Goal: Communication & Community: Answer question/provide support

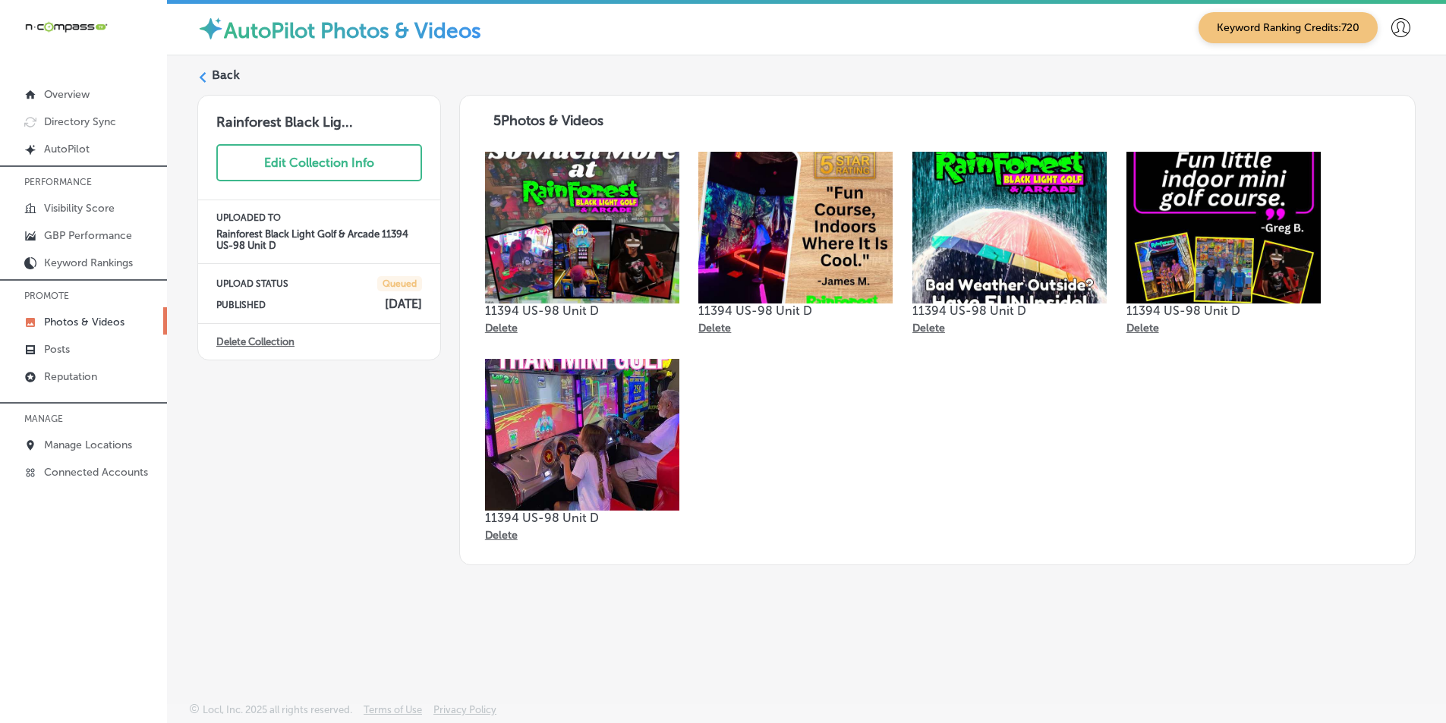
click at [197, 77] on icon at bounding box center [202, 77] width 11 height 11
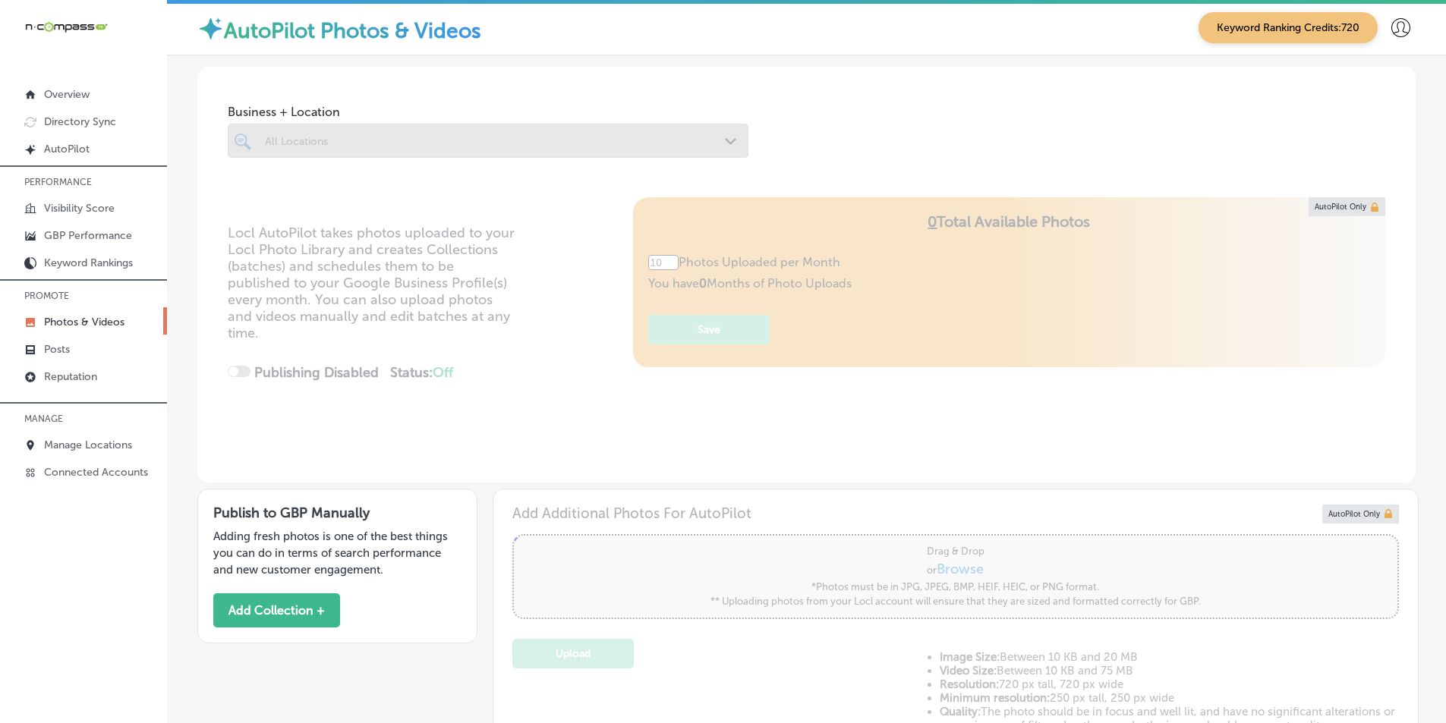
type input "5"
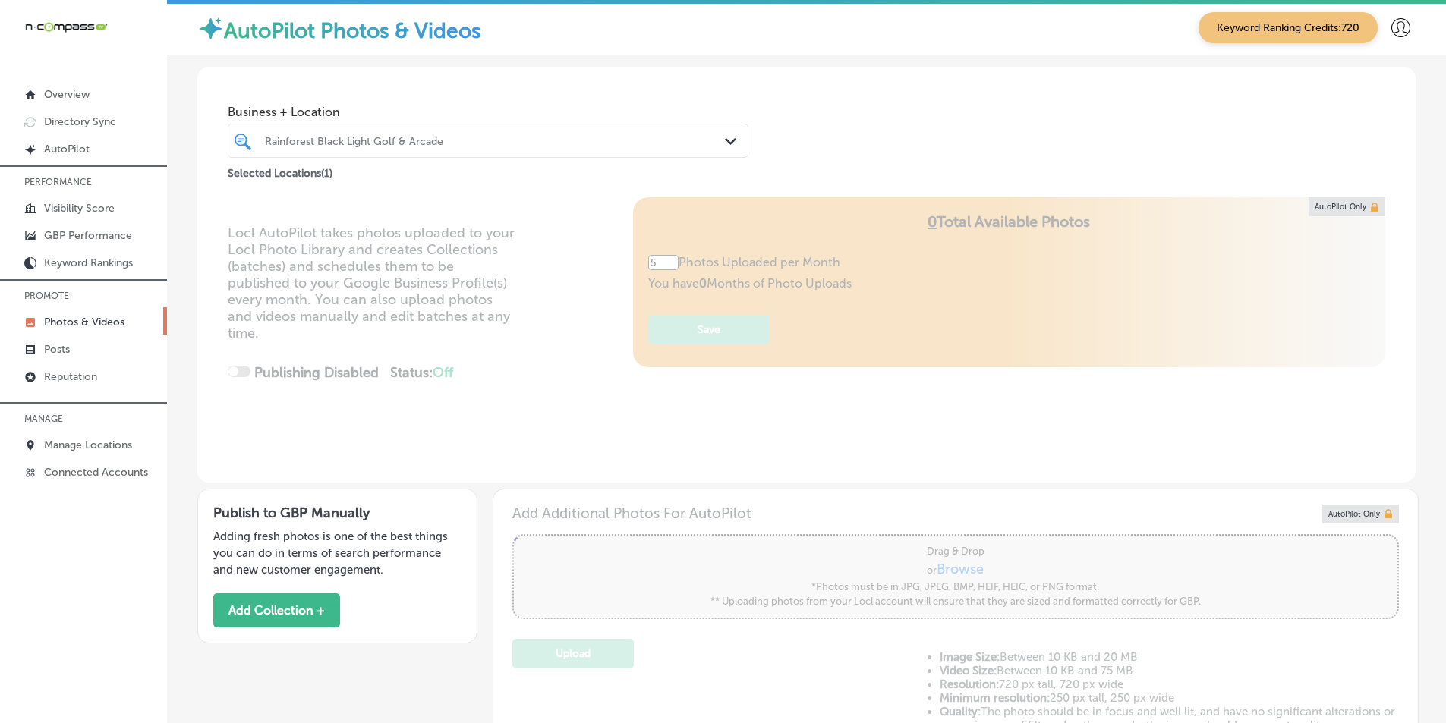
click at [298, 140] on div "Rainforest Black Light Golf & Arcade" at bounding box center [495, 140] width 461 height 13
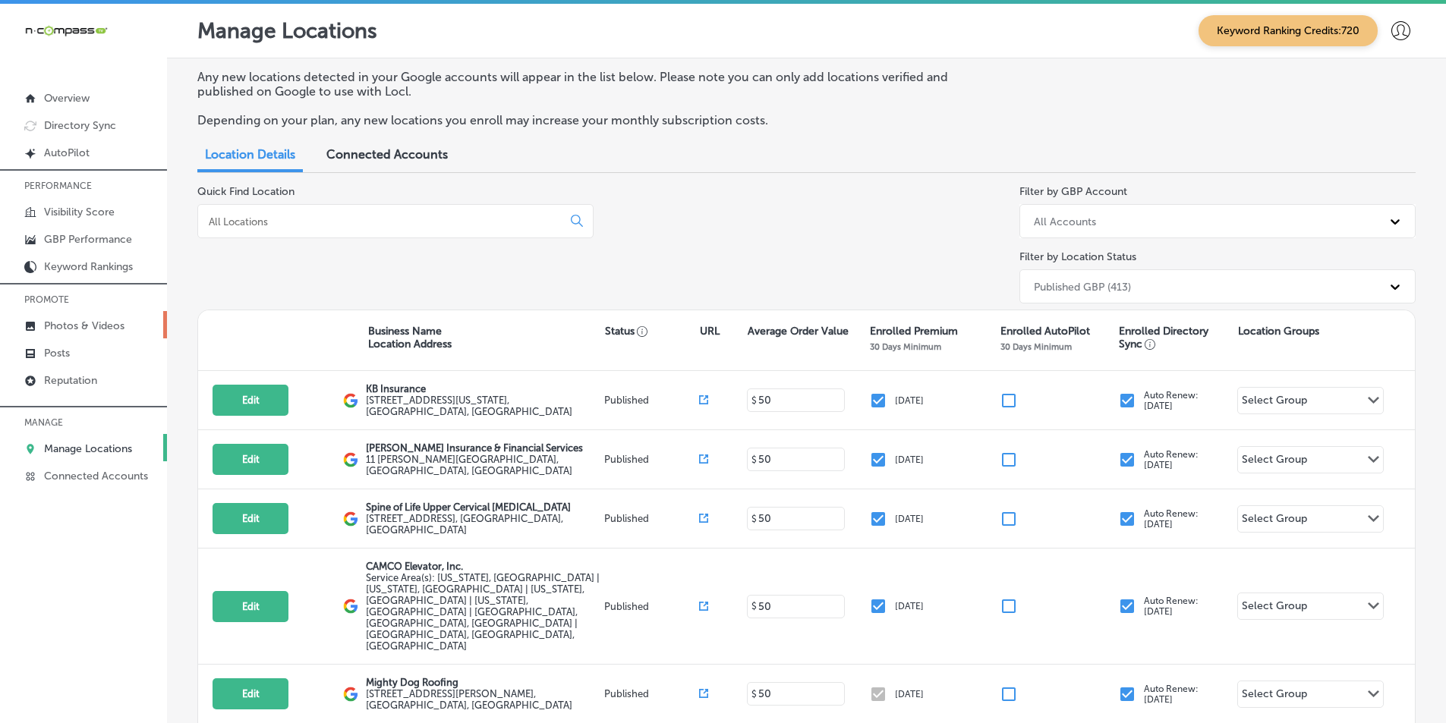
click at [64, 322] on p "Photos & Videos" at bounding box center [84, 326] width 80 height 13
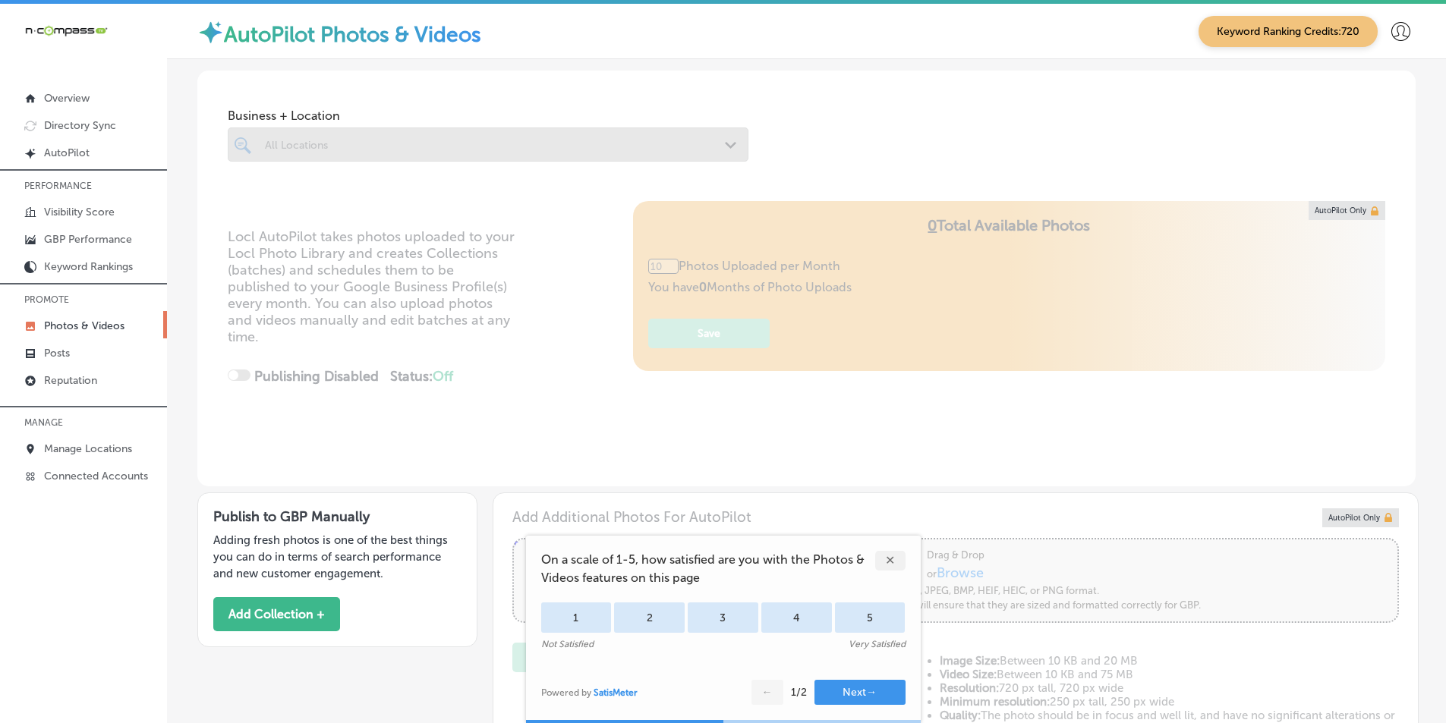
click at [330, 150] on div "All Locations" at bounding box center [495, 144] width 461 height 13
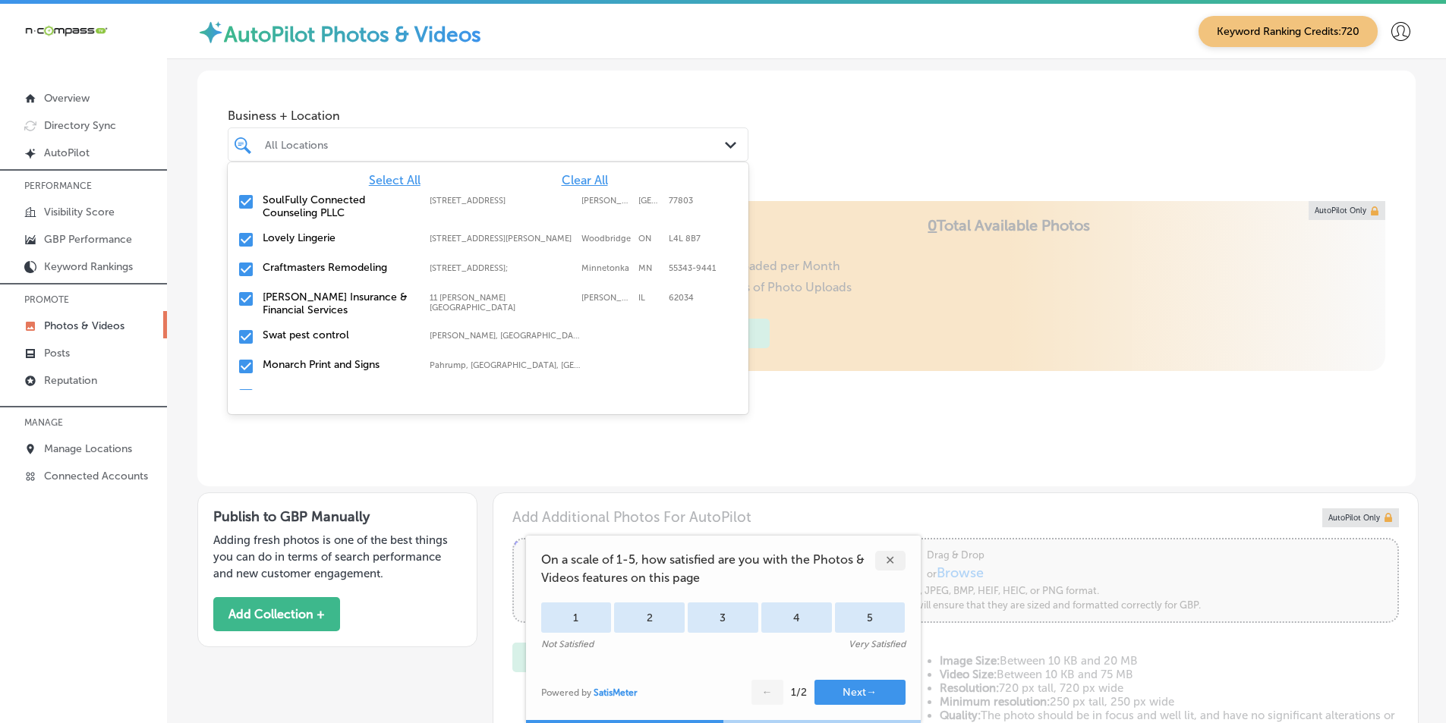
type input "5"
click at [572, 181] on span "Clear All" at bounding box center [585, 180] width 46 height 14
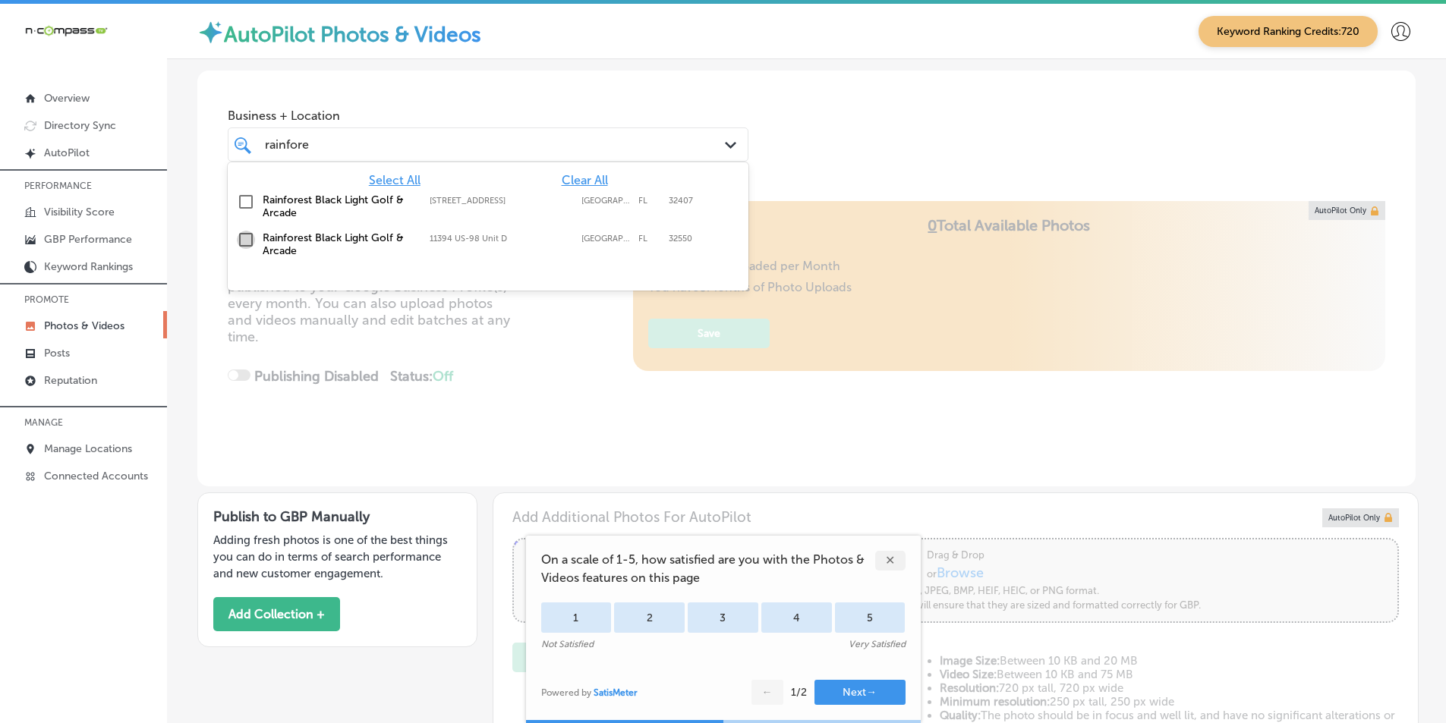
click at [245, 238] on input "checkbox" at bounding box center [246, 240] width 18 height 18
type input "rainfore"
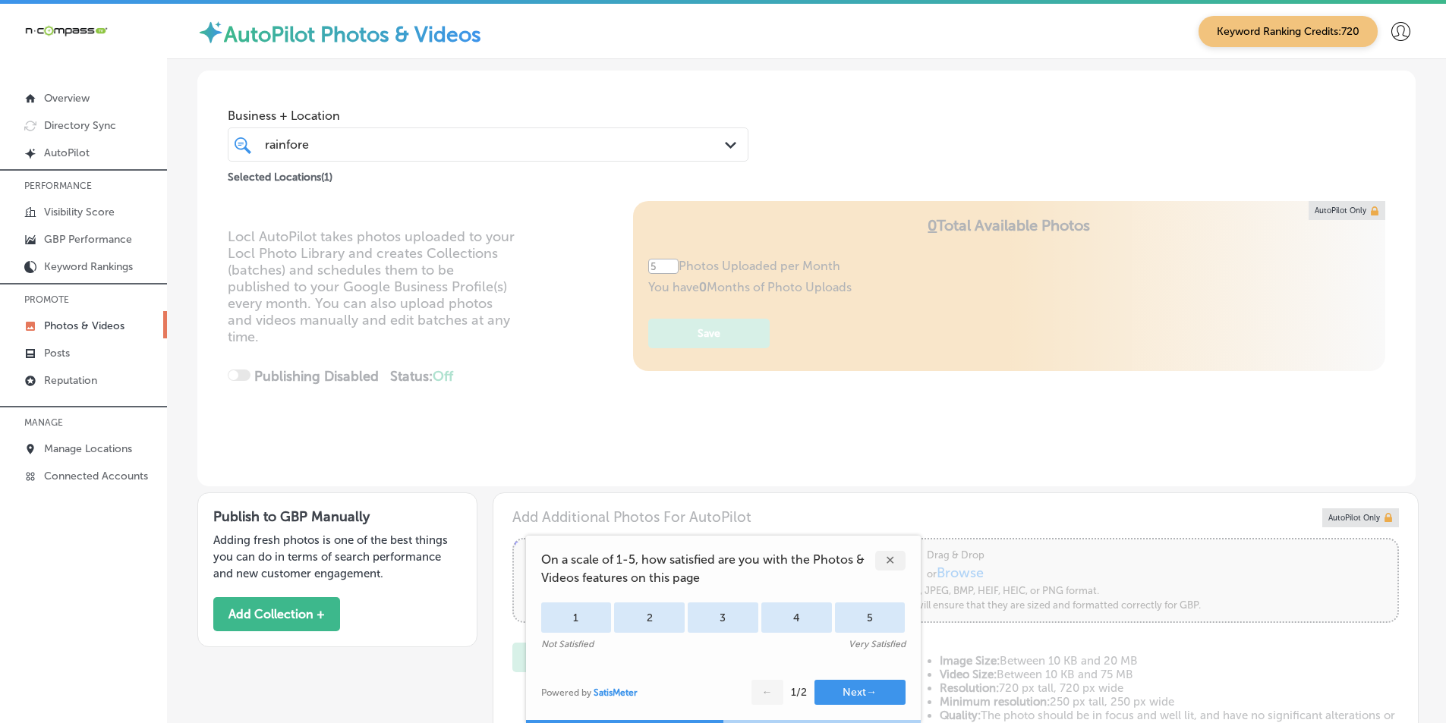
click at [558, 392] on div "Locl AutoPilot takes photos uploaded to your Locl Photo Library and creates Col…" at bounding box center [806, 343] width 1218 height 285
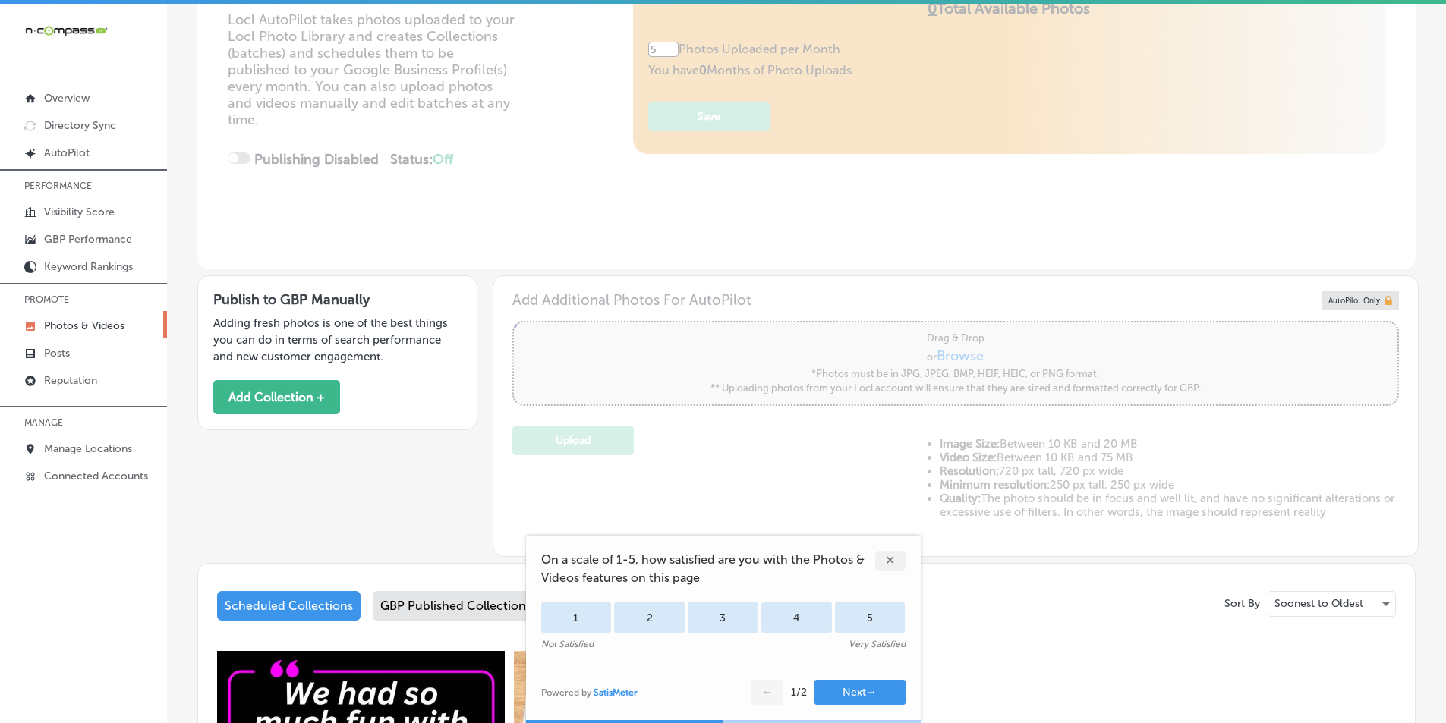
scroll to position [304, 0]
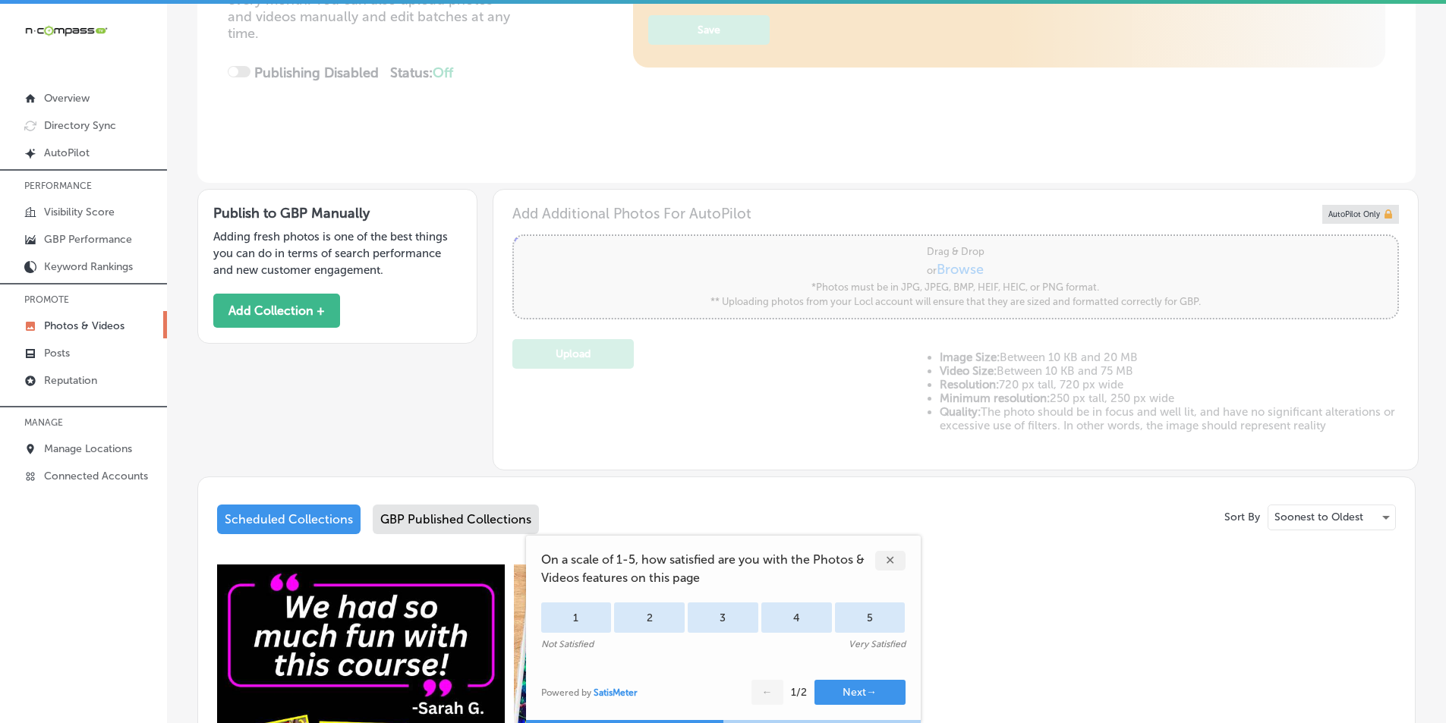
click at [722, 561] on div "✕" at bounding box center [890, 561] width 30 height 20
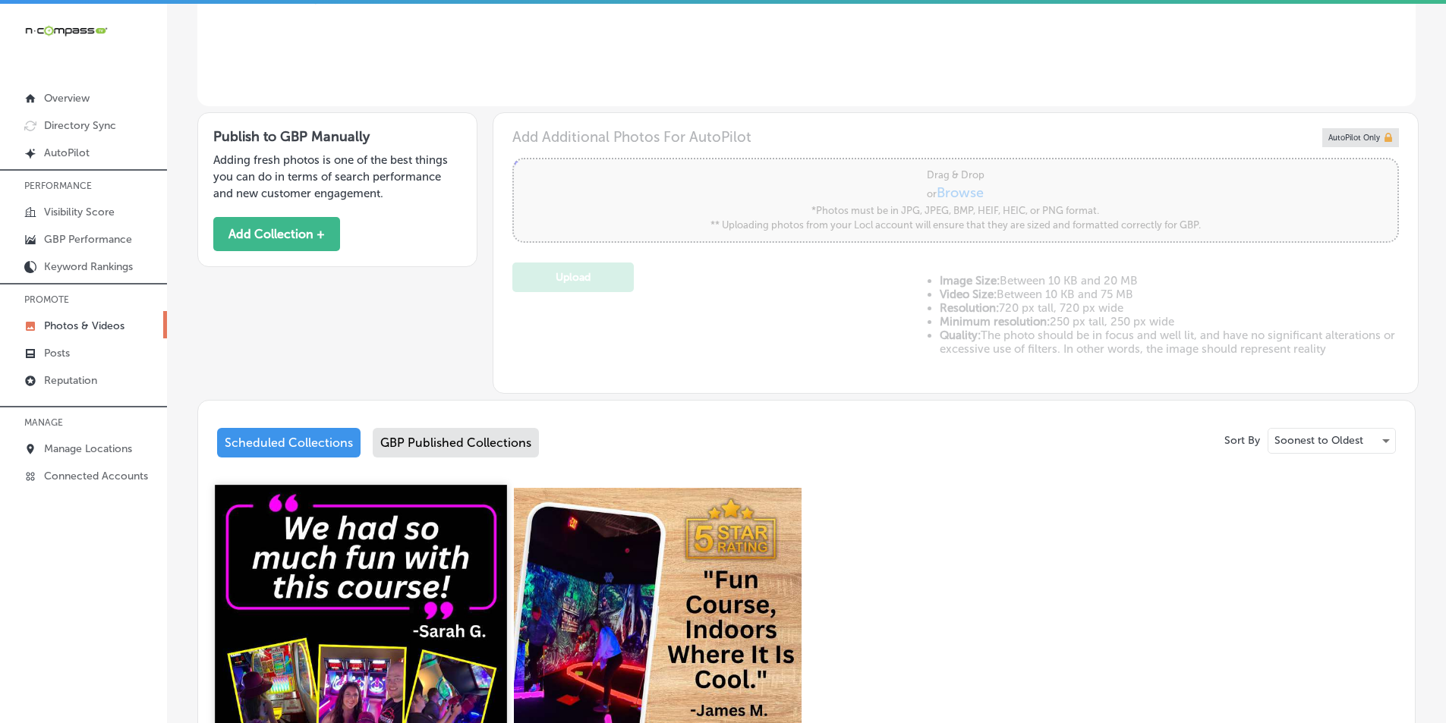
scroll to position [152, 0]
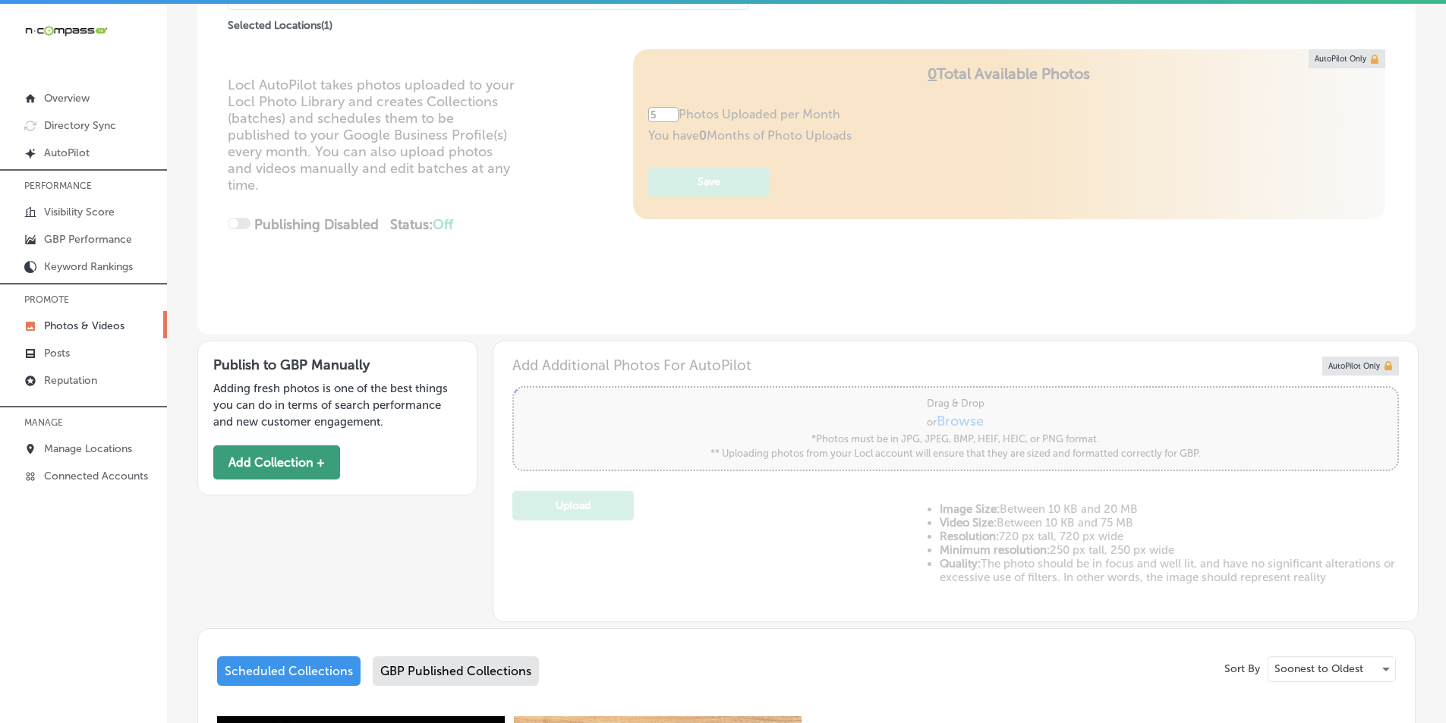
click at [293, 466] on button "Add Collection +" at bounding box center [276, 463] width 127 height 34
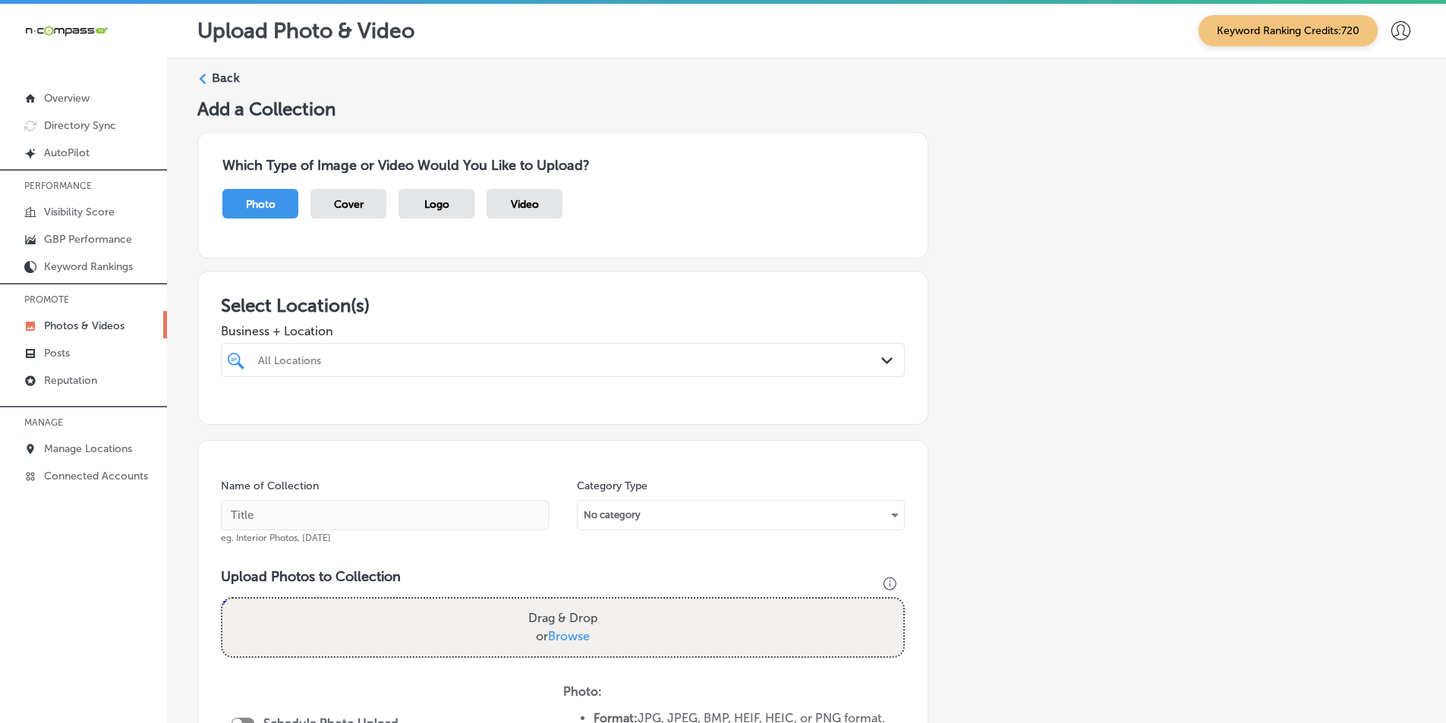
click at [94, 325] on p "Photos & Videos" at bounding box center [84, 326] width 80 height 13
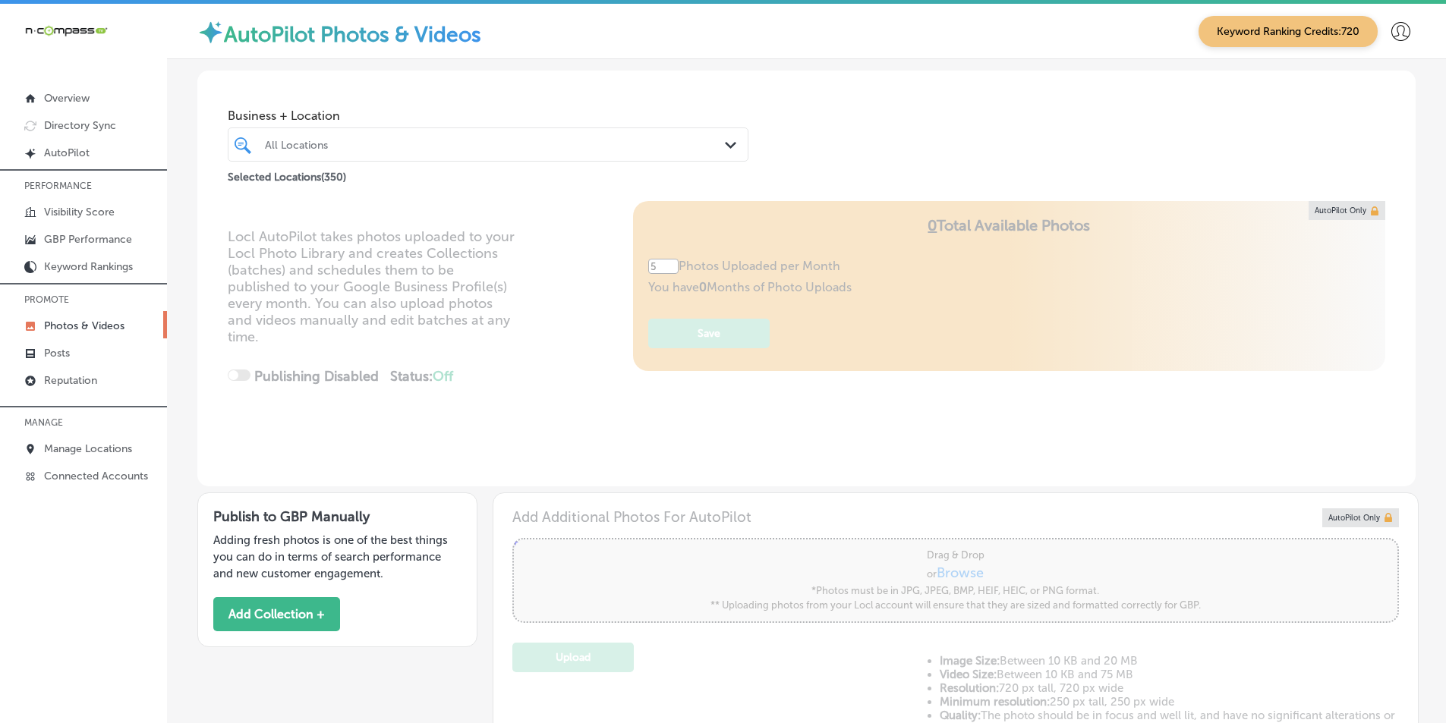
click at [383, 138] on div "All Locations" at bounding box center [495, 144] width 461 height 13
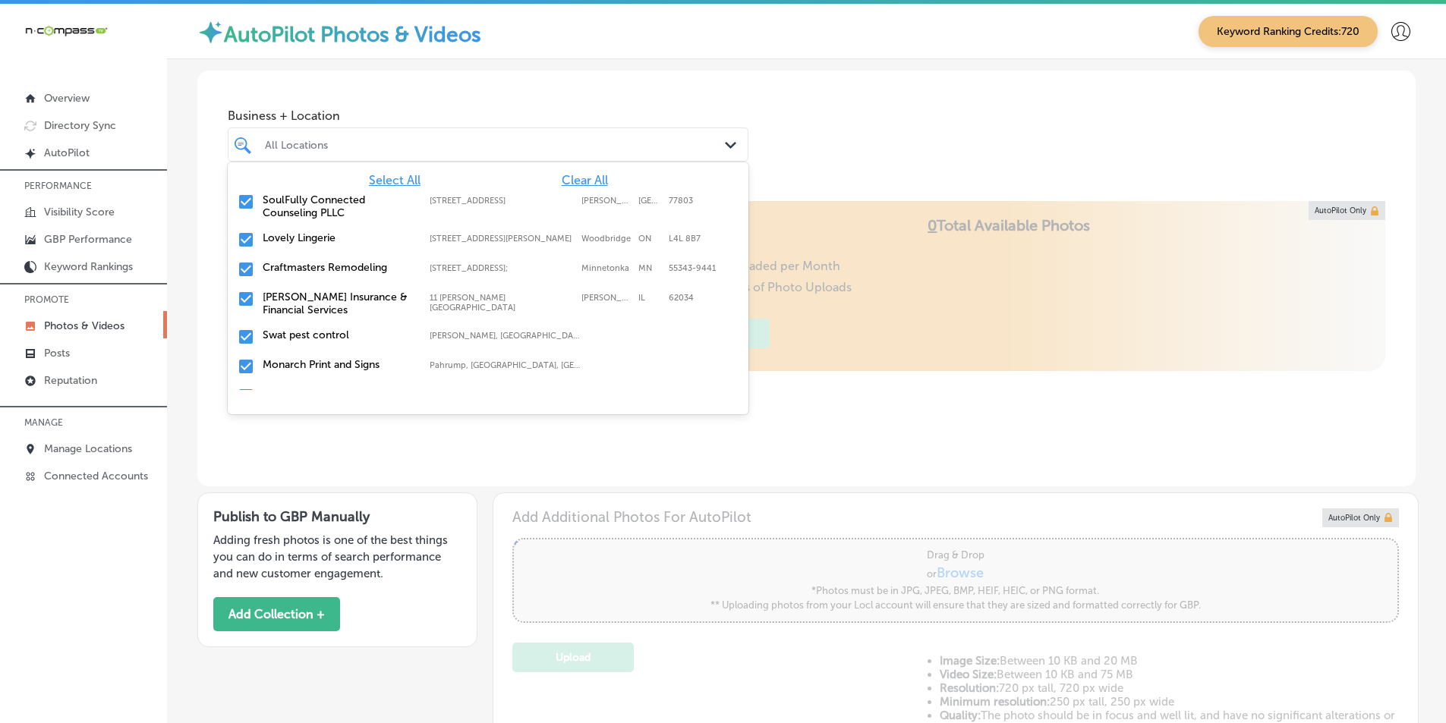
click at [566, 182] on span "Clear All" at bounding box center [585, 180] width 46 height 14
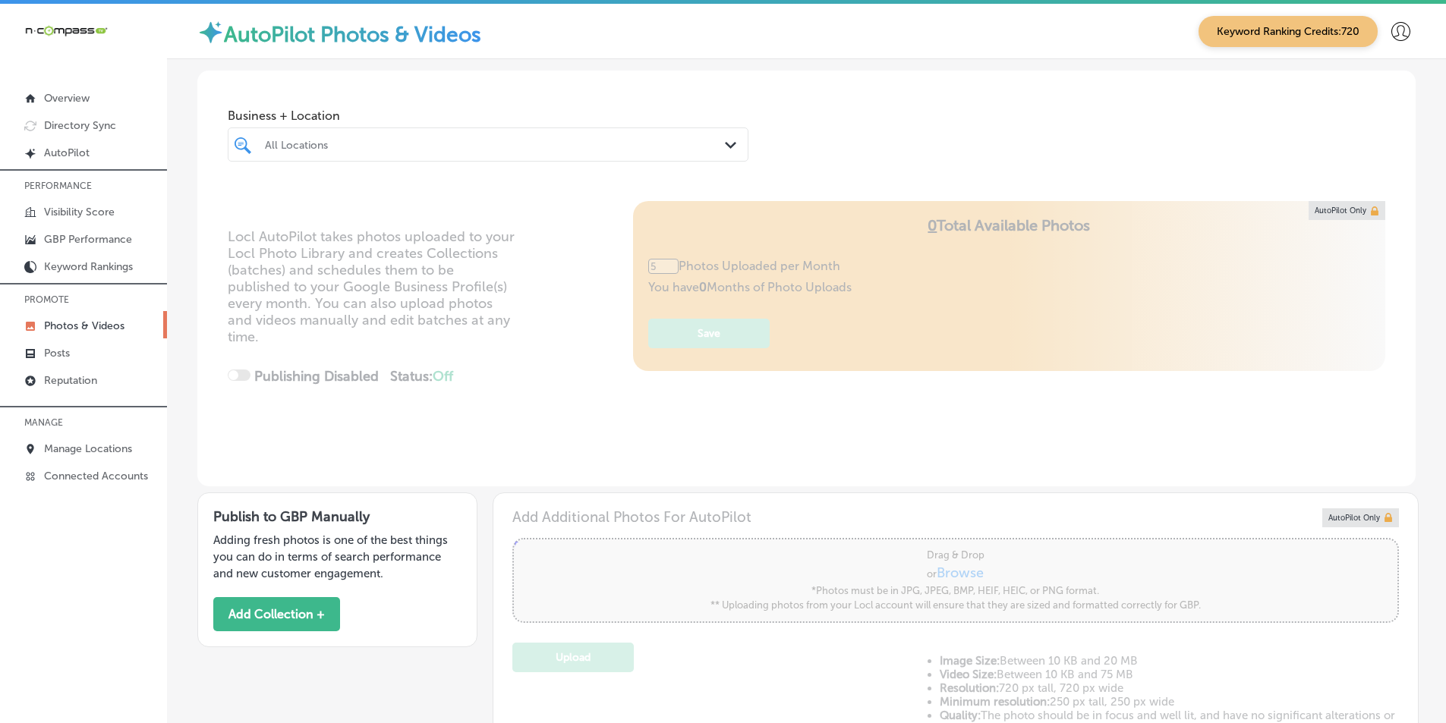
click at [363, 142] on div "All Locations" at bounding box center [495, 144] width 461 height 13
type input "0"
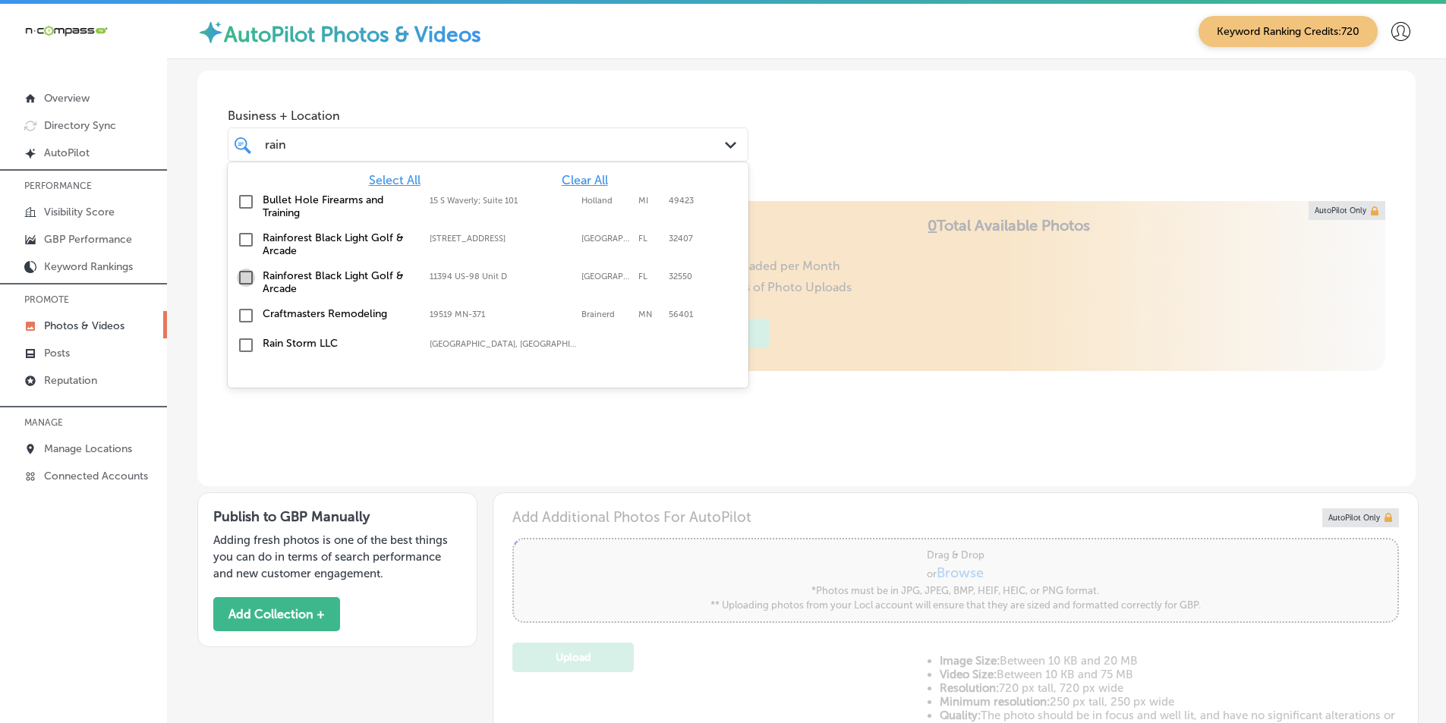
click at [244, 279] on input "checkbox" at bounding box center [246, 278] width 18 height 18
type input "rain"
click at [722, 130] on div "Business + Location option 11394 US-98 Unit D, selected. option 15 S Waverly; S…" at bounding box center [806, 128] width 1218 height 115
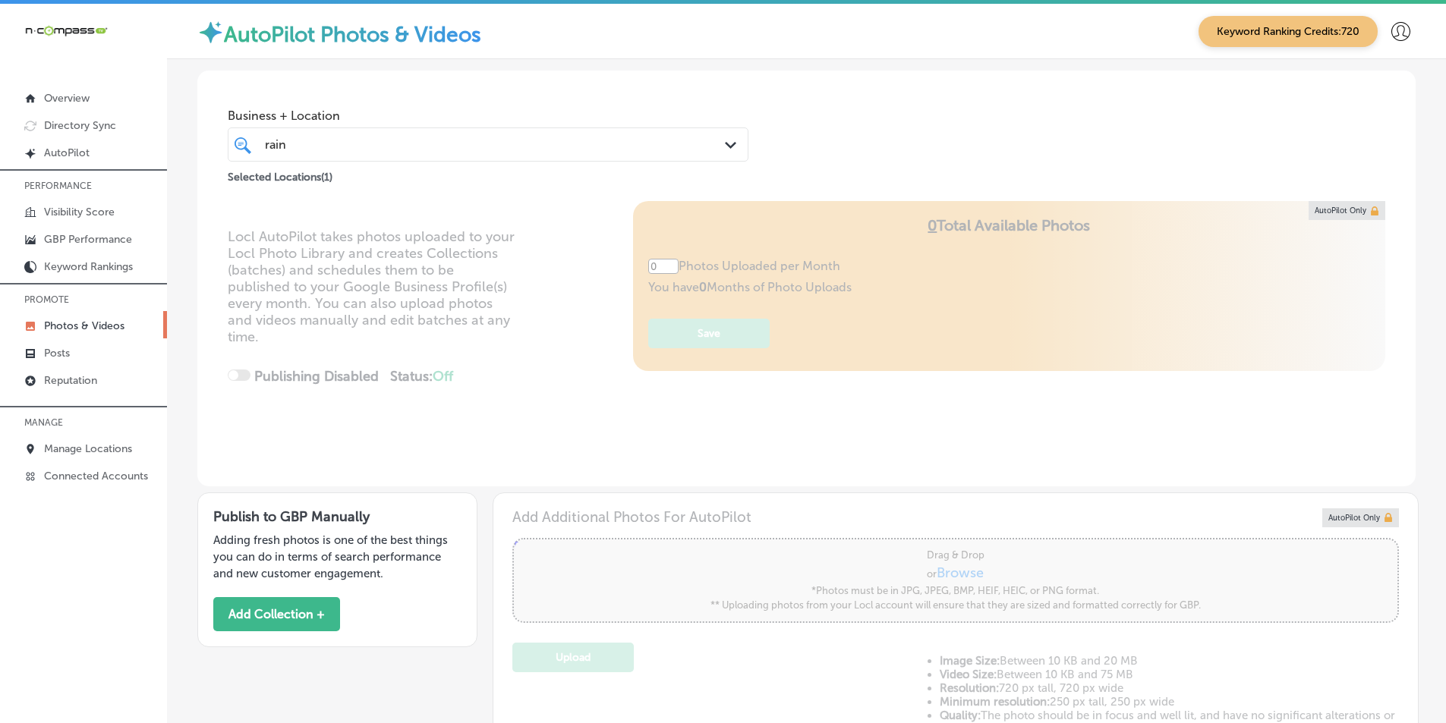
type input "5"
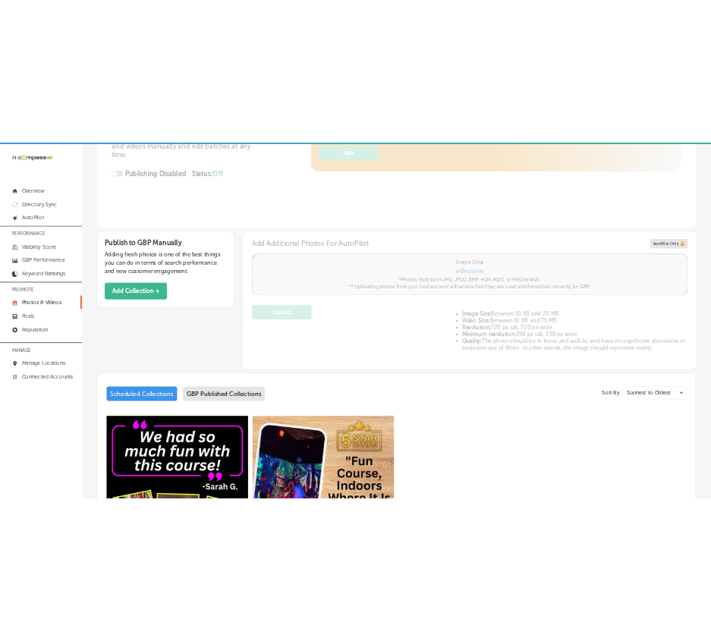
scroll to position [298, 0]
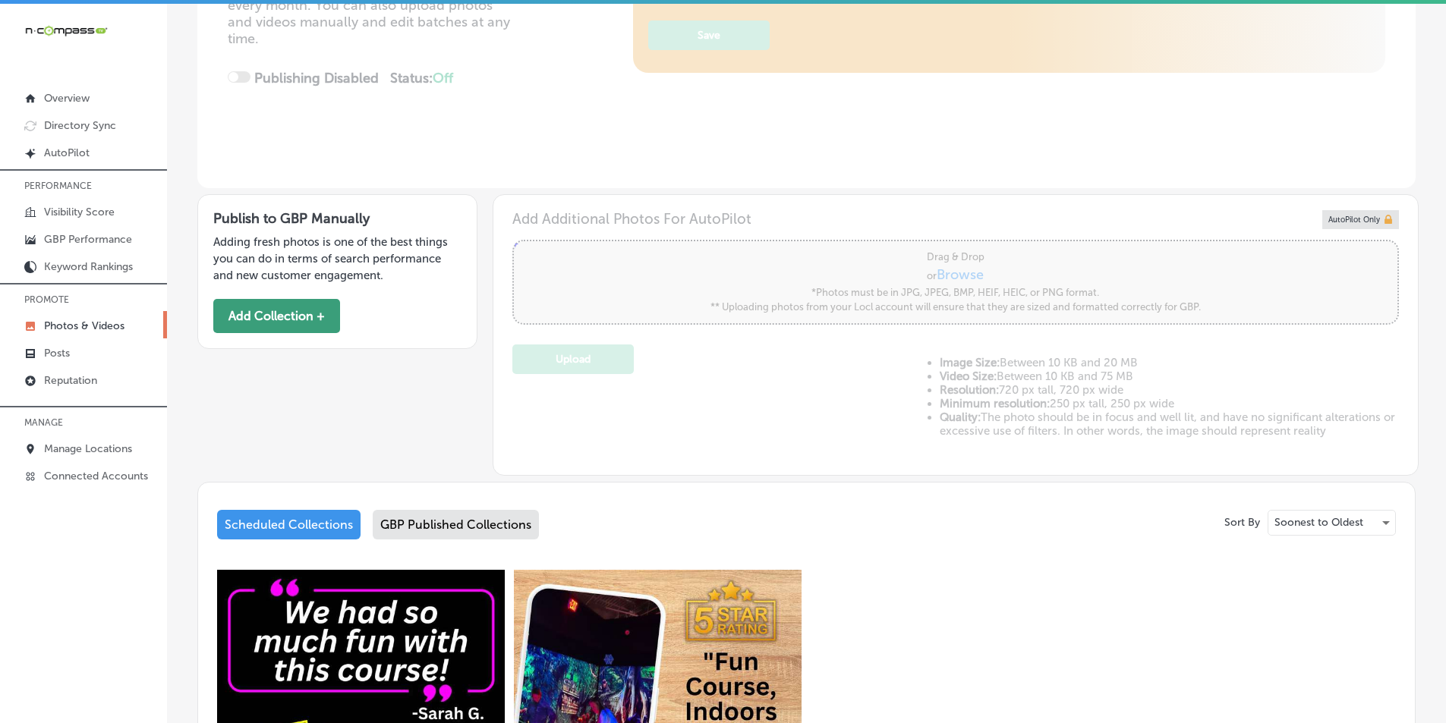
click at [304, 316] on button "Add Collection +" at bounding box center [276, 316] width 127 height 34
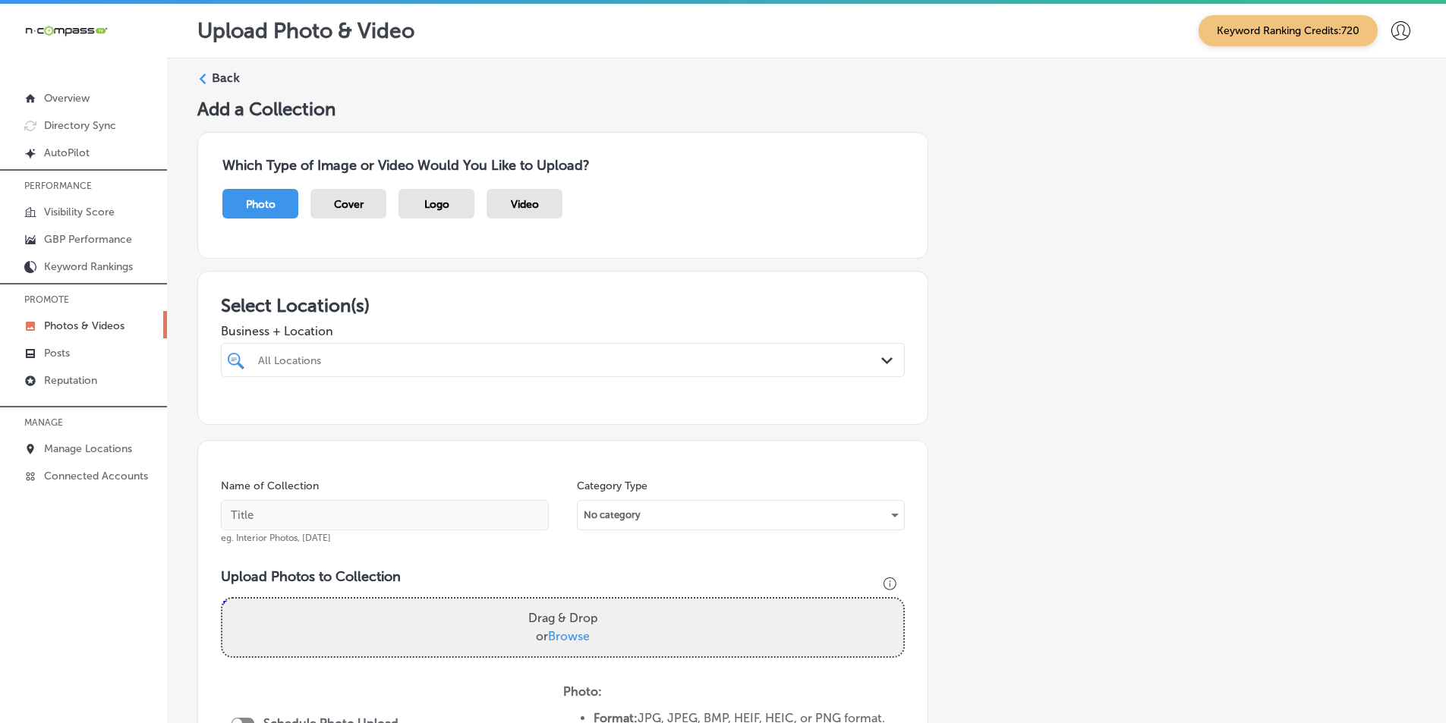
click at [296, 353] on div at bounding box center [532, 360] width 551 height 20
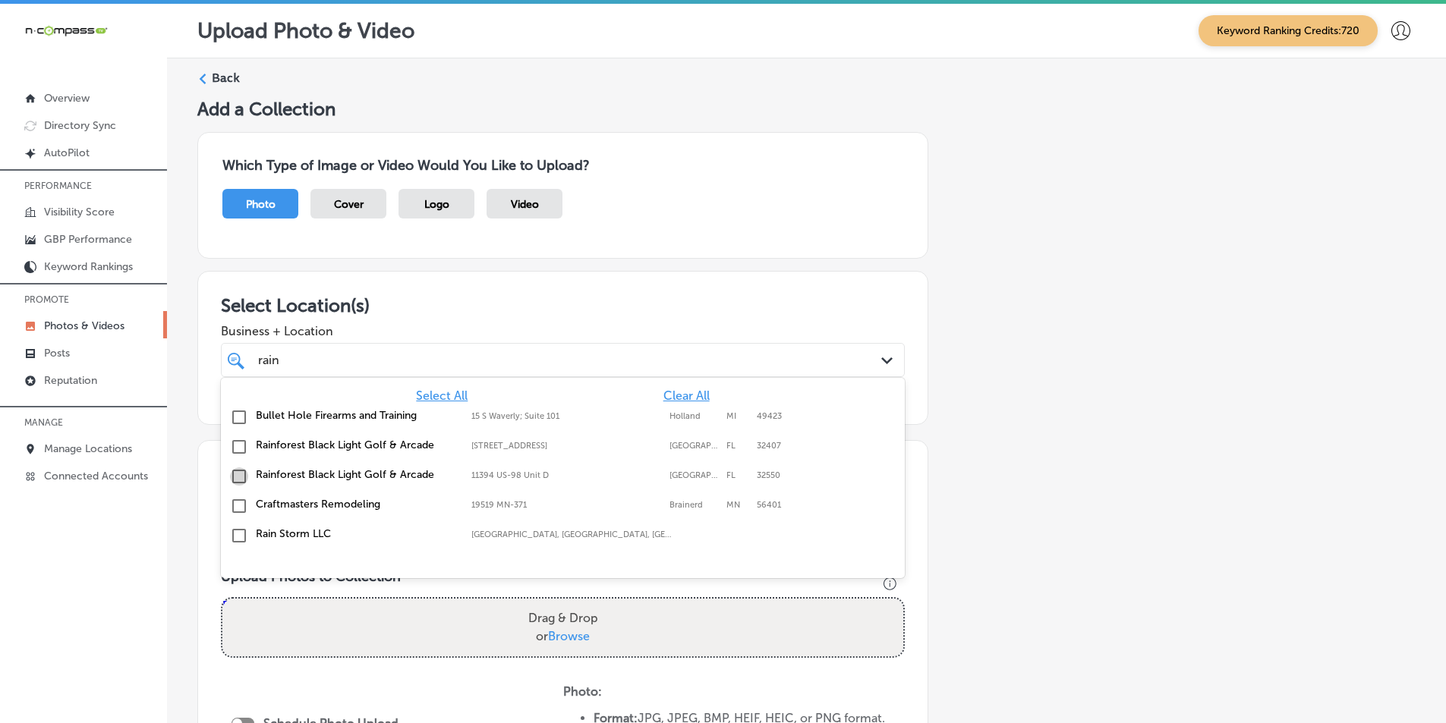
click at [238, 476] on input "checkbox" at bounding box center [239, 477] width 18 height 18
type input "rain"
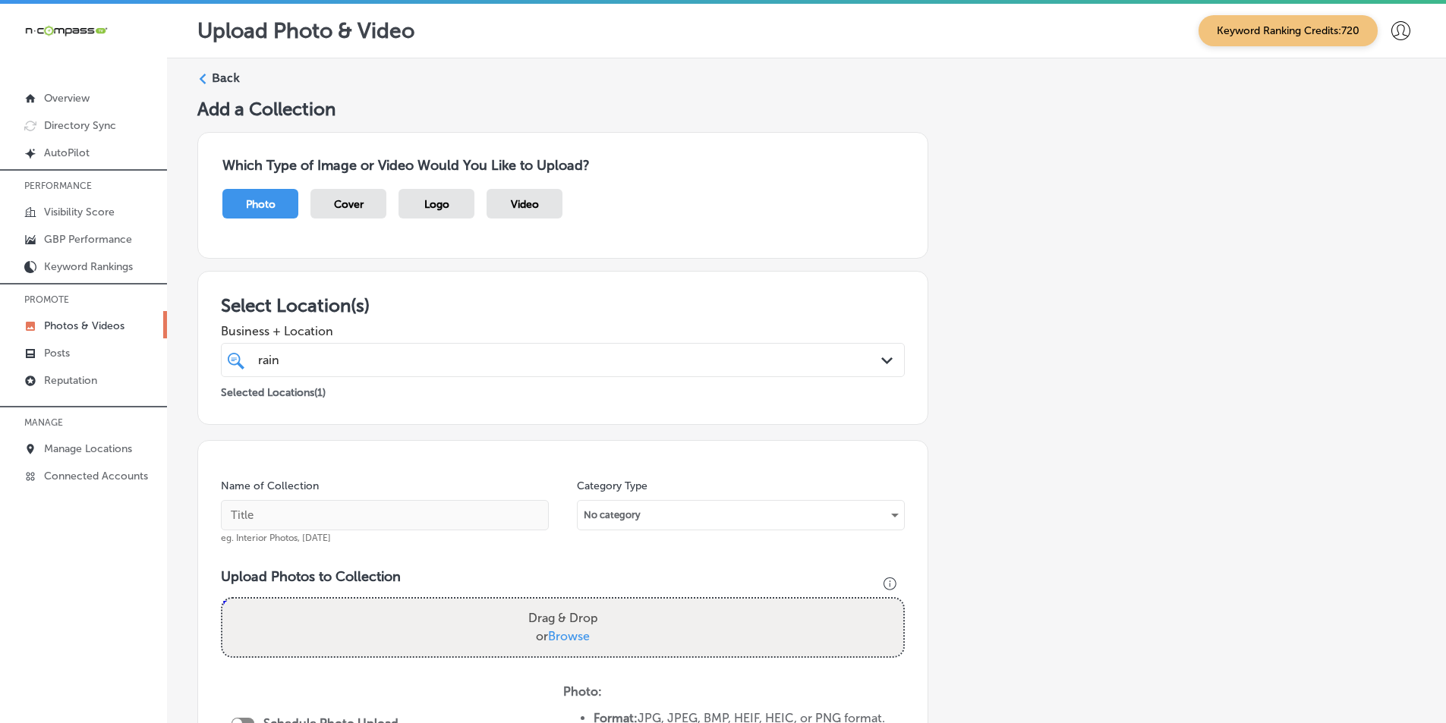
click at [722, 452] on div "Add a Collection Which Type of Image or Video Would You Like to Upload? Photo C…" at bounding box center [806, 548] width 1218 height 901
click at [324, 509] on input "text" at bounding box center [385, 515] width 328 height 30
type input "V"
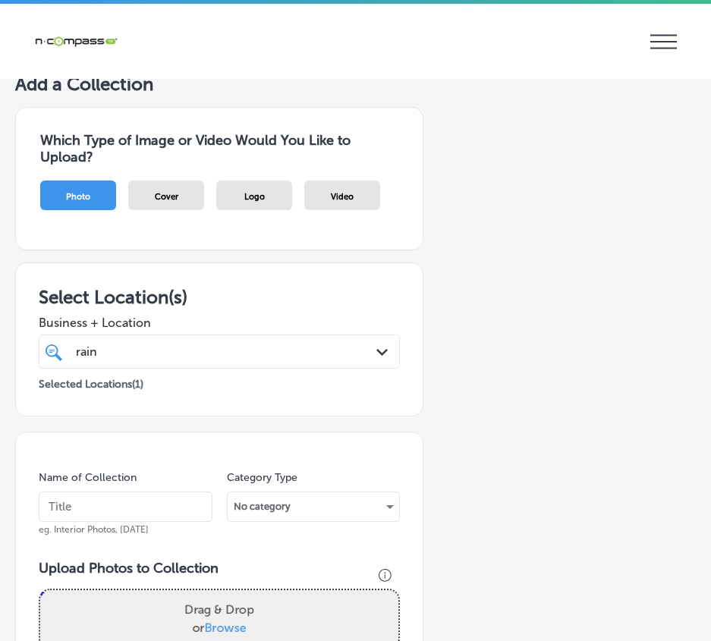
scroll to position [152, 0]
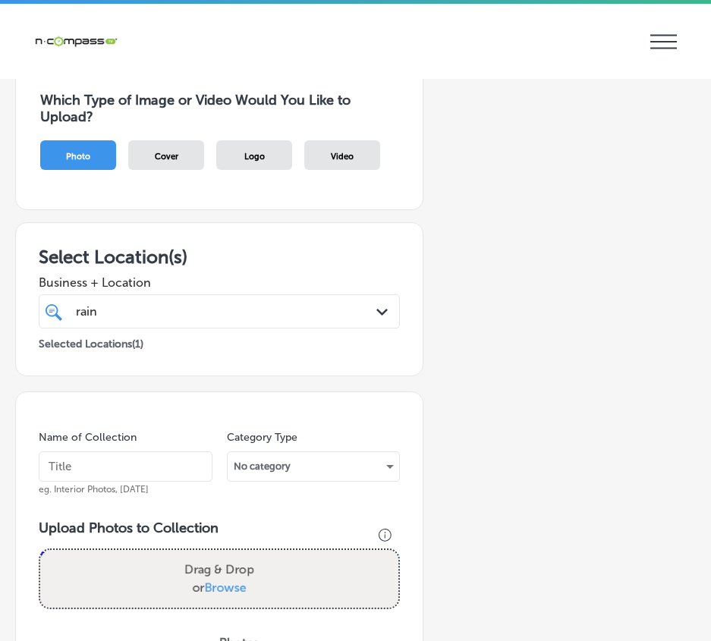
click at [107, 466] on input "text" at bounding box center [126, 467] width 174 height 30
paste input "putt putt near me"
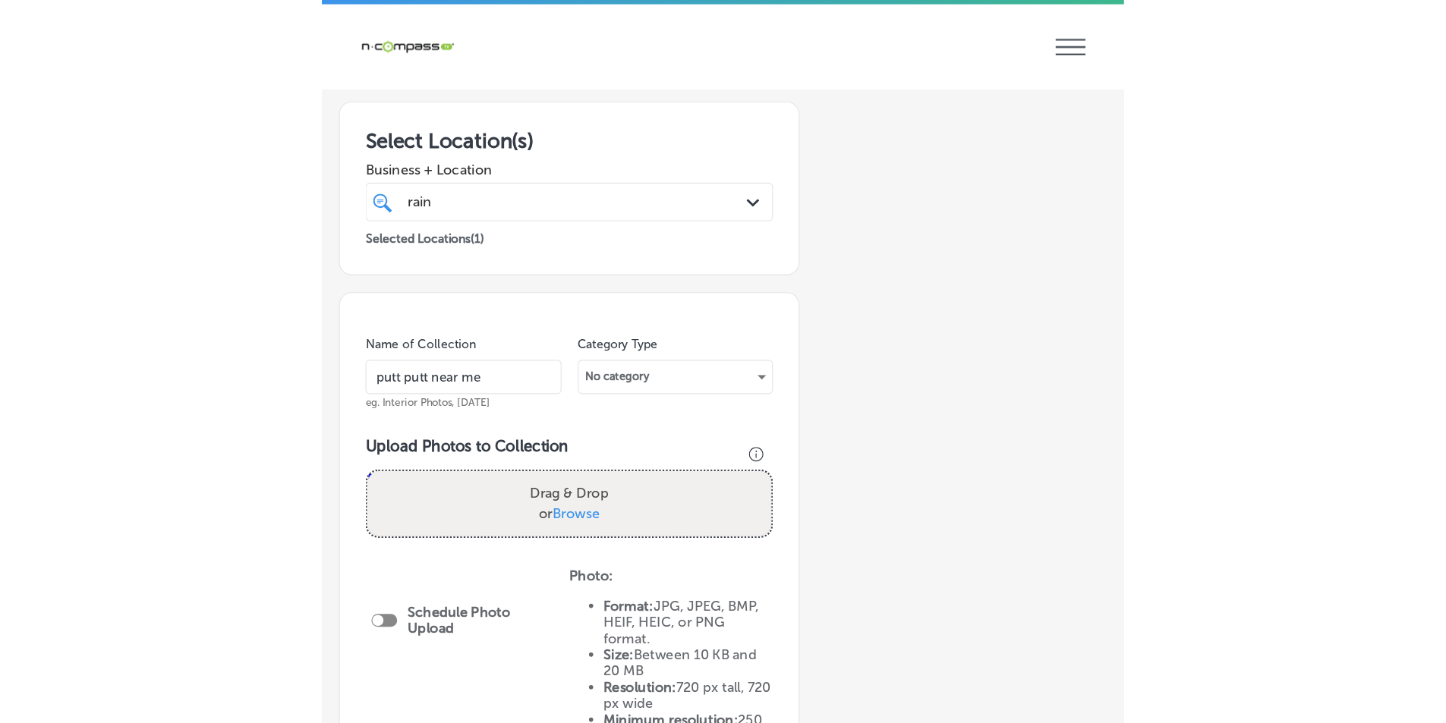
scroll to position [304, 0]
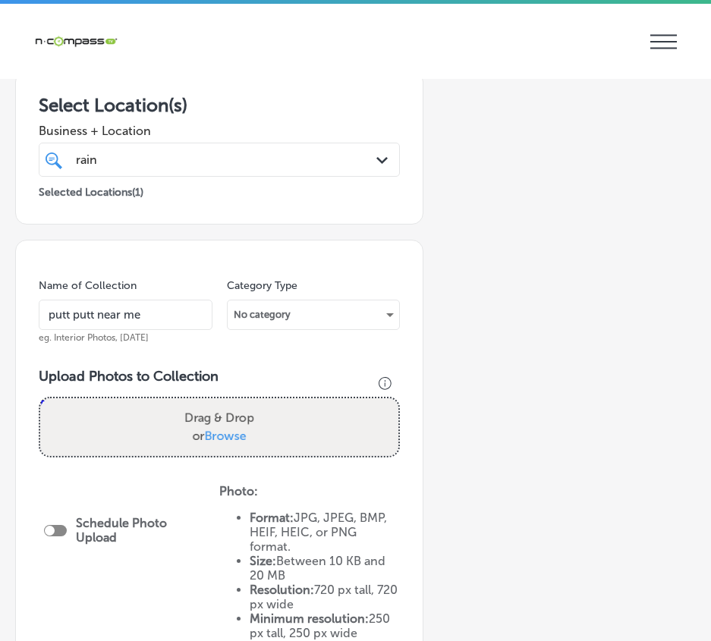
type input "putt putt near me"
click at [150, 430] on div "Drag & Drop or Browse" at bounding box center [219, 427] width 358 height 58
click at [40, 398] on input "Drag & Drop or Browse" at bounding box center [219, 400] width 358 height 5
type input "C:\fakepath\36.png"
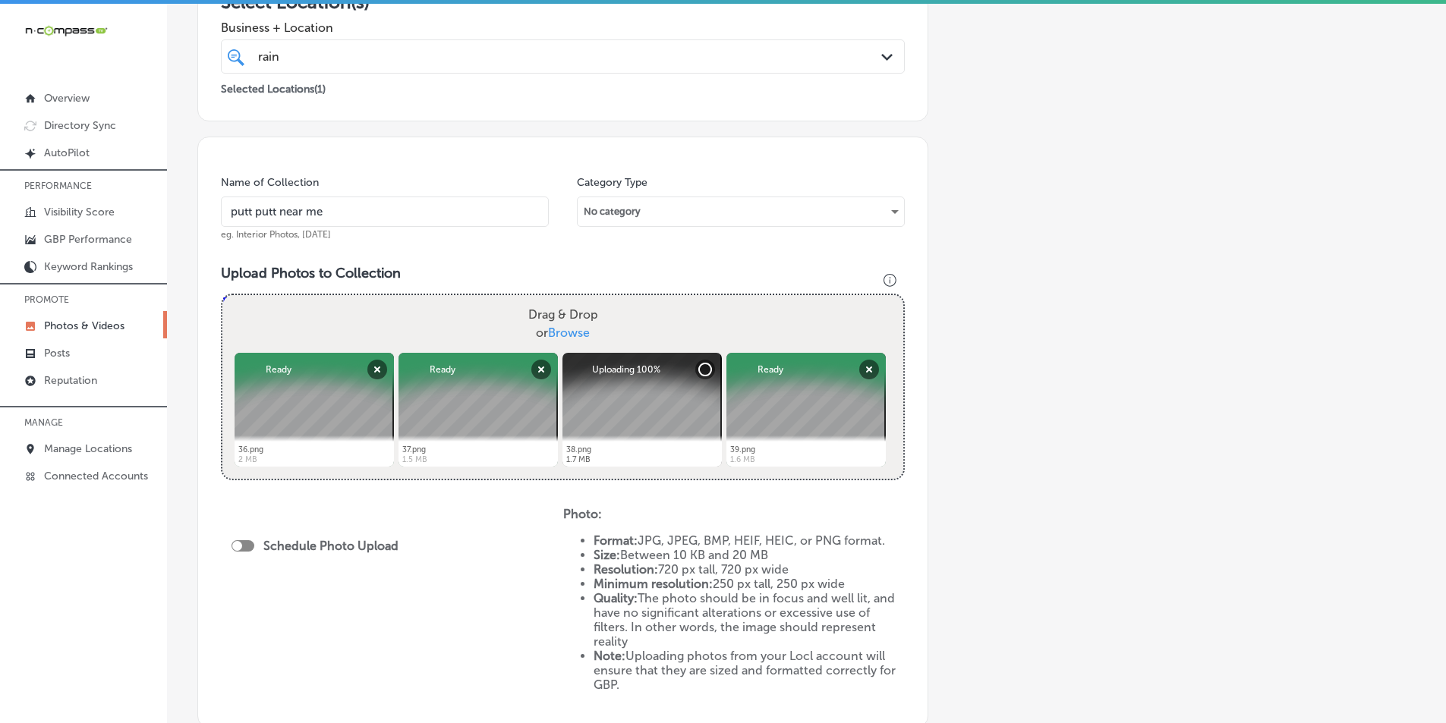
drag, startPoint x: 394, startPoint y: 333, endPoint x: 376, endPoint y: 333, distance: 17.5
click at [376, 333] on div "Drag & Drop or Browse" at bounding box center [562, 324] width 681 height 58
click at [222, 295] on input "Drag & Drop or Browse" at bounding box center [562, 297] width 681 height 5
type input "C:\fakepath\40.png"
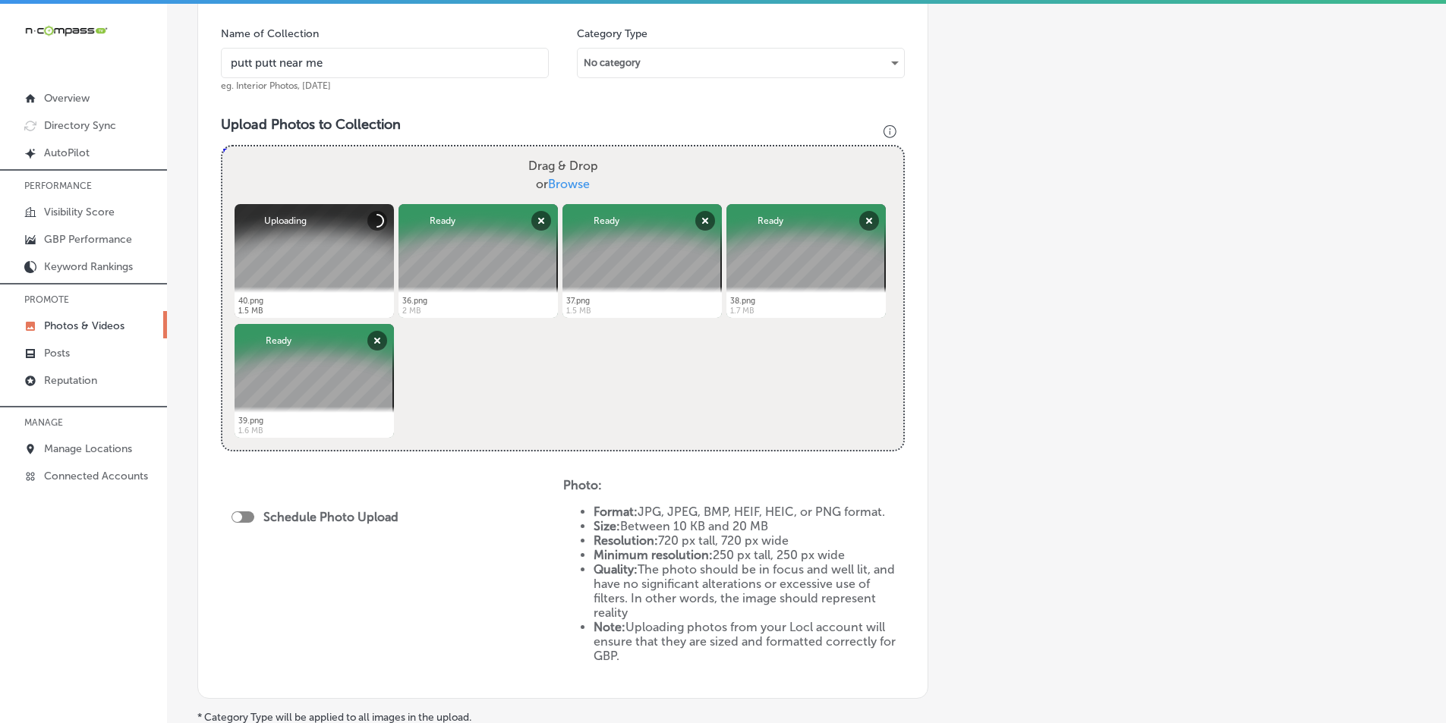
scroll to position [455, 0]
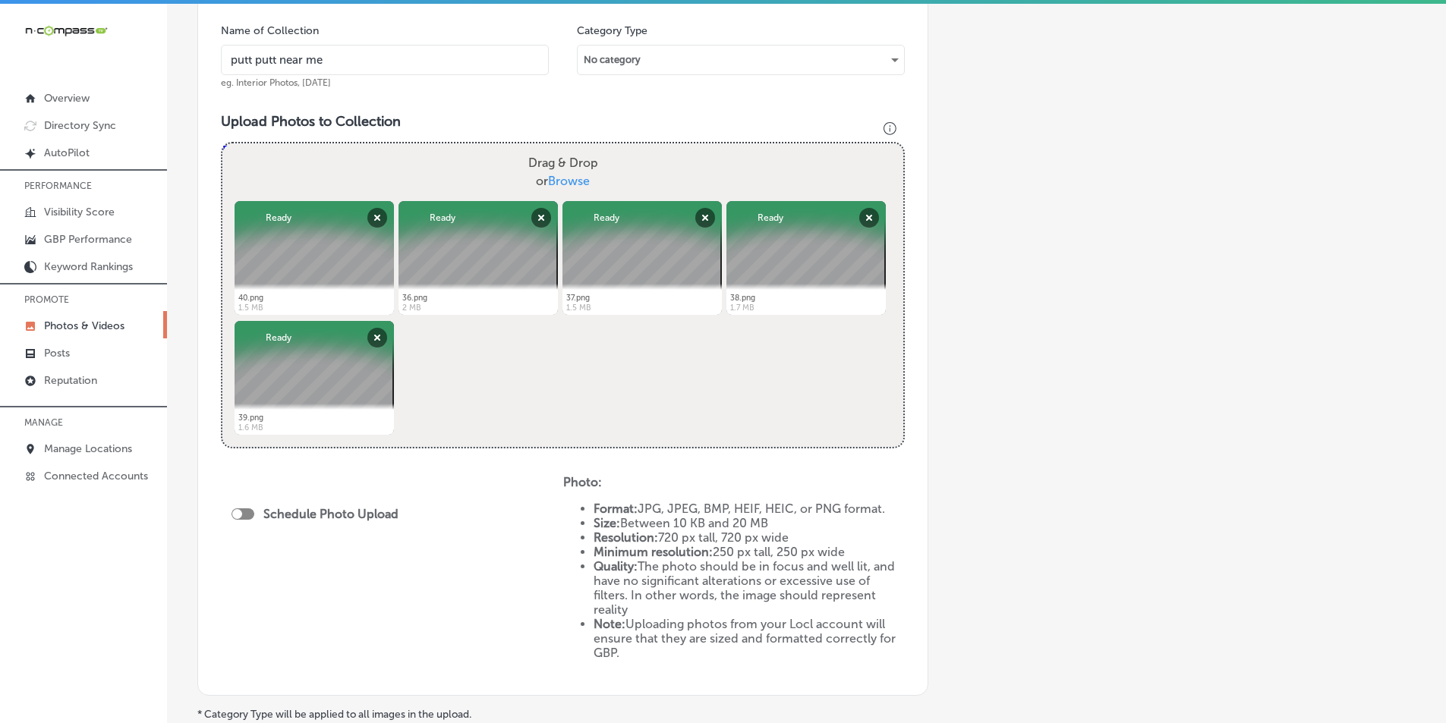
click at [247, 512] on div at bounding box center [243, 514] width 23 height 11
checkbox input "true"
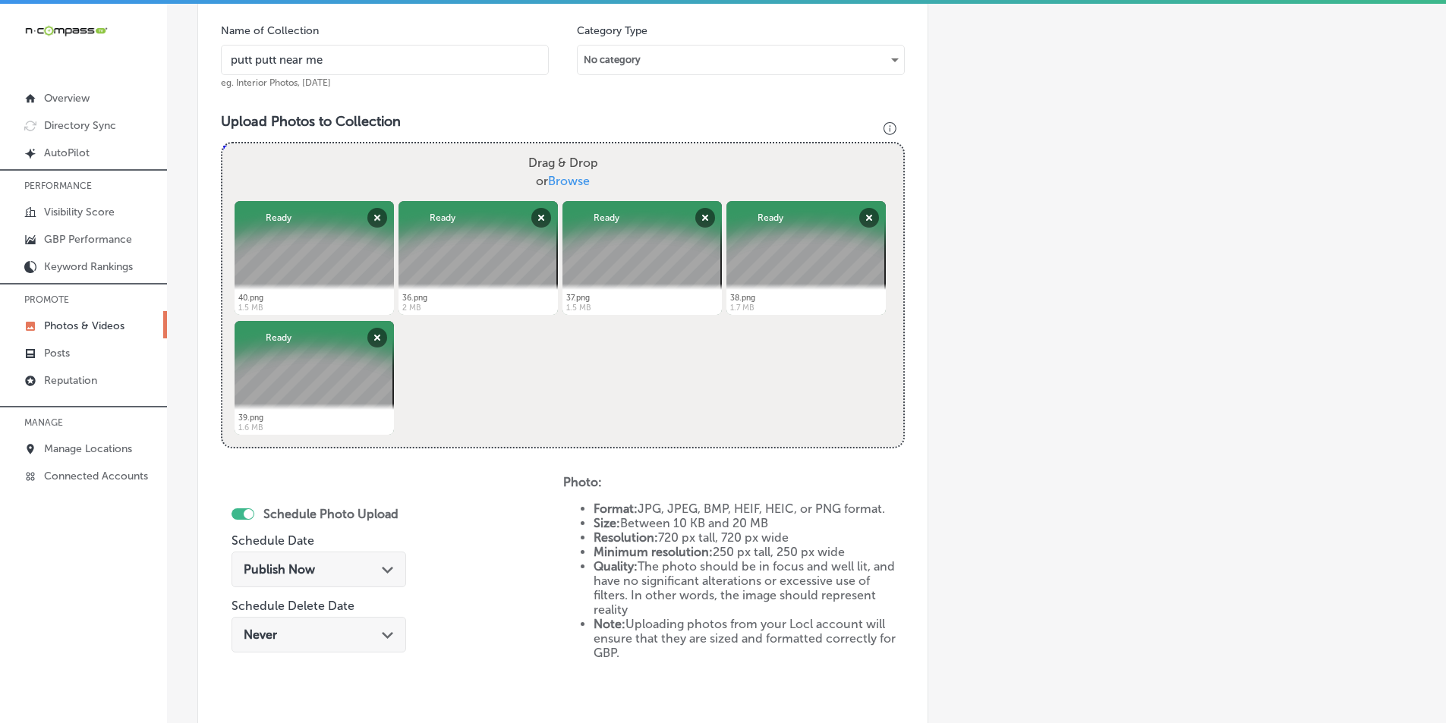
click at [290, 570] on span "Publish Now" at bounding box center [279, 569] width 71 height 14
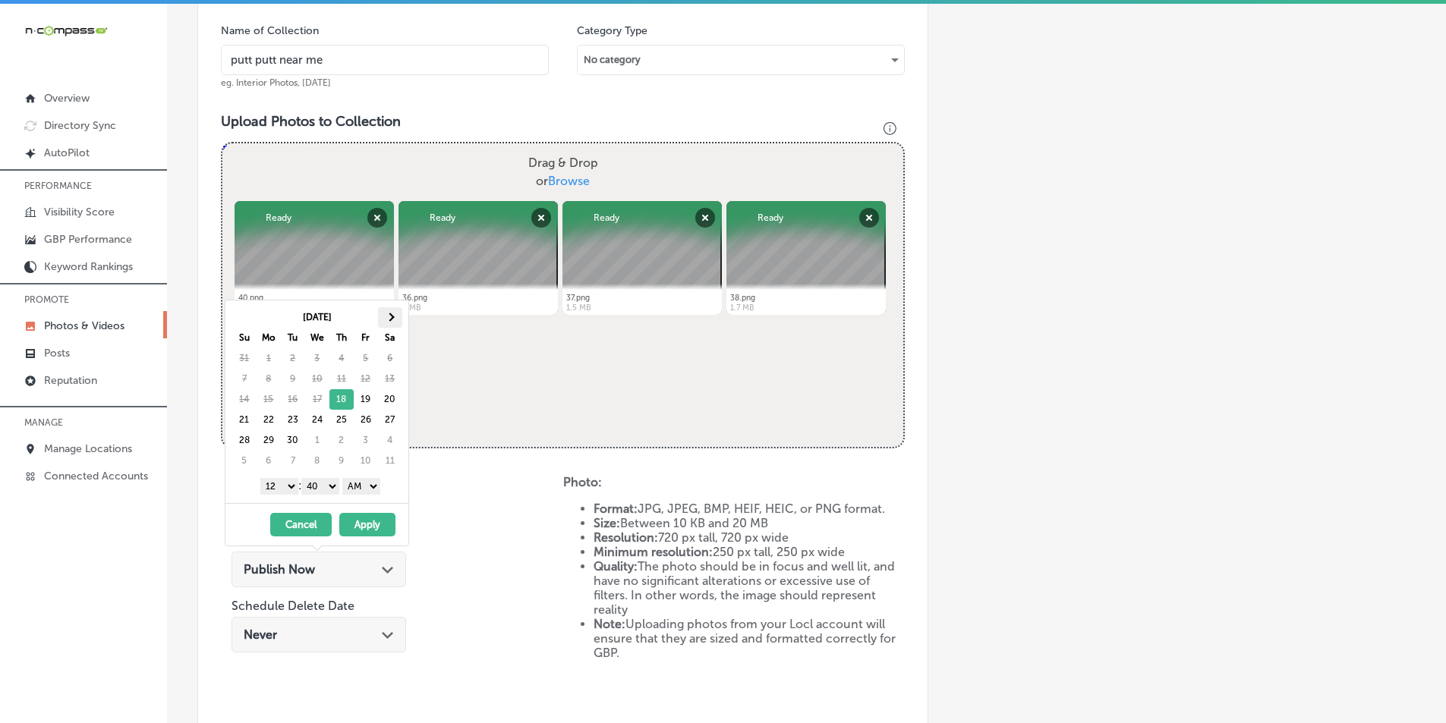
click at [393, 316] on span at bounding box center [390, 317] width 8 height 8
click at [286, 486] on select "1 2 3 4 5 6 7 8 9 10 11 12" at bounding box center [279, 486] width 38 height 17
click at [339, 483] on select "00 10 20 30 40 50" at bounding box center [320, 486] width 38 height 17
click at [375, 487] on select "AM PM" at bounding box center [361, 486] width 38 height 17
click at [369, 523] on button "Apply" at bounding box center [367, 525] width 56 height 24
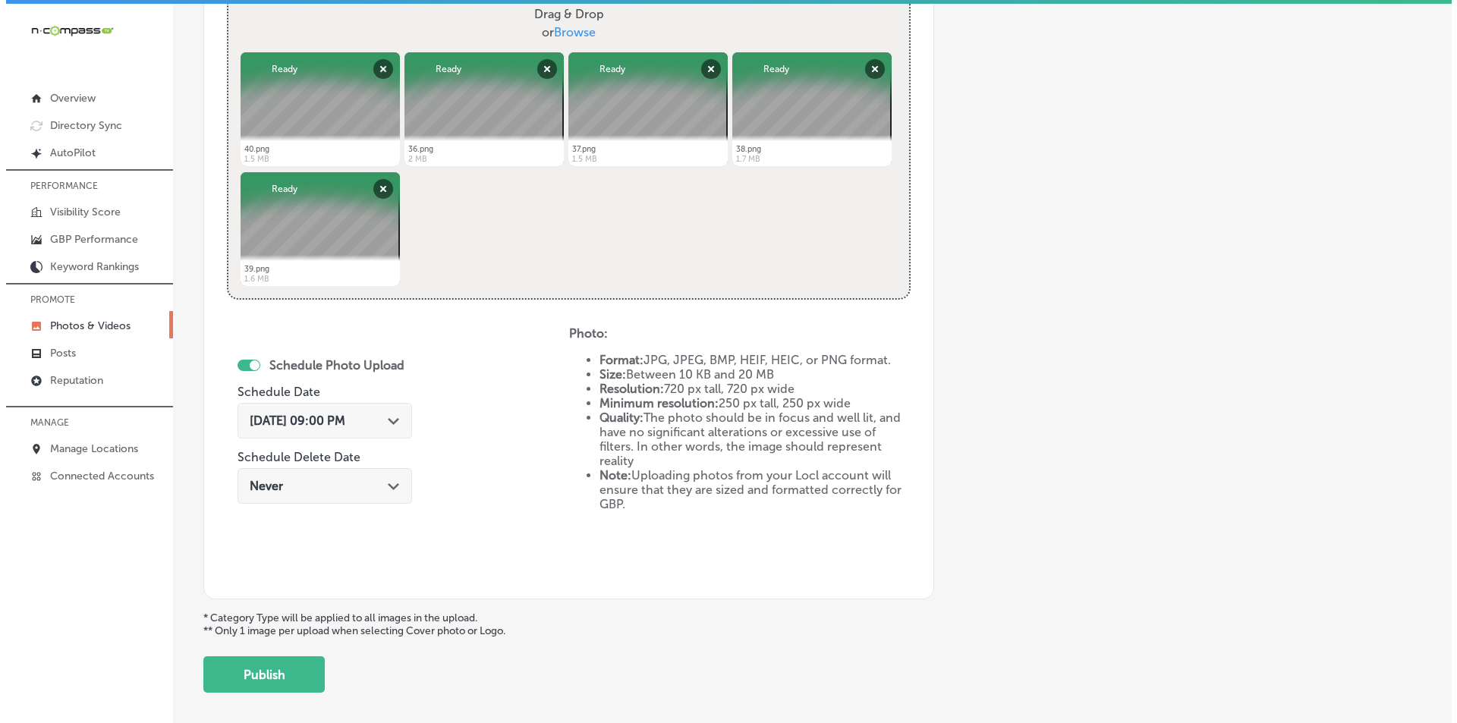
scroll to position [673, 0]
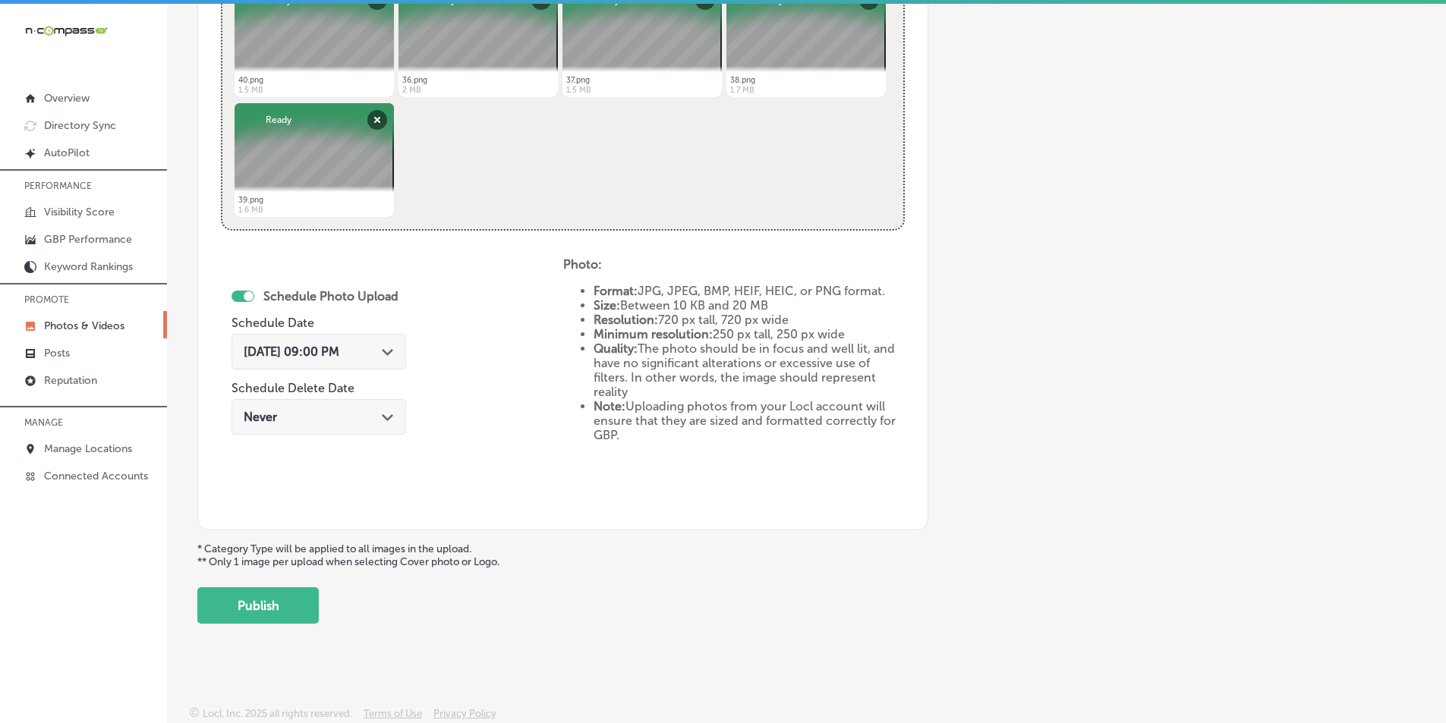
click at [279, 597] on button "Publish" at bounding box center [257, 605] width 121 height 36
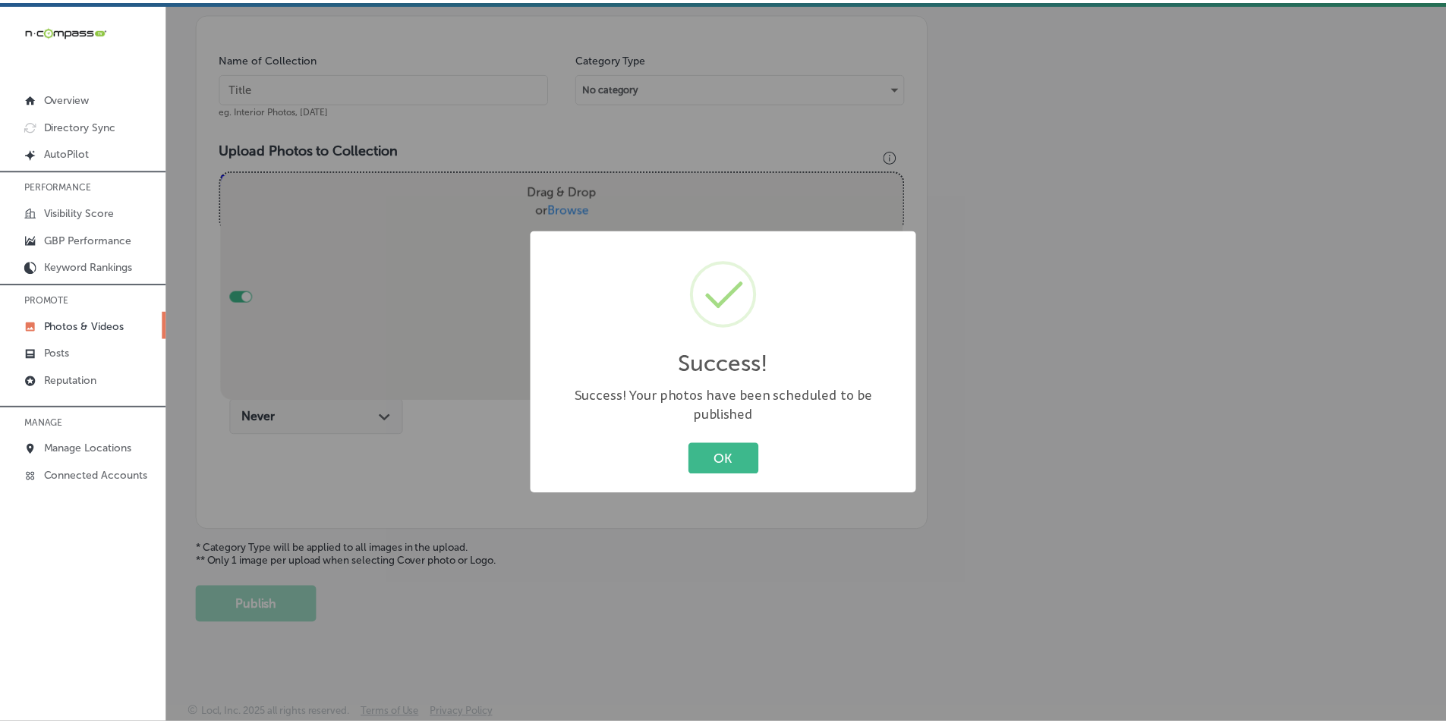
scroll to position [427, 0]
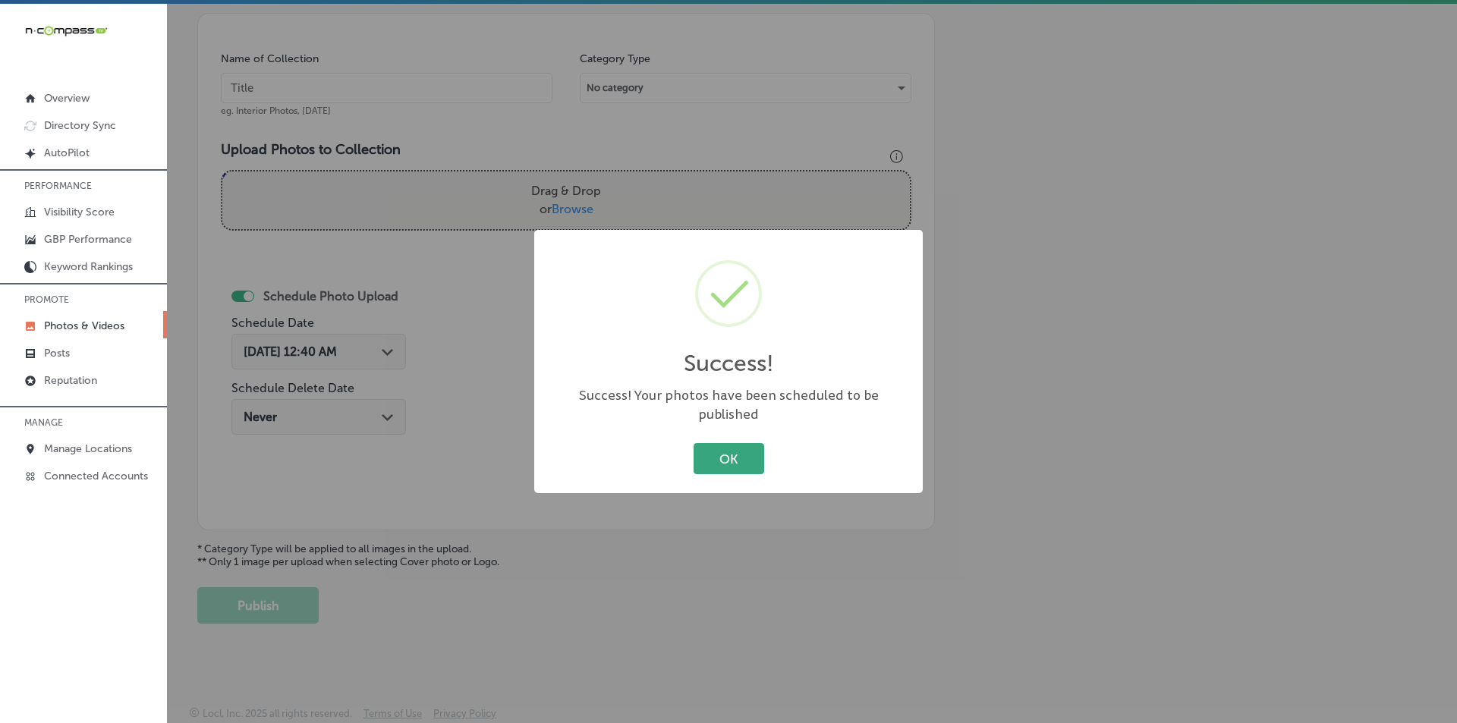
click at [715, 449] on button "OK" at bounding box center [729, 458] width 71 height 31
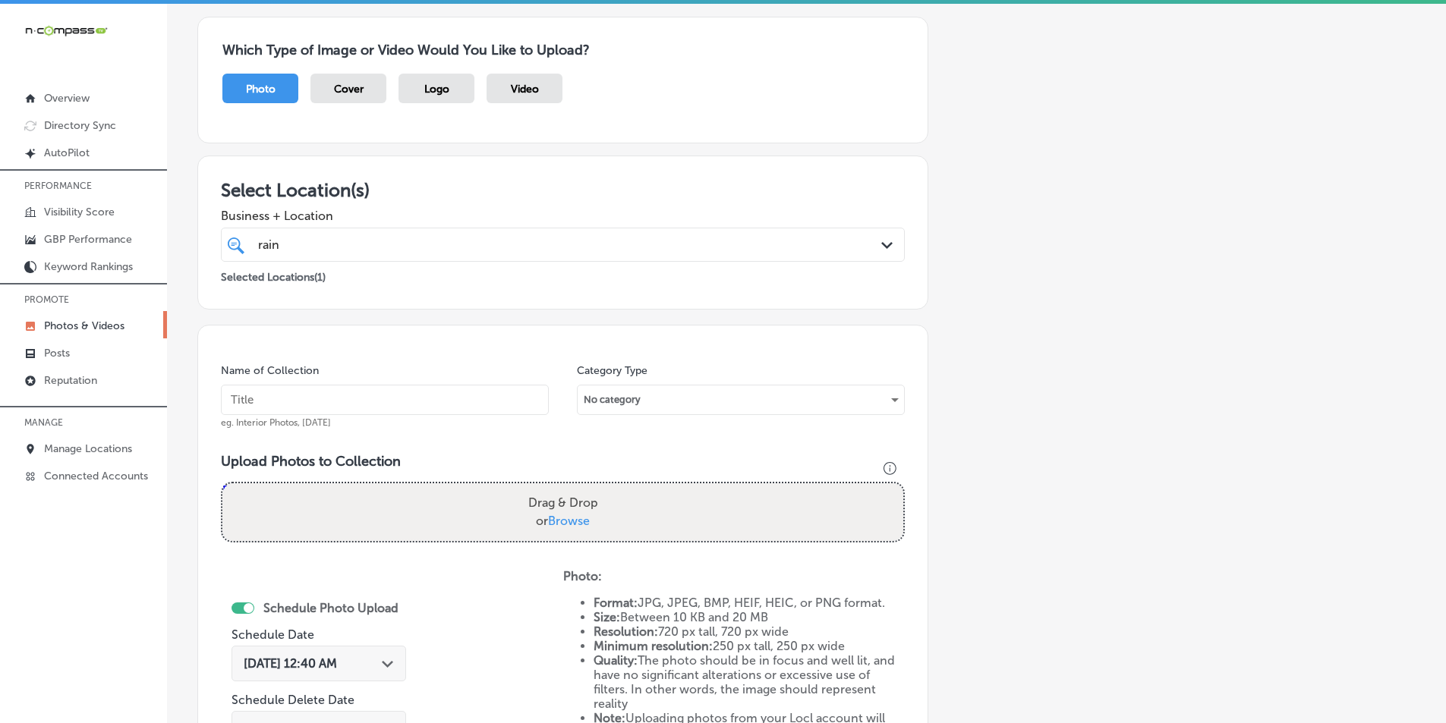
scroll to position [152, 0]
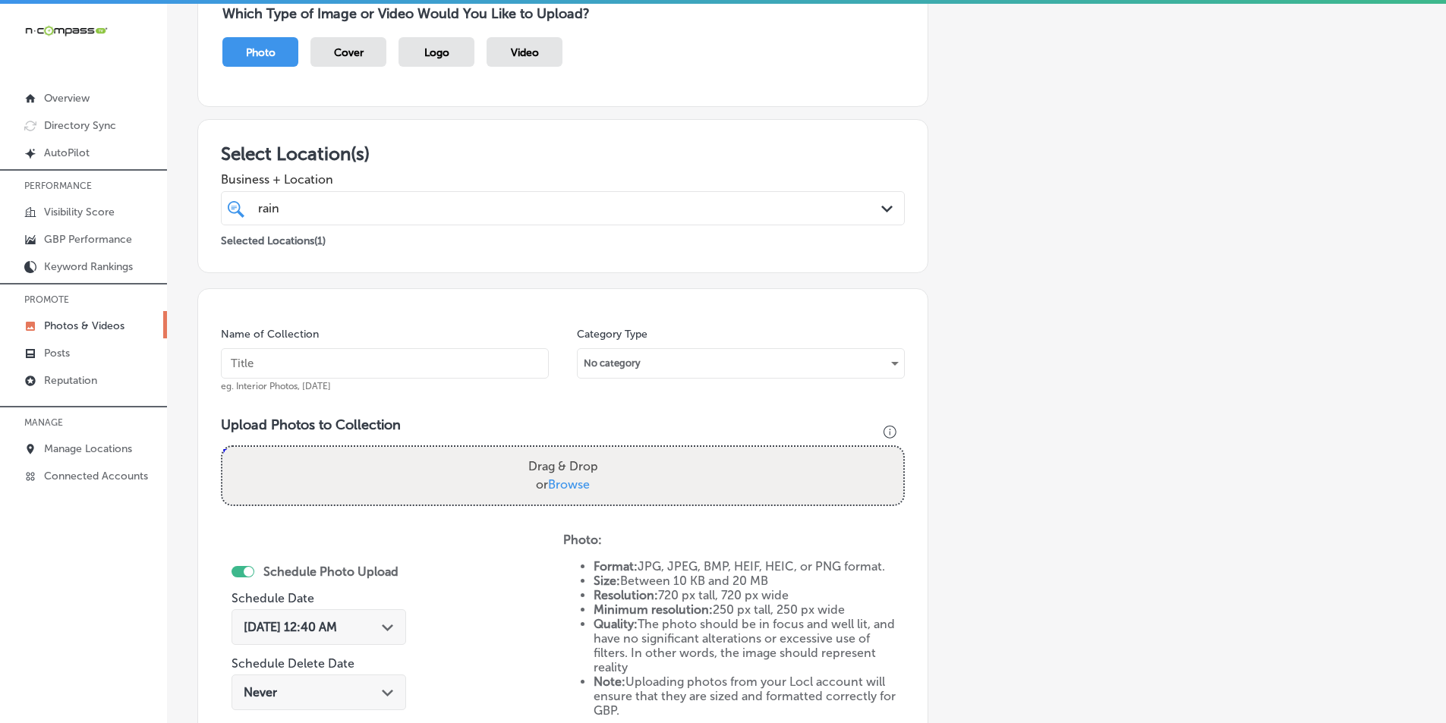
drag, startPoint x: 406, startPoint y: 367, endPoint x: 427, endPoint y: 377, distance: 23.8
click at [414, 369] on input "text" at bounding box center [385, 363] width 328 height 30
click at [288, 365] on input "text" at bounding box center [385, 363] width 328 height 30
paste input "mini golf near me"
type input "mini golf near me"
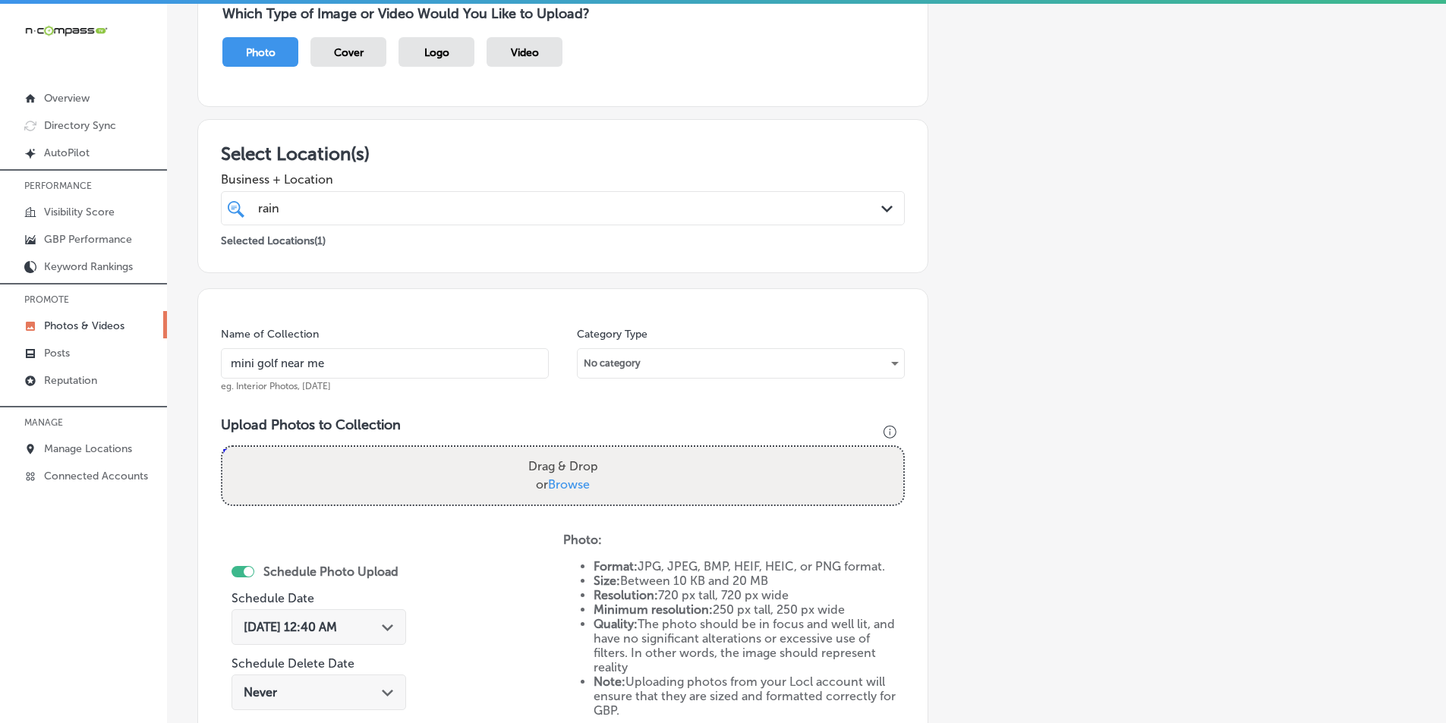
click at [301, 462] on div "Drag & Drop or Browse" at bounding box center [562, 476] width 681 height 58
click at [222, 447] on input "Drag & Drop or Browse" at bounding box center [562, 449] width 681 height 5
type input "C:\fakepath\41.png"
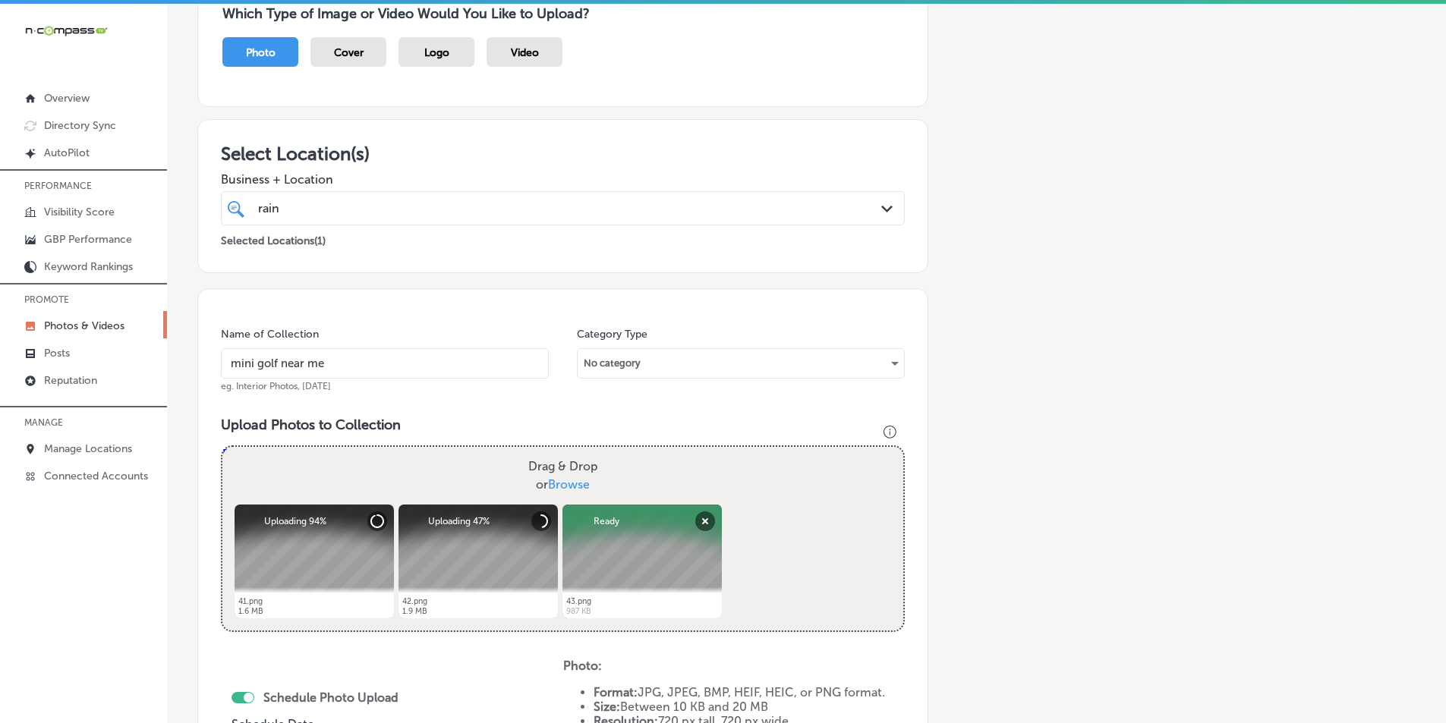
click at [395, 471] on div "Drag & Drop or Browse" at bounding box center [562, 476] width 681 height 58
click at [222, 447] on input "Drag & Drop or Browse" at bounding box center [562, 449] width 681 height 5
type input "C:\fakepath\44.png"
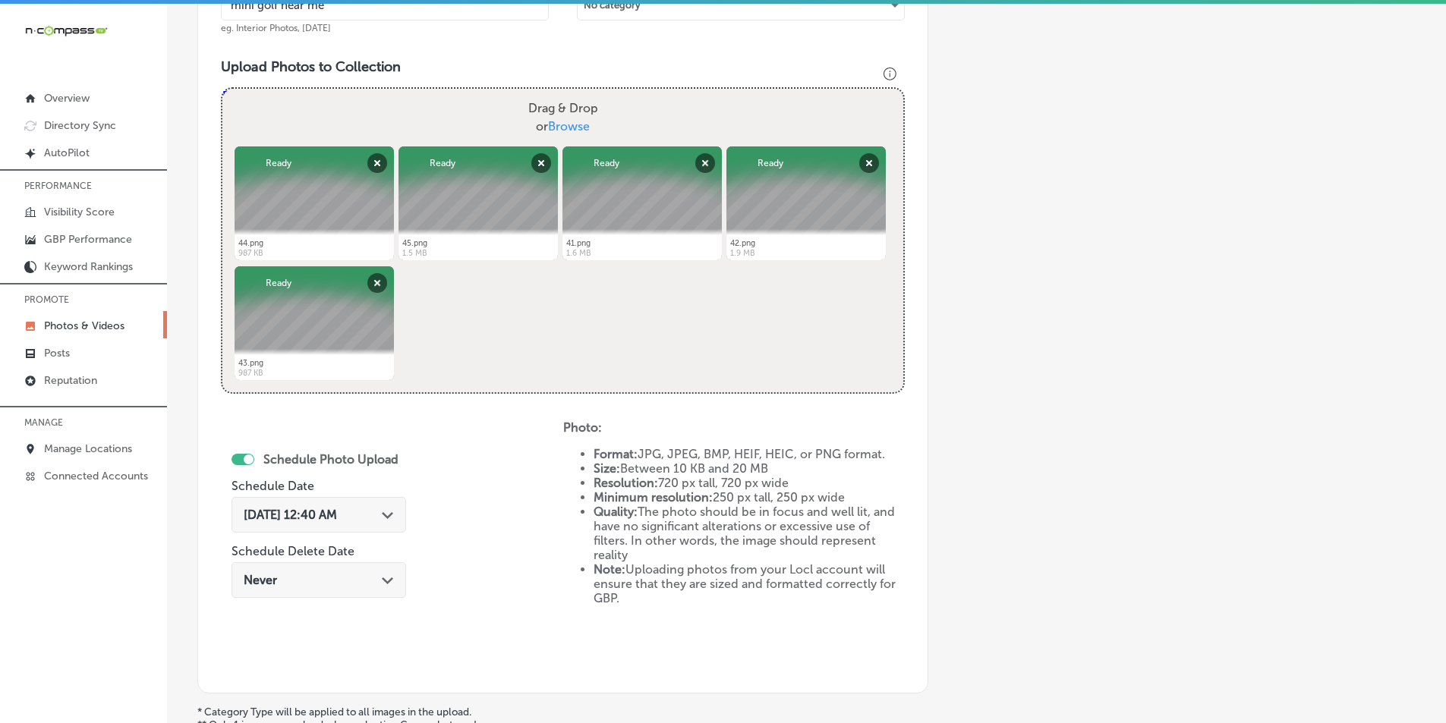
scroll to position [531, 0]
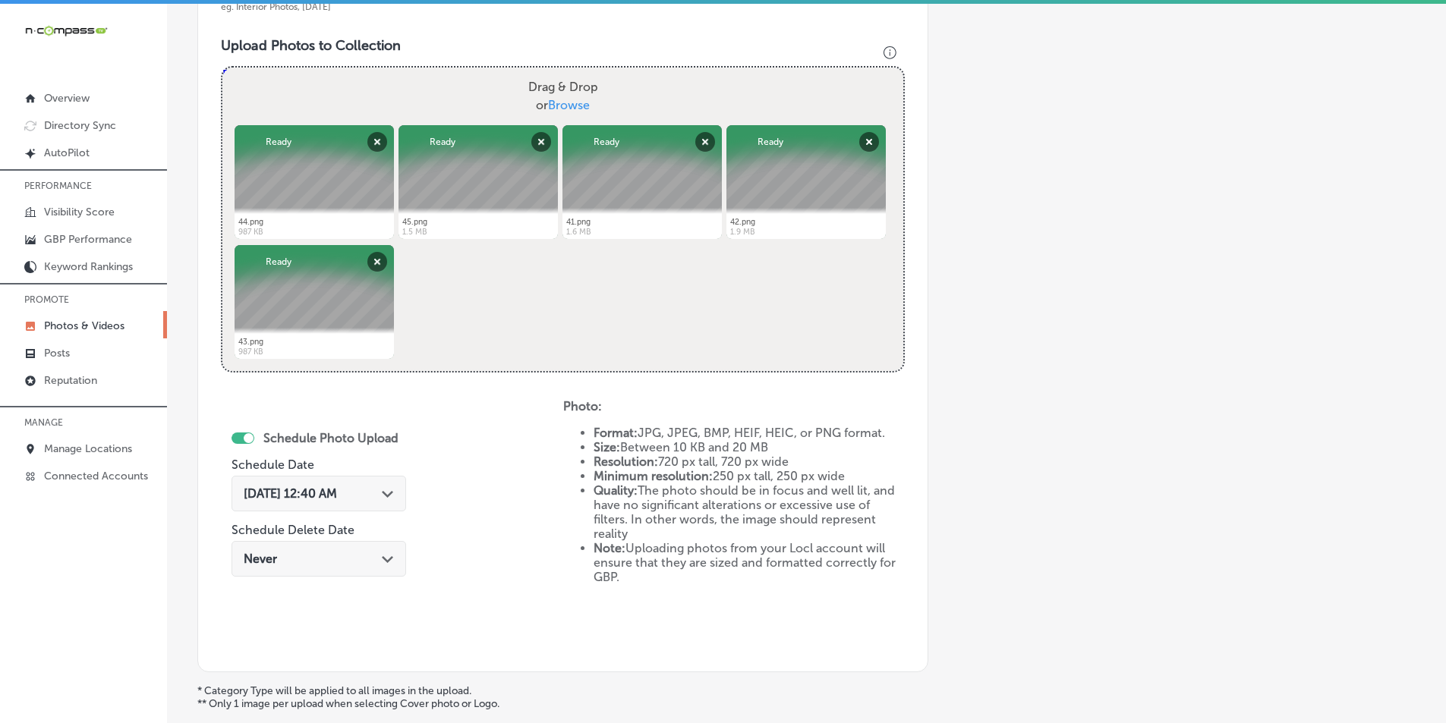
click at [279, 436] on label "Schedule Photo Upload" at bounding box center [330, 438] width 135 height 14
click at [384, 494] on div "[DATE] 12:40 AM Path Created with Sketch." at bounding box center [319, 494] width 150 height 14
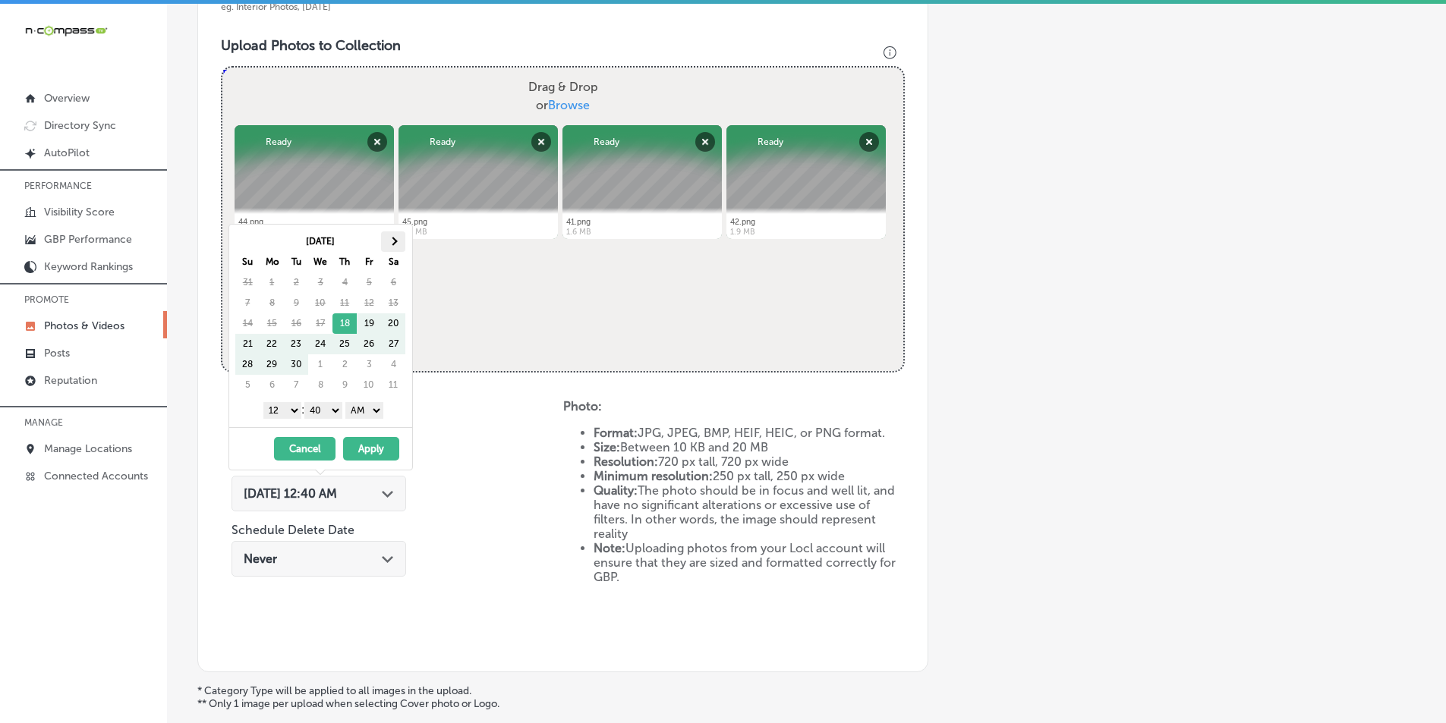
click at [392, 241] on span at bounding box center [393, 241] width 8 height 8
drag, startPoint x: 298, startPoint y: 322, endPoint x: 290, endPoint y: 352, distance: 31.5
click at [292, 410] on select "1 2 3 4 5 6 7 8 9 10 11 12" at bounding box center [282, 410] width 38 height 17
click at [331, 409] on select "00 10 20 30 40 50" at bounding box center [323, 410] width 38 height 17
click at [379, 409] on select "AM PM" at bounding box center [364, 410] width 38 height 17
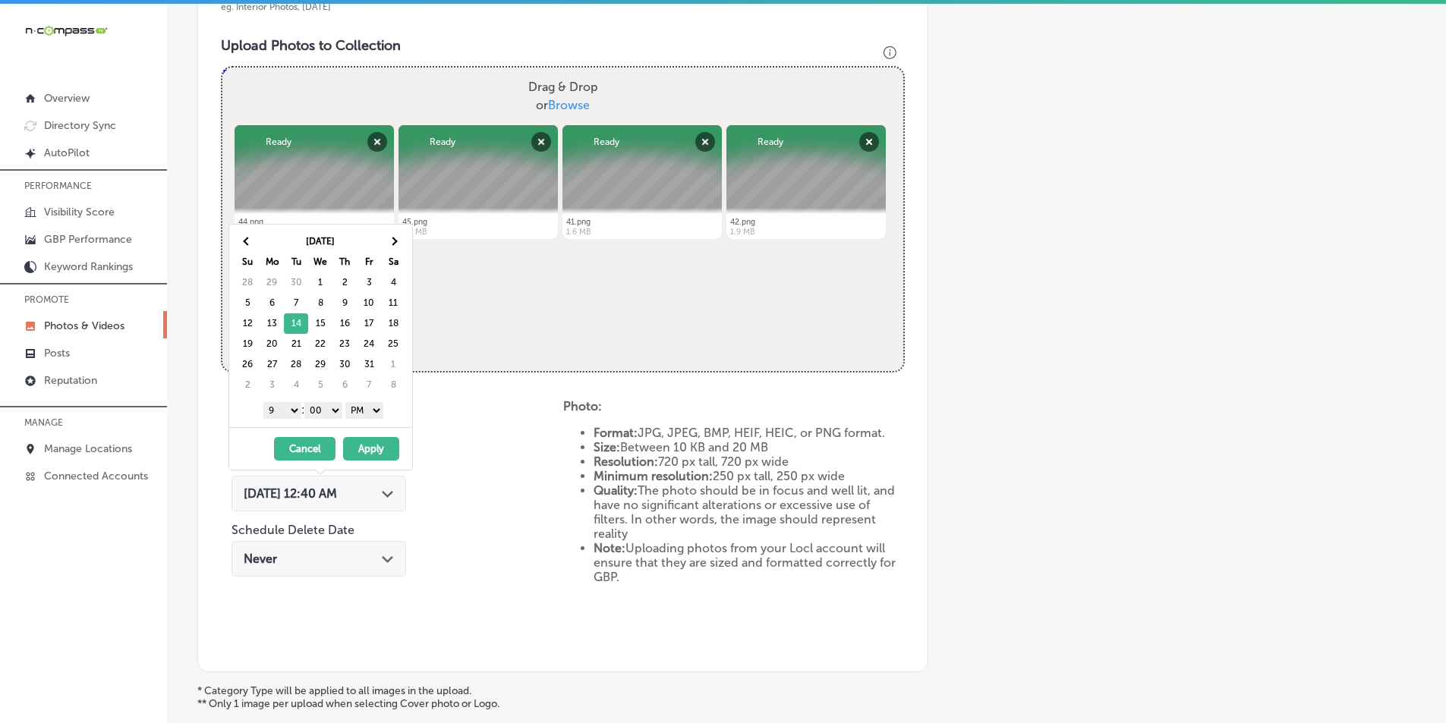
click at [372, 448] on button "Apply" at bounding box center [371, 449] width 56 height 24
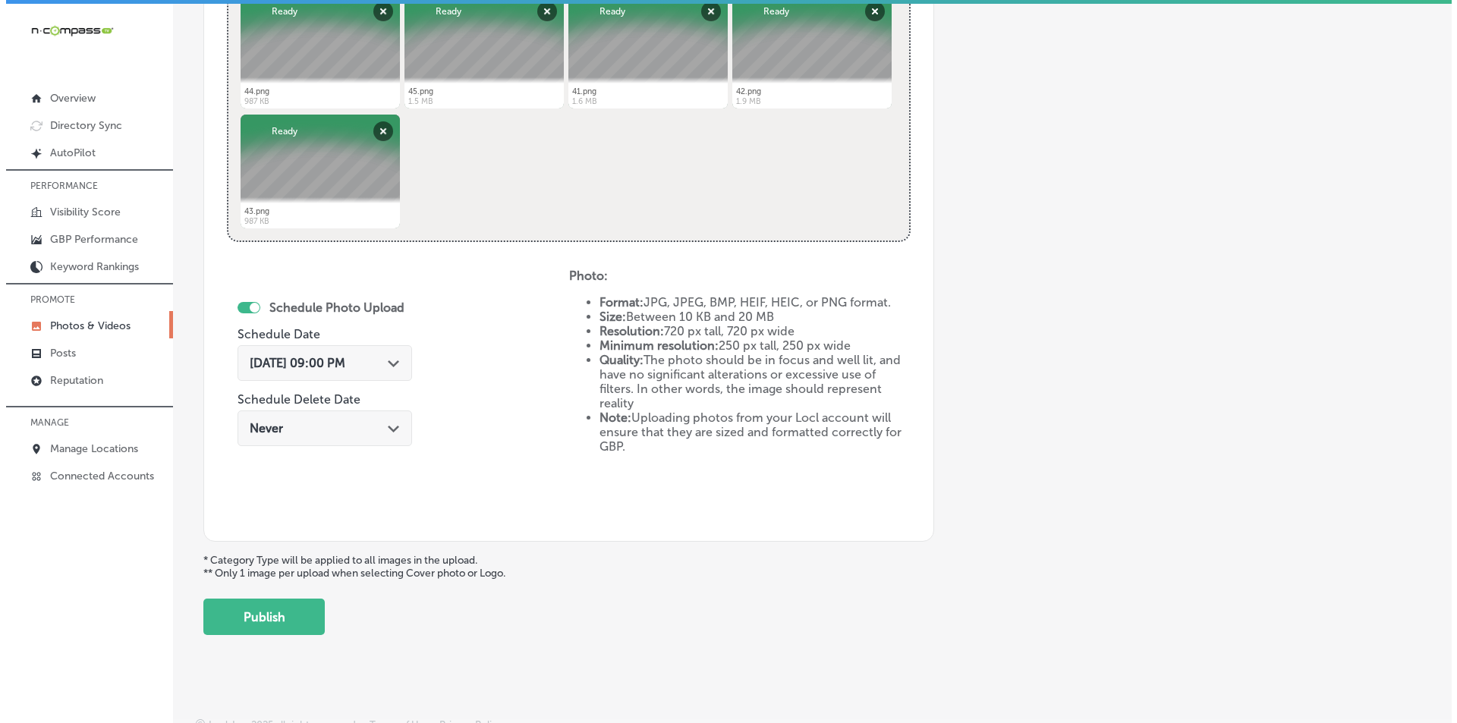
scroll to position [673, 0]
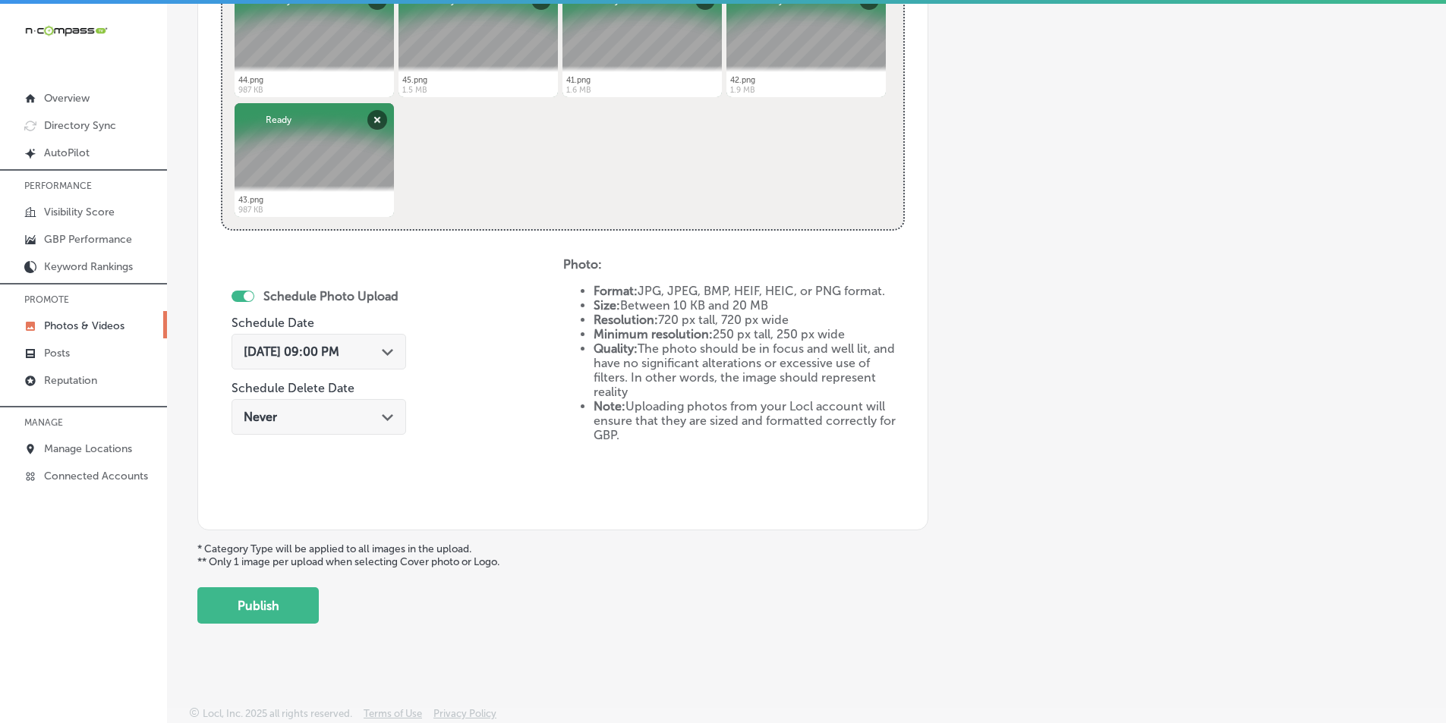
click at [243, 598] on button "Publish" at bounding box center [257, 605] width 121 height 36
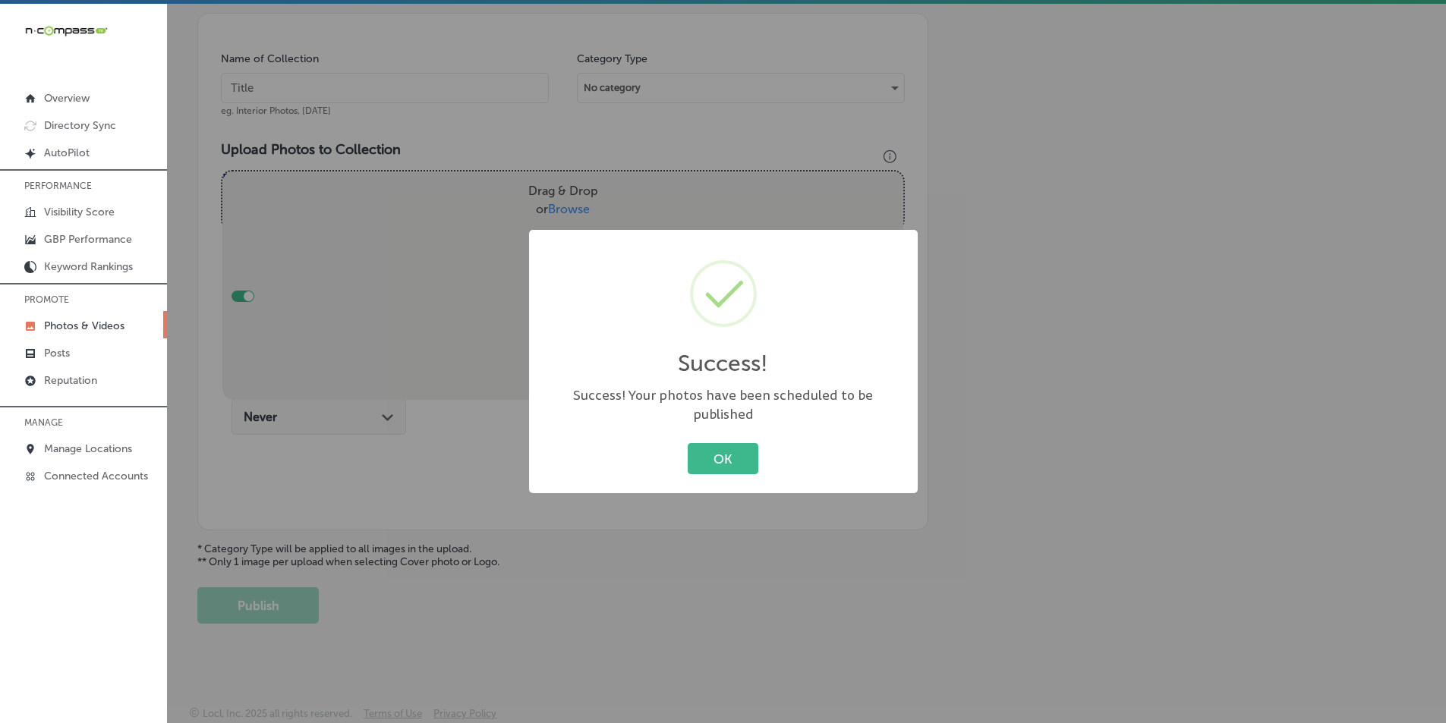
scroll to position [427, 0]
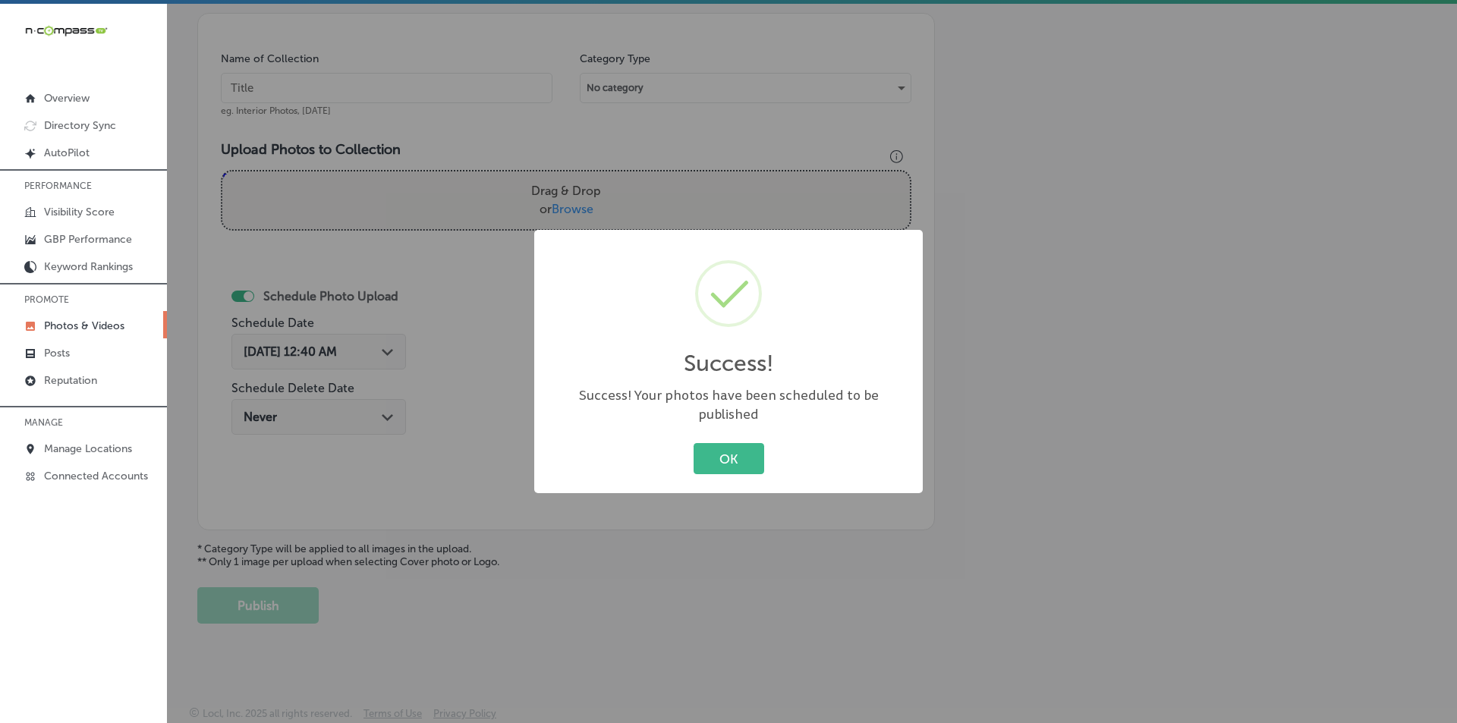
click at [707, 445] on button "OK" at bounding box center [729, 458] width 71 height 31
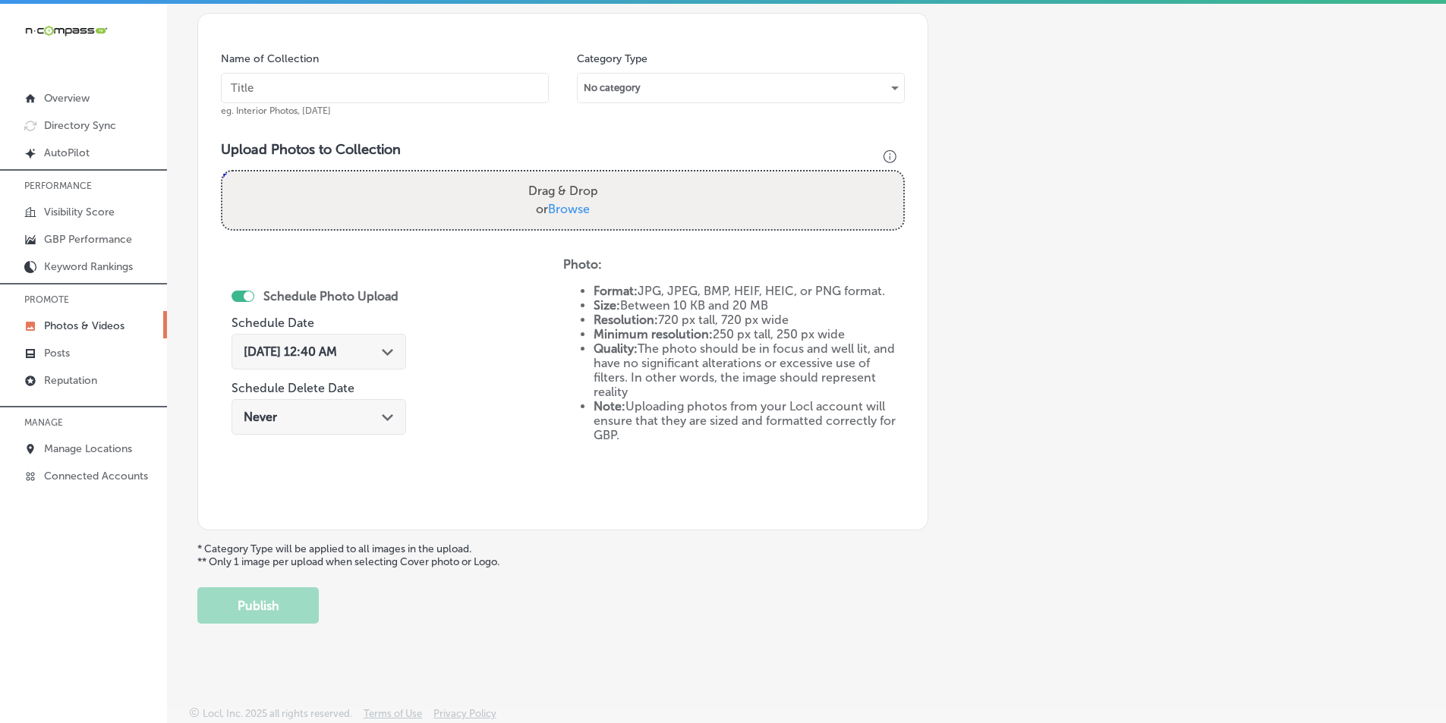
drag, startPoint x: 394, startPoint y: 82, endPoint x: 388, endPoint y: 98, distance: 17.1
click at [395, 81] on input "text" at bounding box center [385, 88] width 328 height 30
click at [250, 85] on input "text" at bounding box center [385, 88] width 328 height 30
paste input "mini golf"
type input "mini golf"
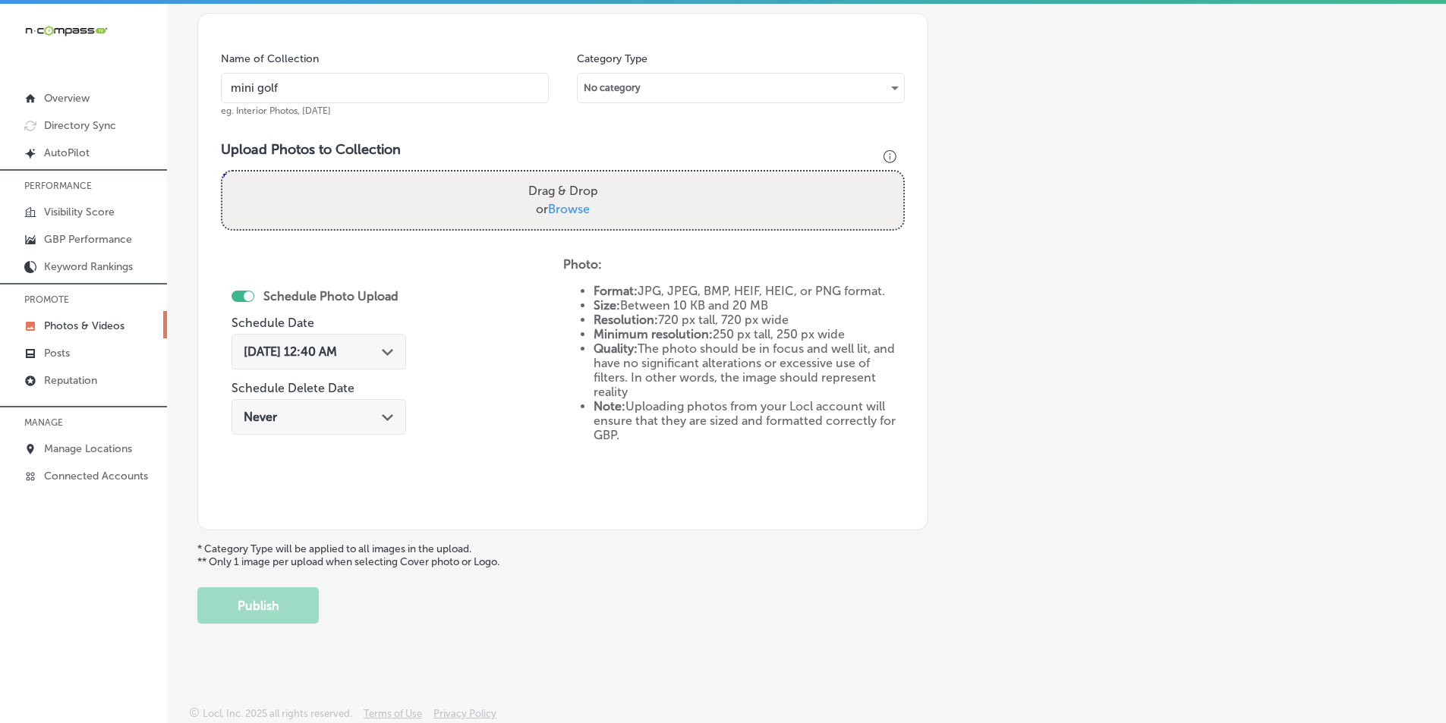
click at [381, 197] on div "Drag & Drop or Browse" at bounding box center [562, 201] width 681 height 58
click at [222, 172] on input "Drag & Drop or Browse" at bounding box center [562, 174] width 681 height 5
type input "C:\fakepath\46.png"
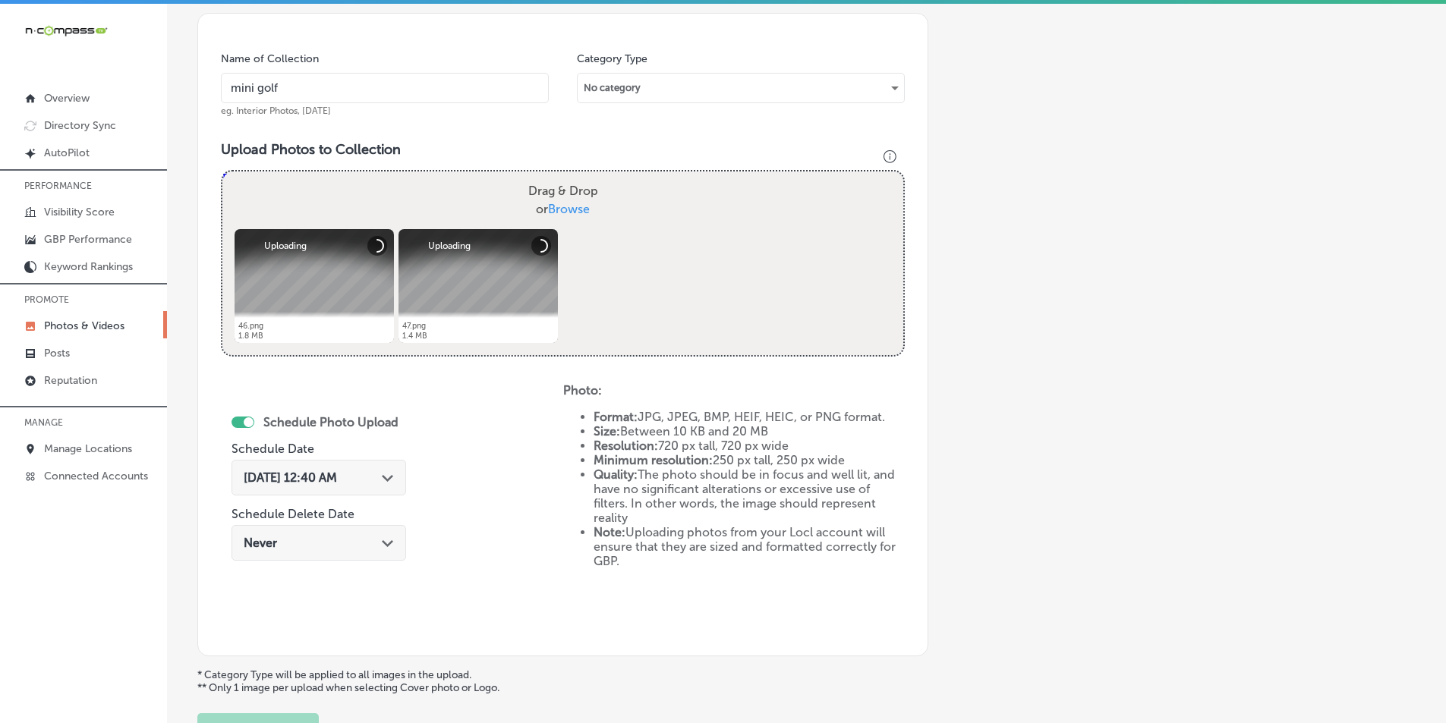
click at [339, 203] on div "Drag & Drop or Browse" at bounding box center [562, 201] width 681 height 58
click at [222, 172] on input "Drag & Drop or Browse" at bounding box center [562, 174] width 681 height 5
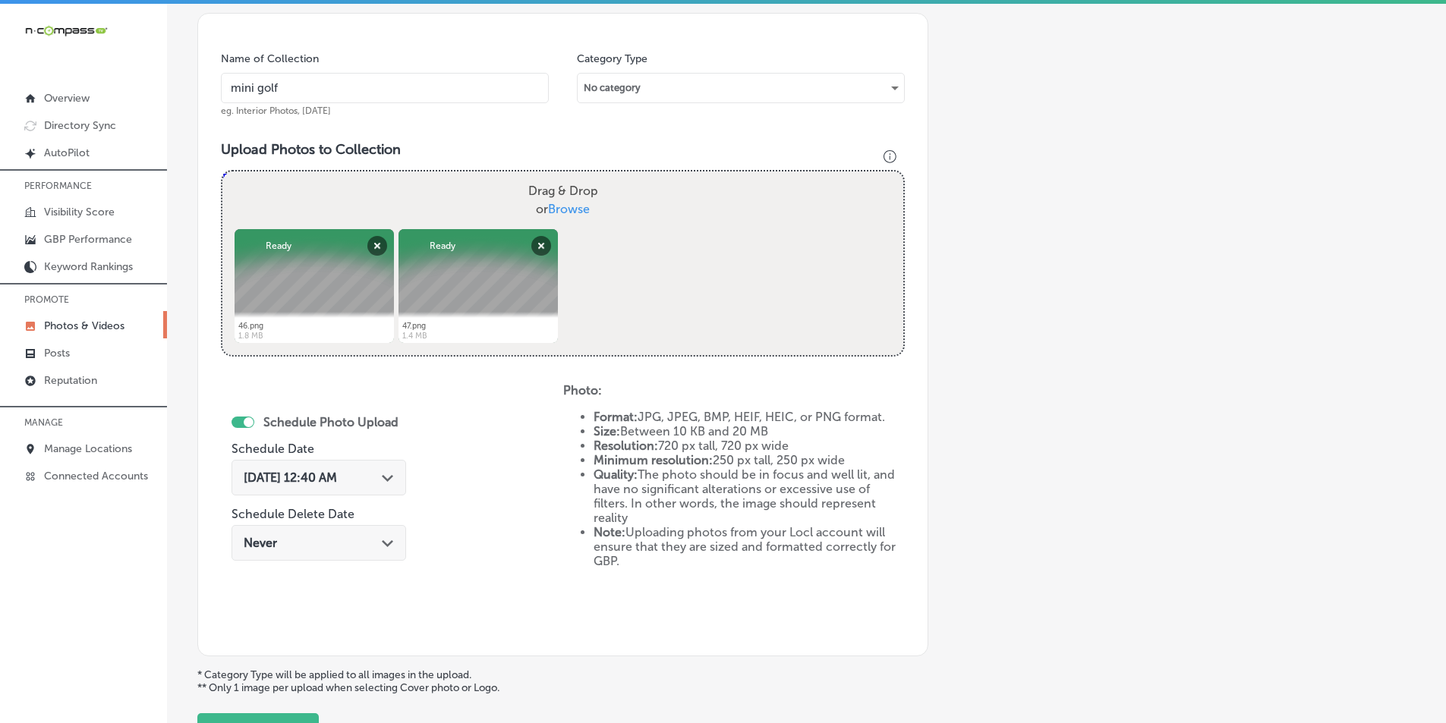
type input "C:\fakepath\48.png"
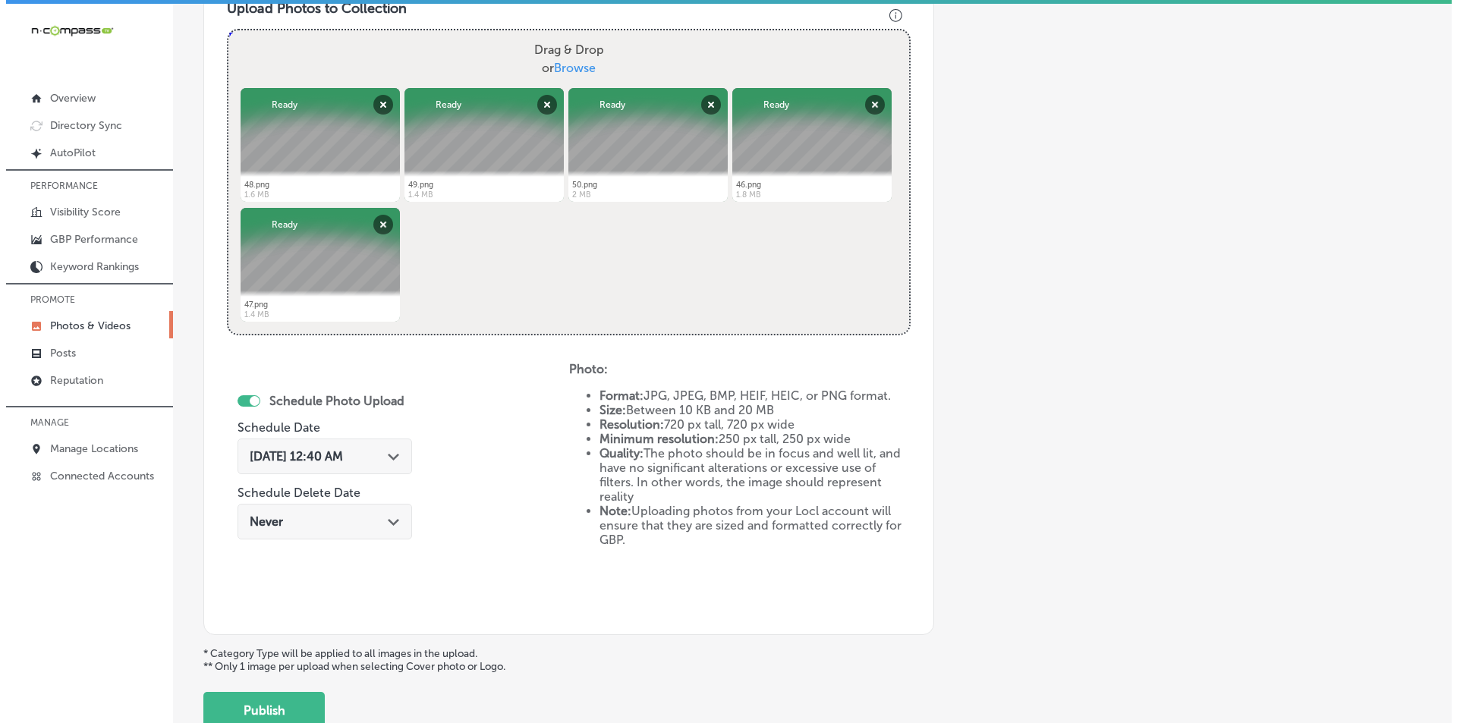
scroll to position [579, 0]
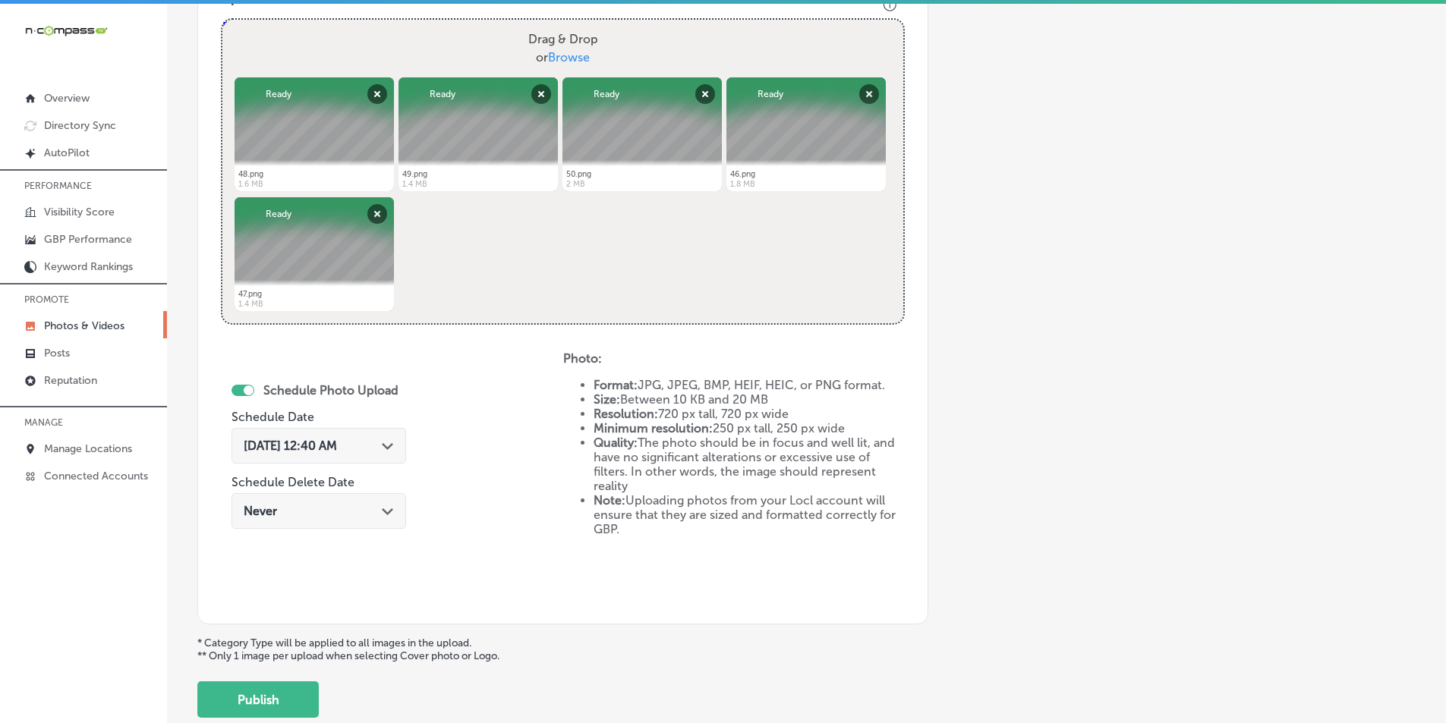
click at [337, 447] on span "[DATE] 12:40 AM" at bounding box center [290, 446] width 93 height 14
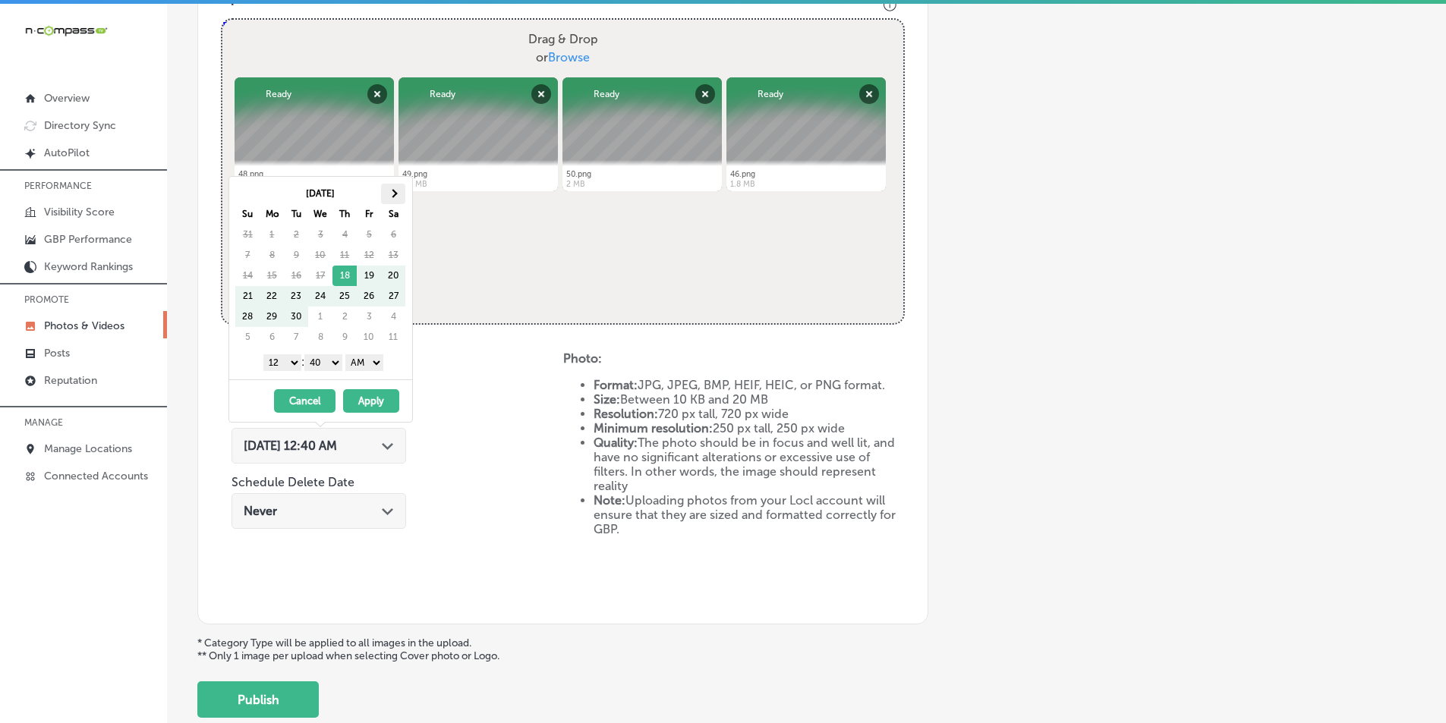
click at [395, 192] on span at bounding box center [393, 193] width 8 height 8
click at [290, 364] on select "1 2 3 4 5 6 7 8 9 10 11 12" at bounding box center [282, 362] width 38 height 17
click at [339, 361] on select "00 10 20 30 40 50" at bounding box center [323, 362] width 38 height 17
click at [376, 365] on select "AM PM" at bounding box center [364, 362] width 38 height 17
click at [364, 399] on button "Apply" at bounding box center [371, 401] width 56 height 24
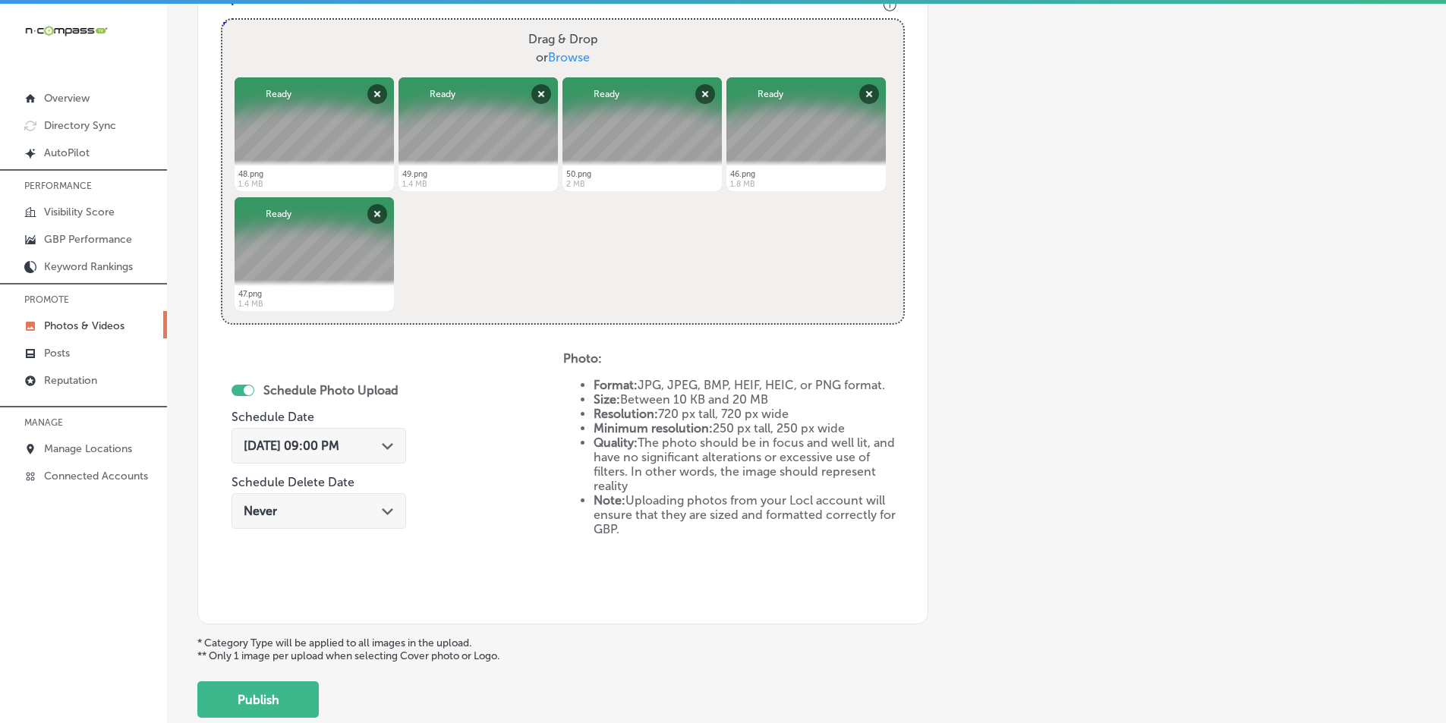
click at [284, 641] on button "Publish" at bounding box center [257, 700] width 121 height 36
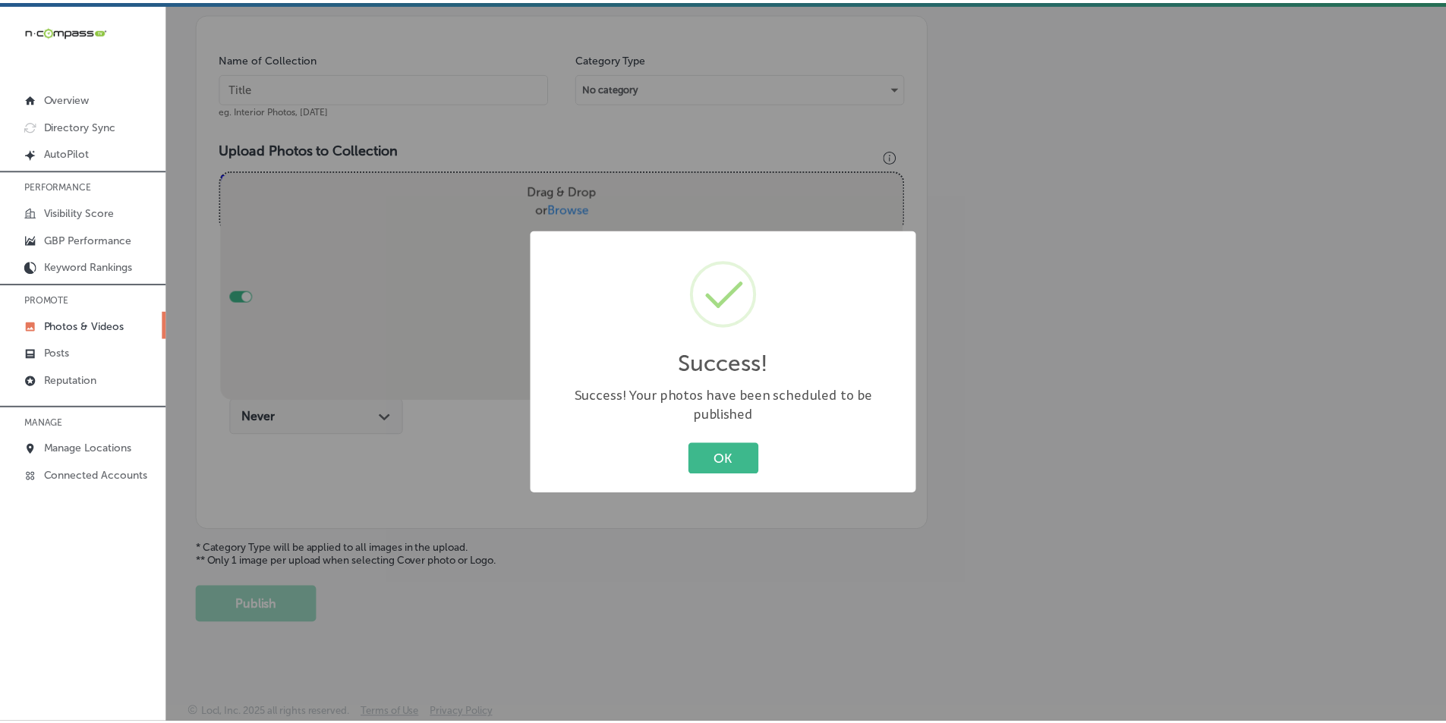
scroll to position [427, 0]
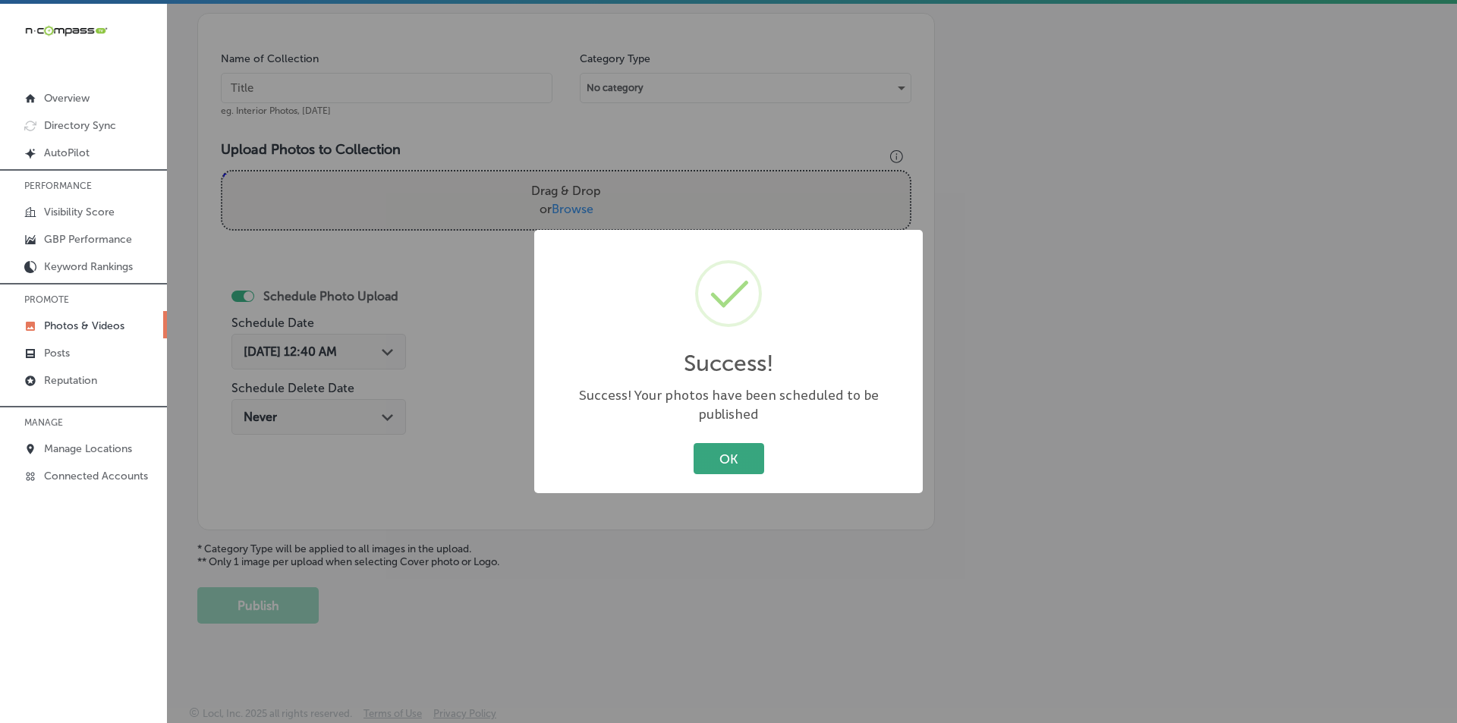
click at [722, 446] on button "OK" at bounding box center [729, 458] width 71 height 31
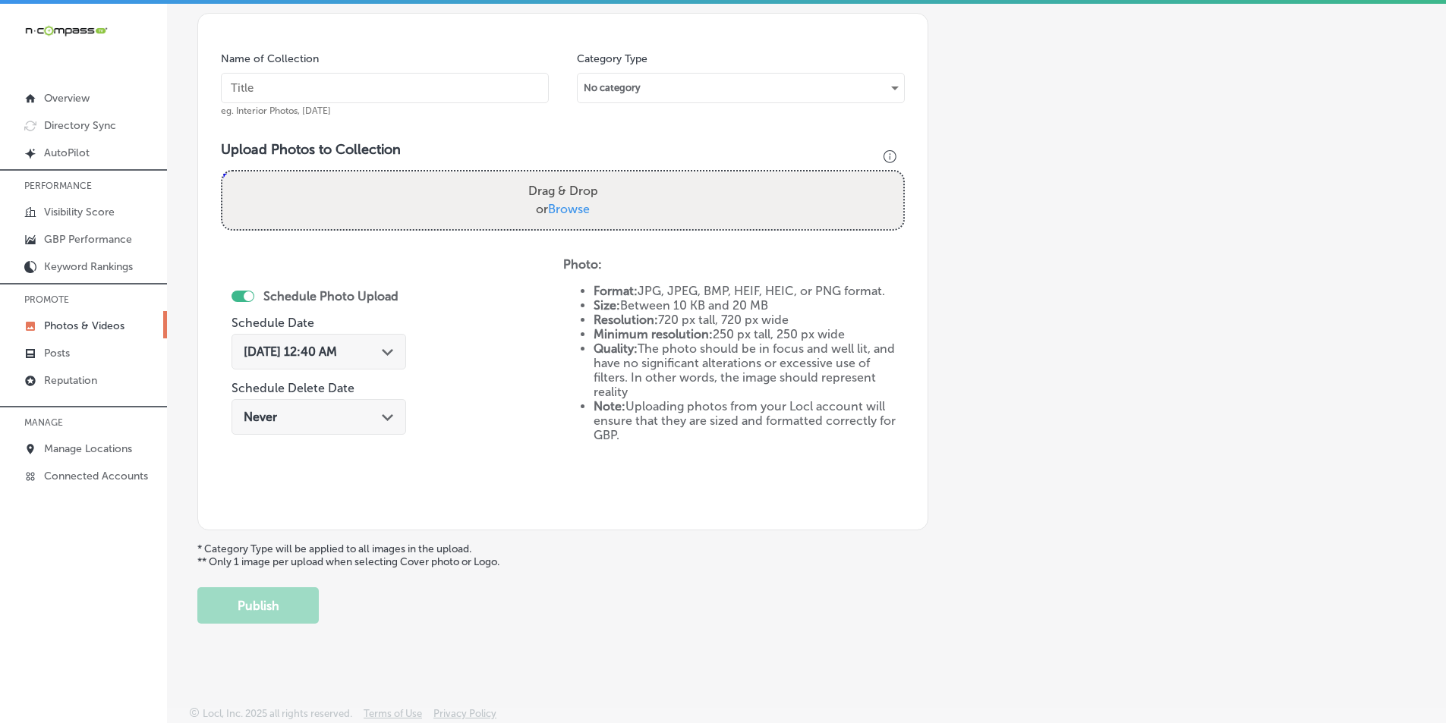
click at [252, 82] on input "text" at bounding box center [385, 88] width 328 height 30
paste input "arcade near me"
type input "arcade near me"
click at [411, 190] on div "Drag & Drop or Browse" at bounding box center [562, 201] width 681 height 58
click at [222, 172] on input "Drag & Drop or Browse" at bounding box center [562, 174] width 681 height 5
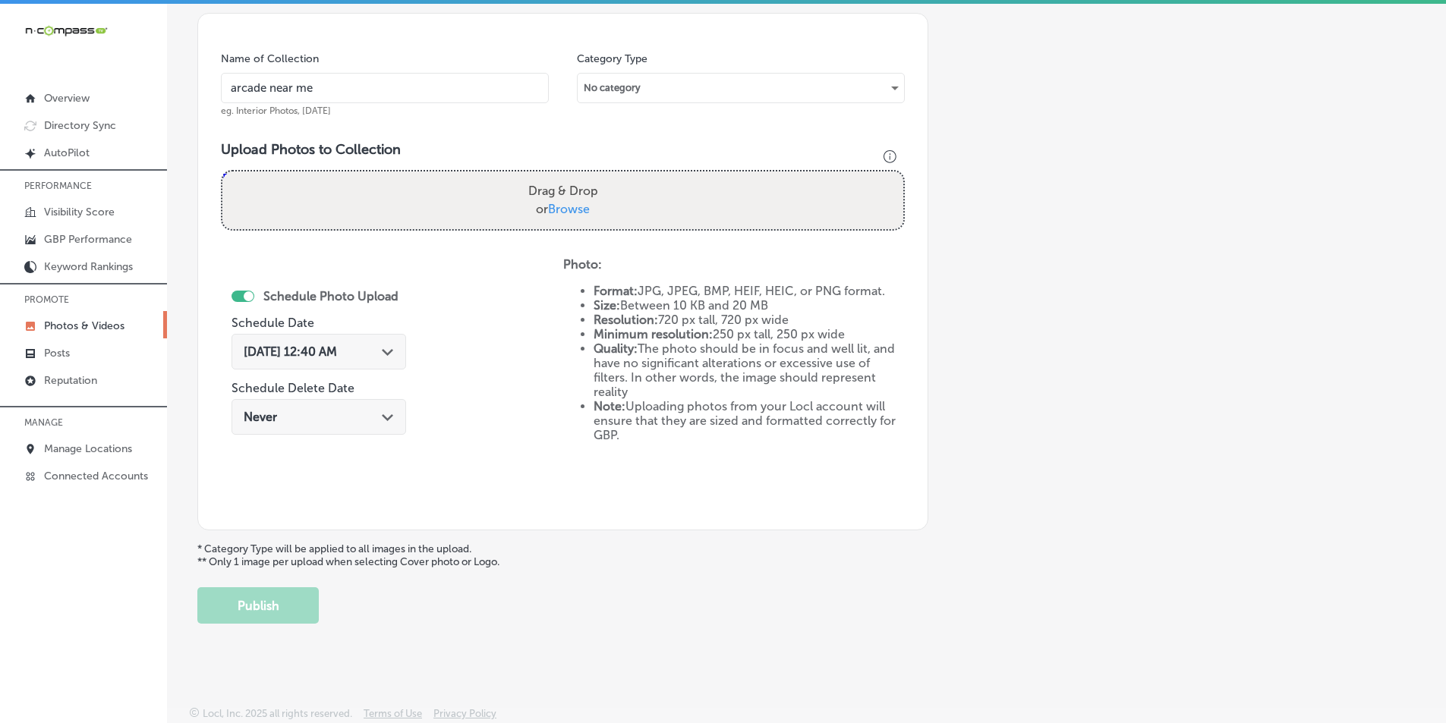
type input "C:\fakepath\52.png"
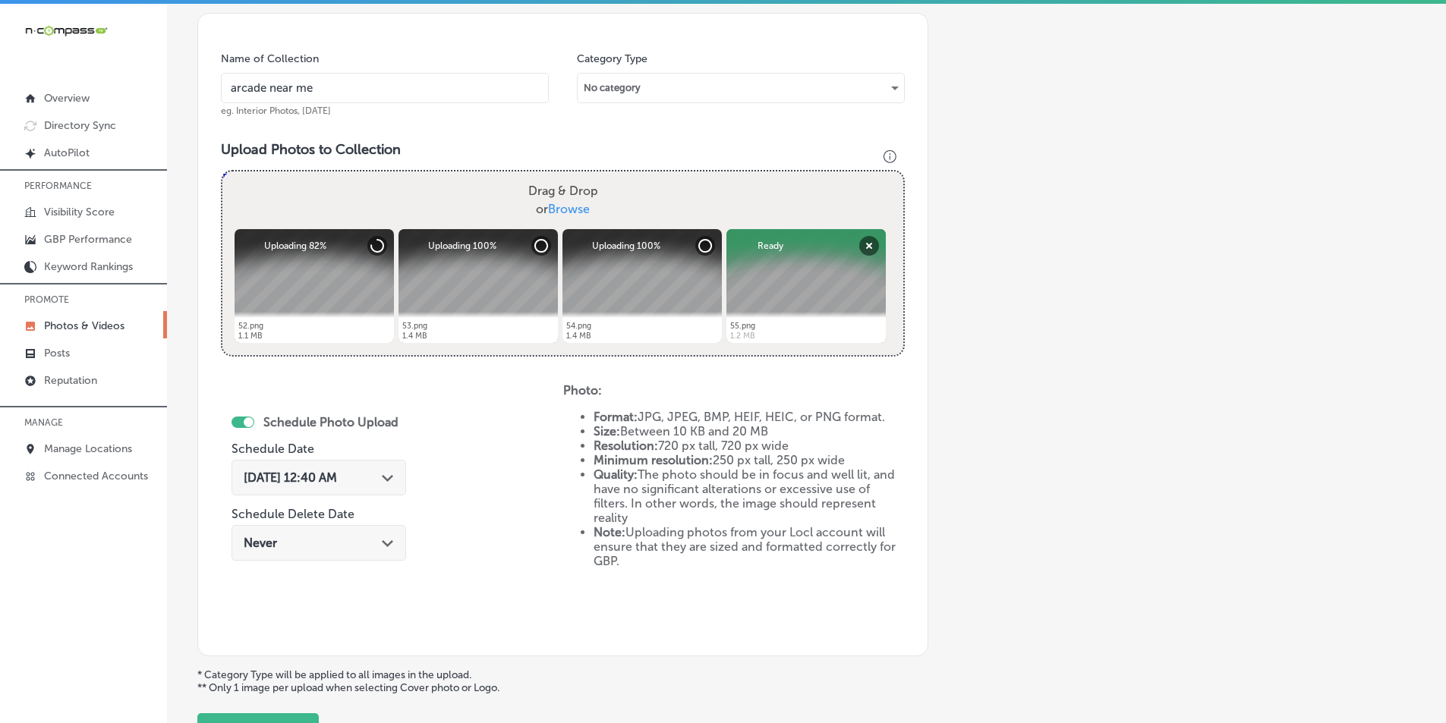
click at [335, 205] on div "Drag & Drop or Browse" at bounding box center [562, 201] width 681 height 58
click at [222, 172] on input "Drag & Drop or Browse" at bounding box center [562, 174] width 681 height 5
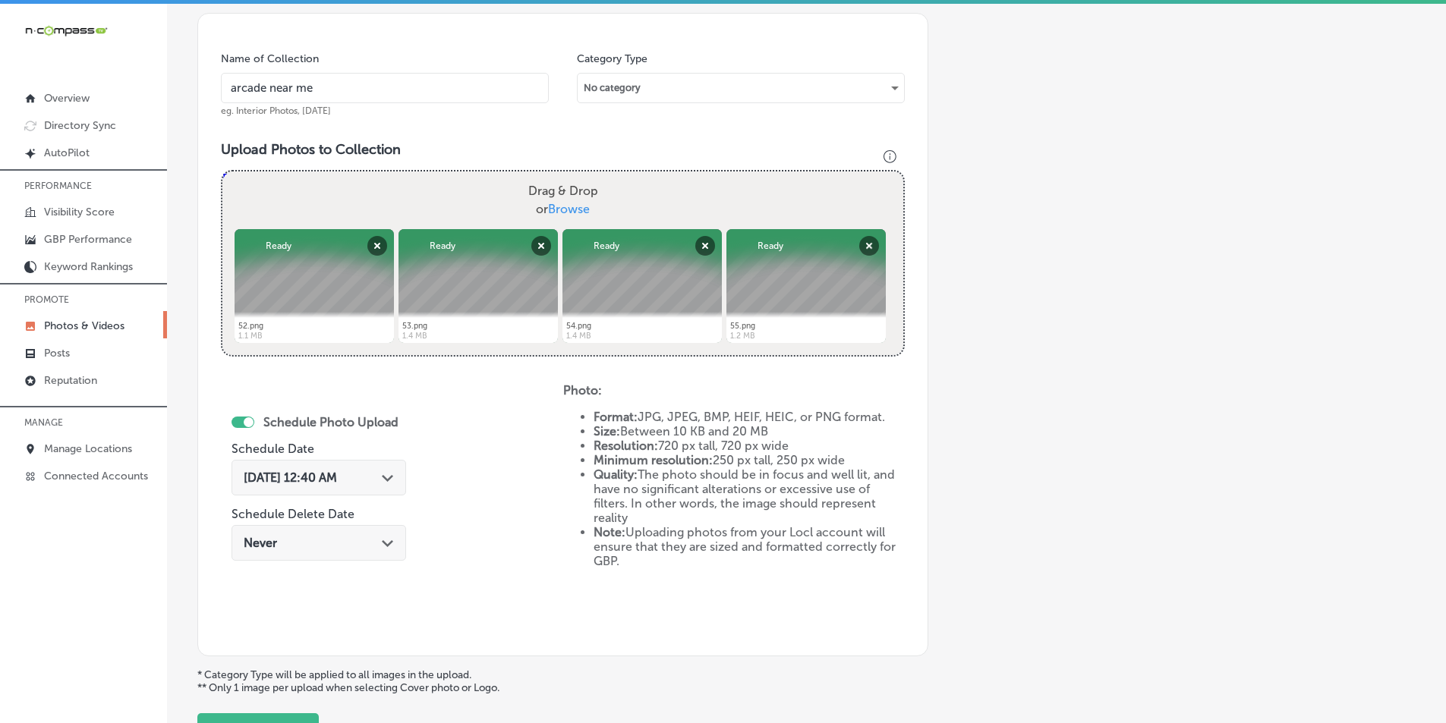
type input "C:\fakepath\51.png"
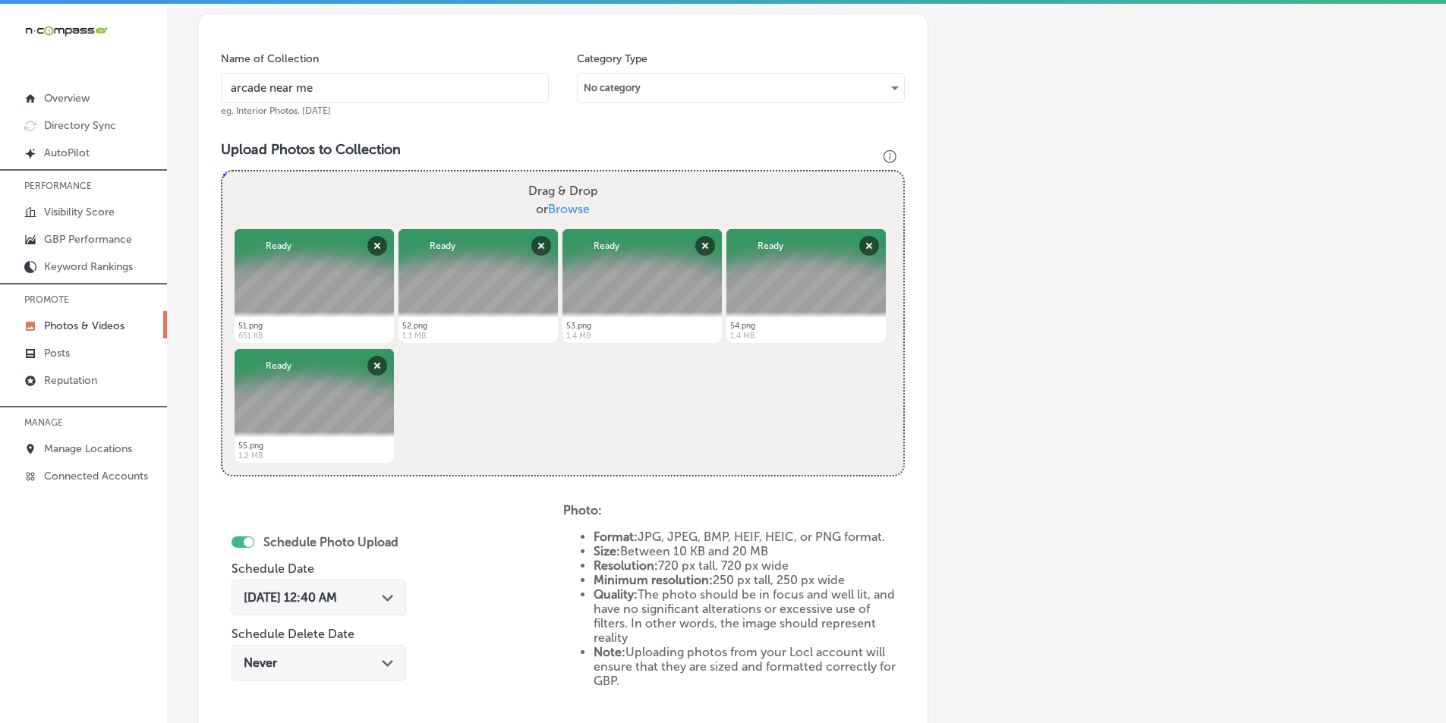
click at [294, 597] on span "[DATE] 12:40 AM" at bounding box center [290, 598] width 93 height 14
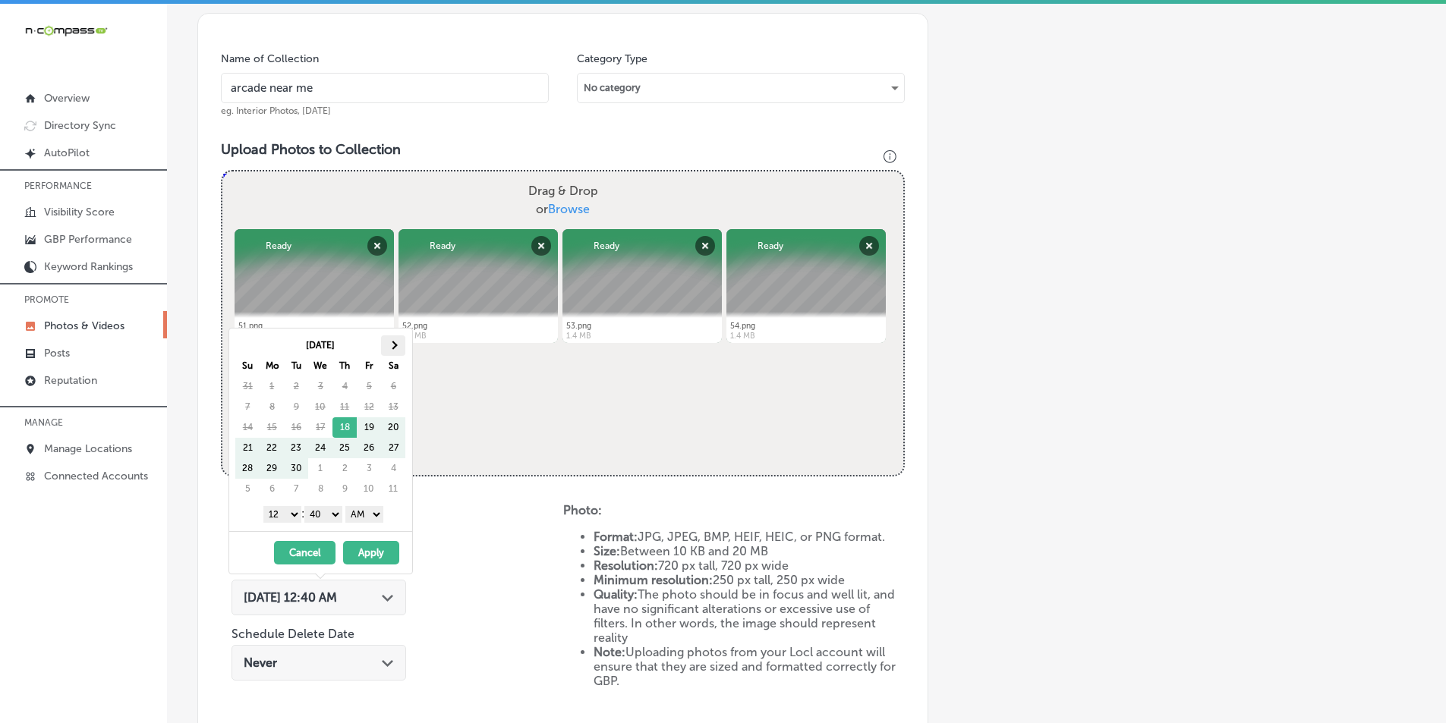
click at [395, 343] on span at bounding box center [393, 345] width 8 height 8
click at [291, 515] on select "1 2 3 4 5 6 7 8 9 10 11 12" at bounding box center [282, 514] width 38 height 17
click at [335, 515] on select "00 10 20 30 40 50" at bounding box center [323, 514] width 38 height 17
click at [380, 515] on select "AM PM" at bounding box center [364, 514] width 38 height 17
click at [370, 547] on button "Apply" at bounding box center [371, 553] width 56 height 24
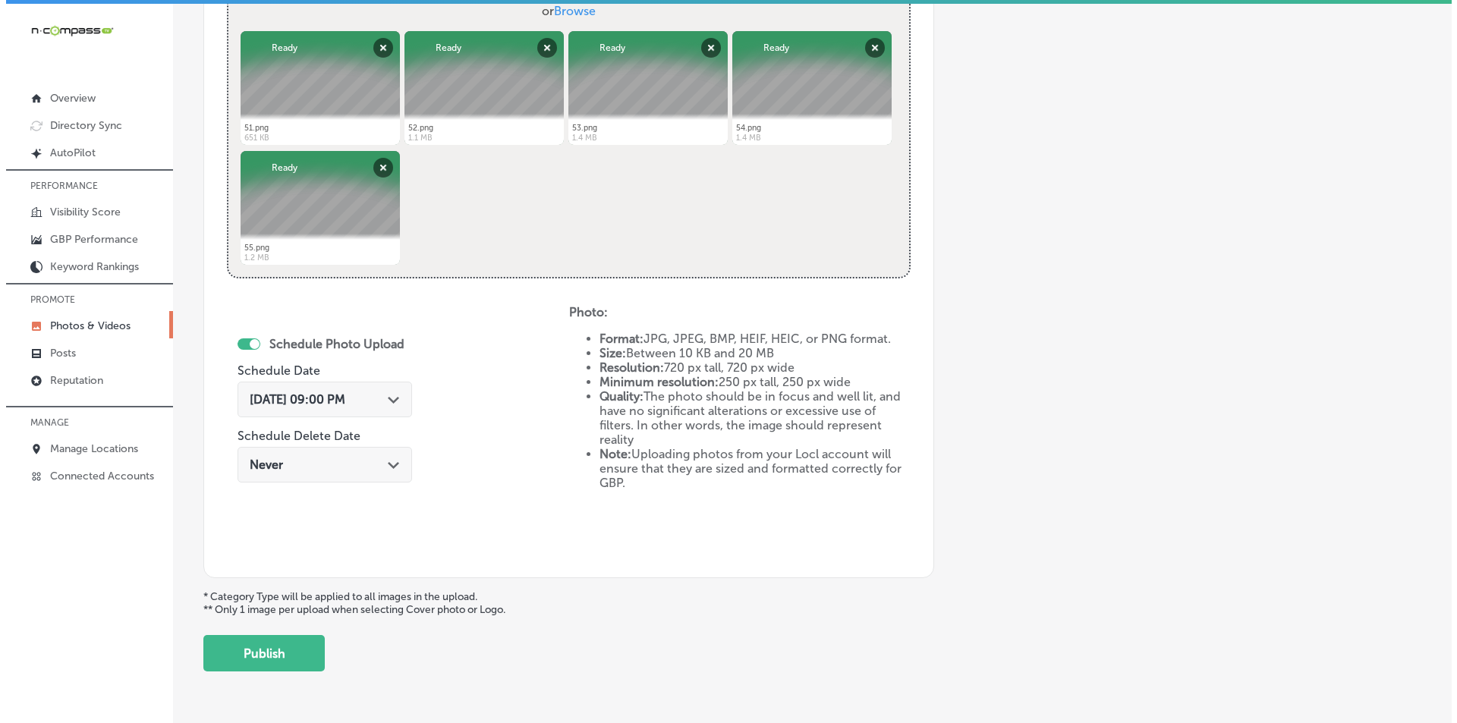
scroll to position [673, 0]
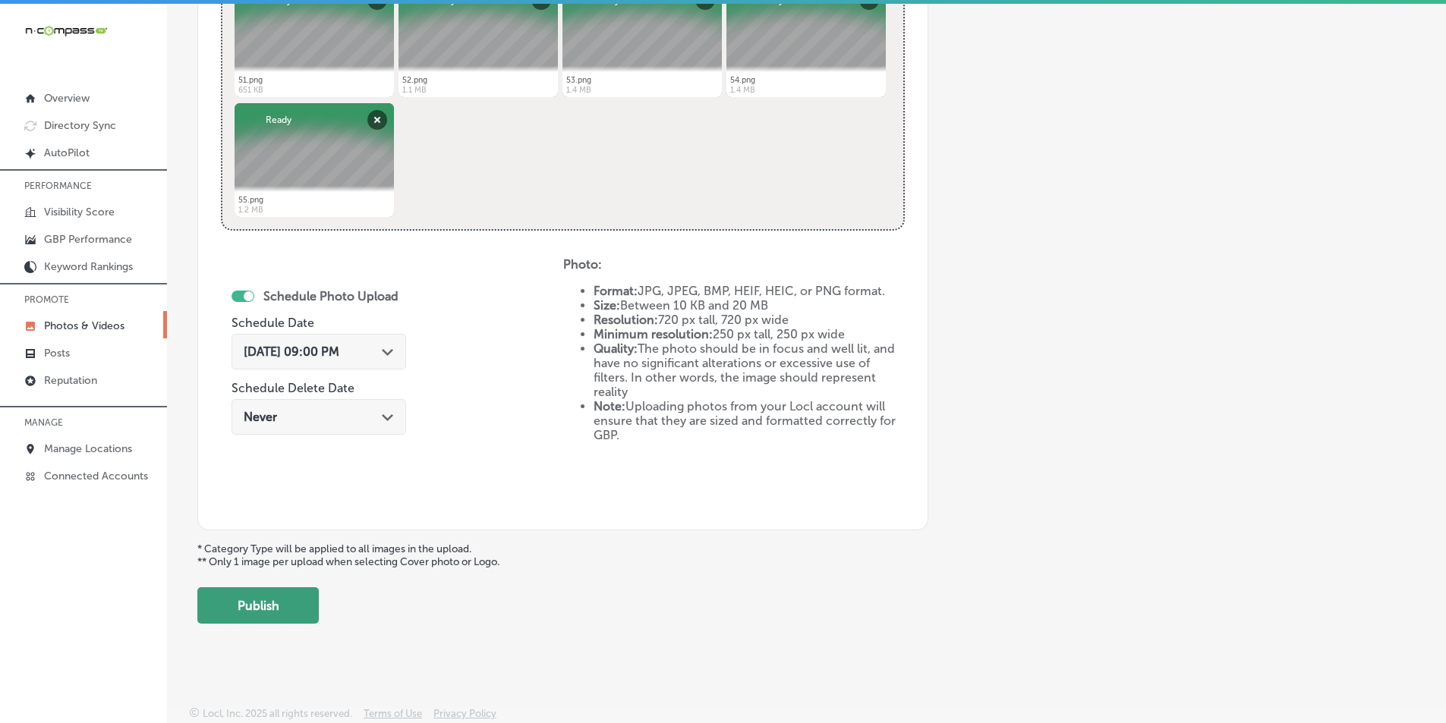
click at [295, 607] on button "Publish" at bounding box center [257, 605] width 121 height 36
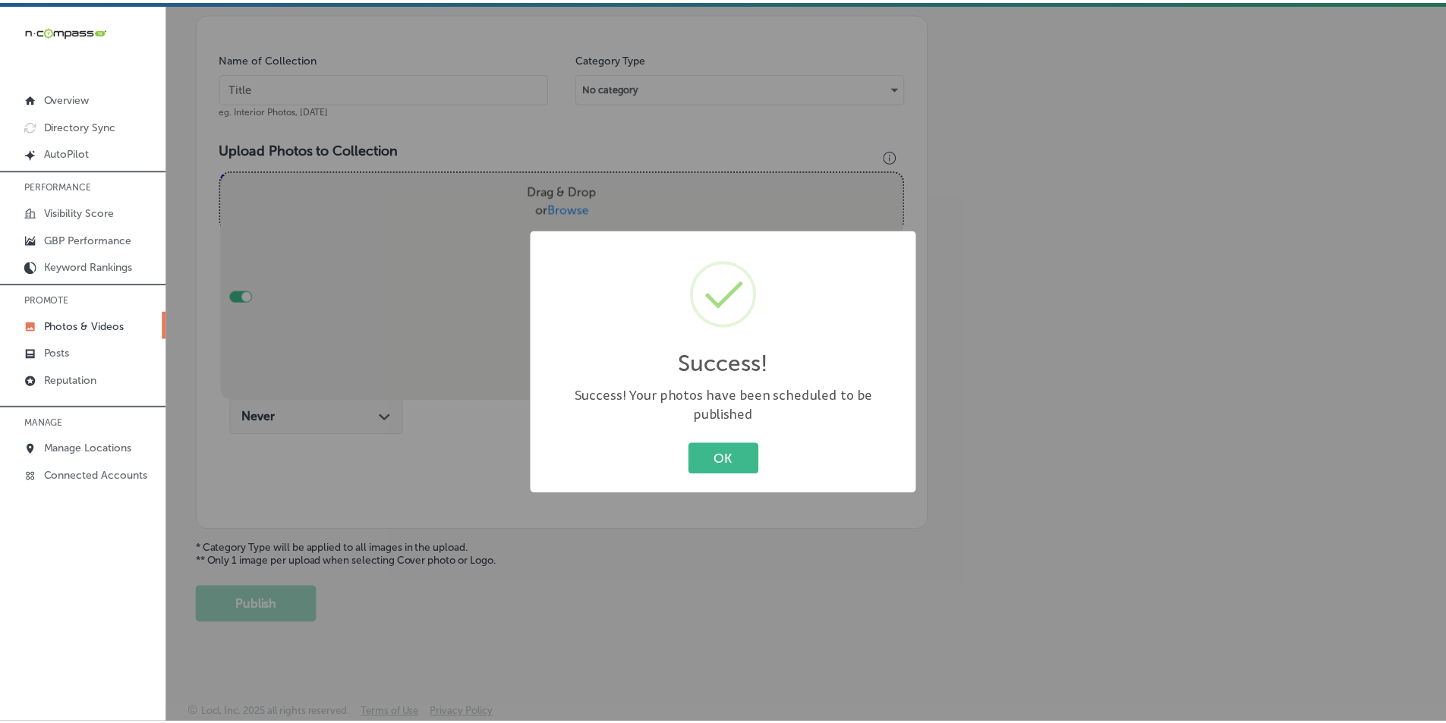
scroll to position [427, 0]
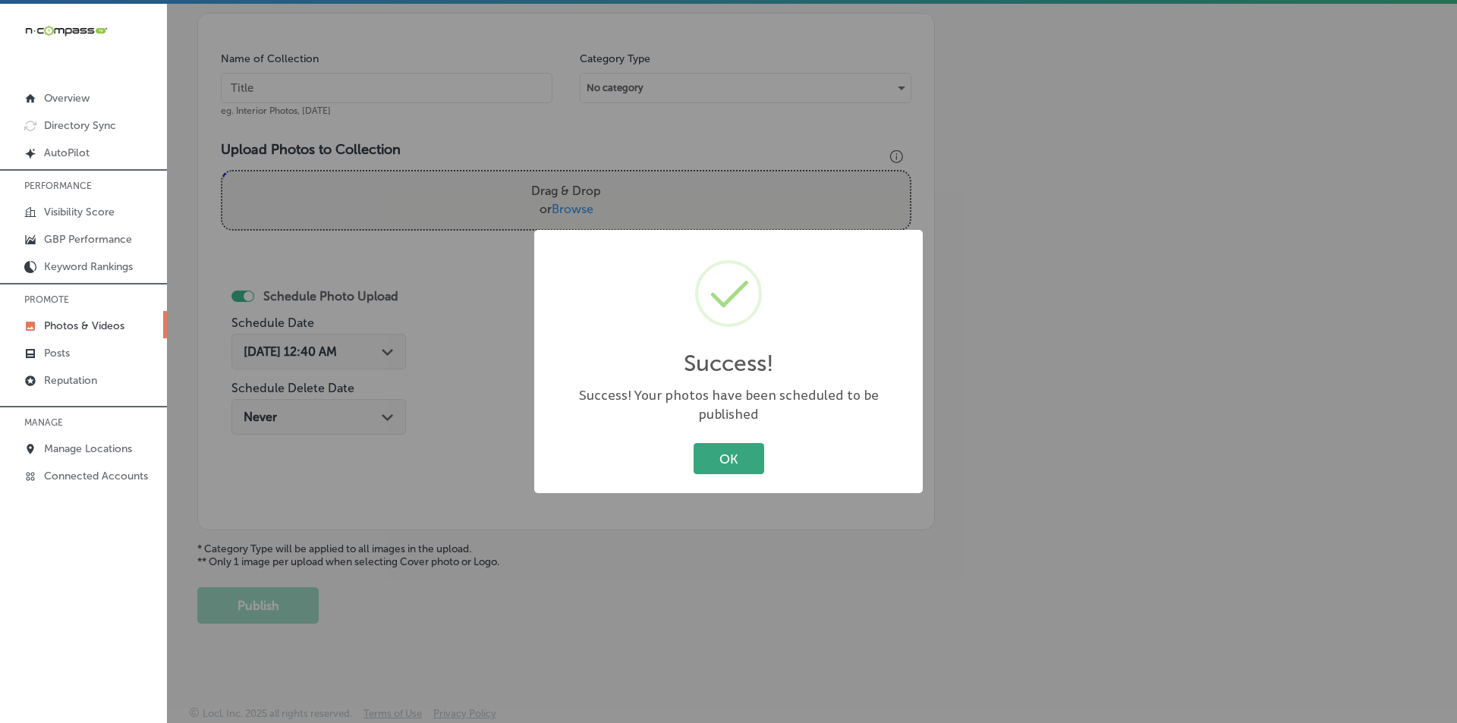
click at [714, 454] on button "OK" at bounding box center [729, 458] width 71 height 31
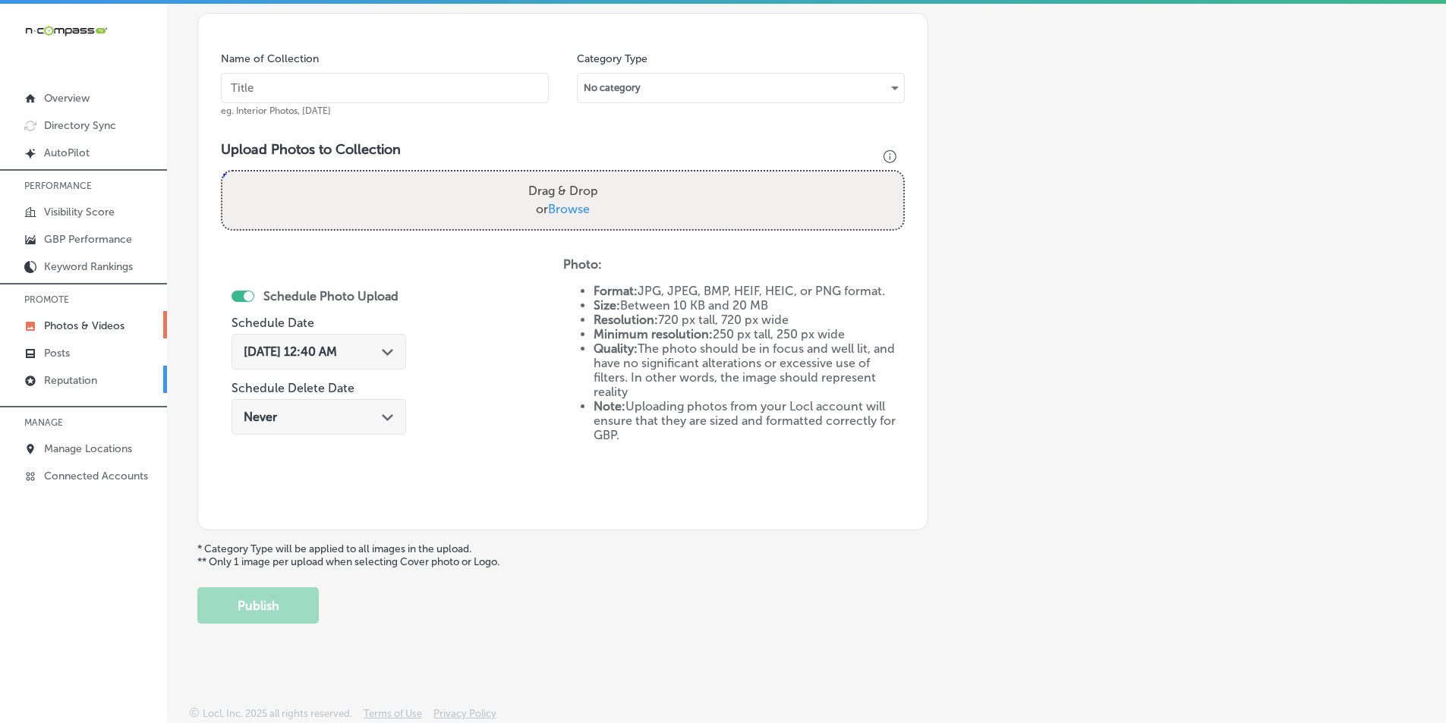
click at [79, 380] on p "Reputation" at bounding box center [70, 380] width 53 height 13
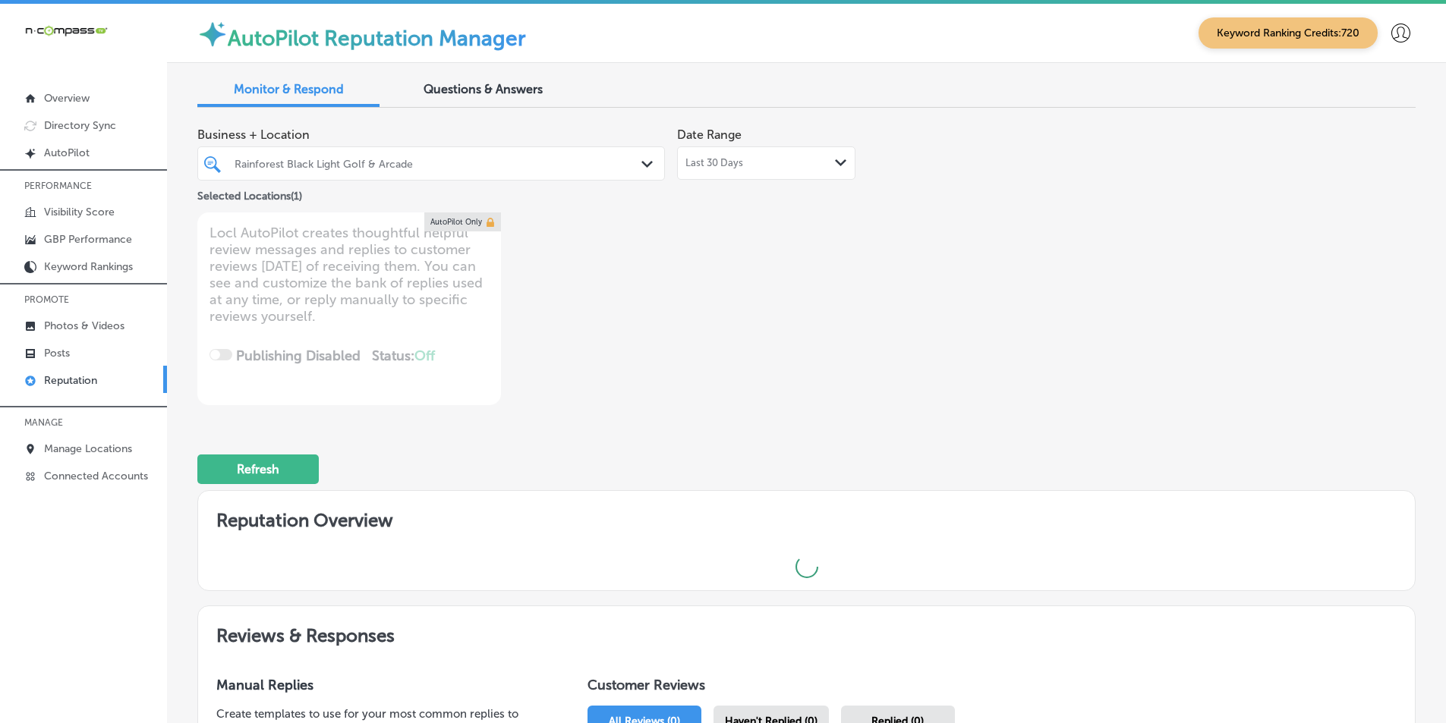
click at [646, 164] on polygon at bounding box center [646, 164] width 11 height 7
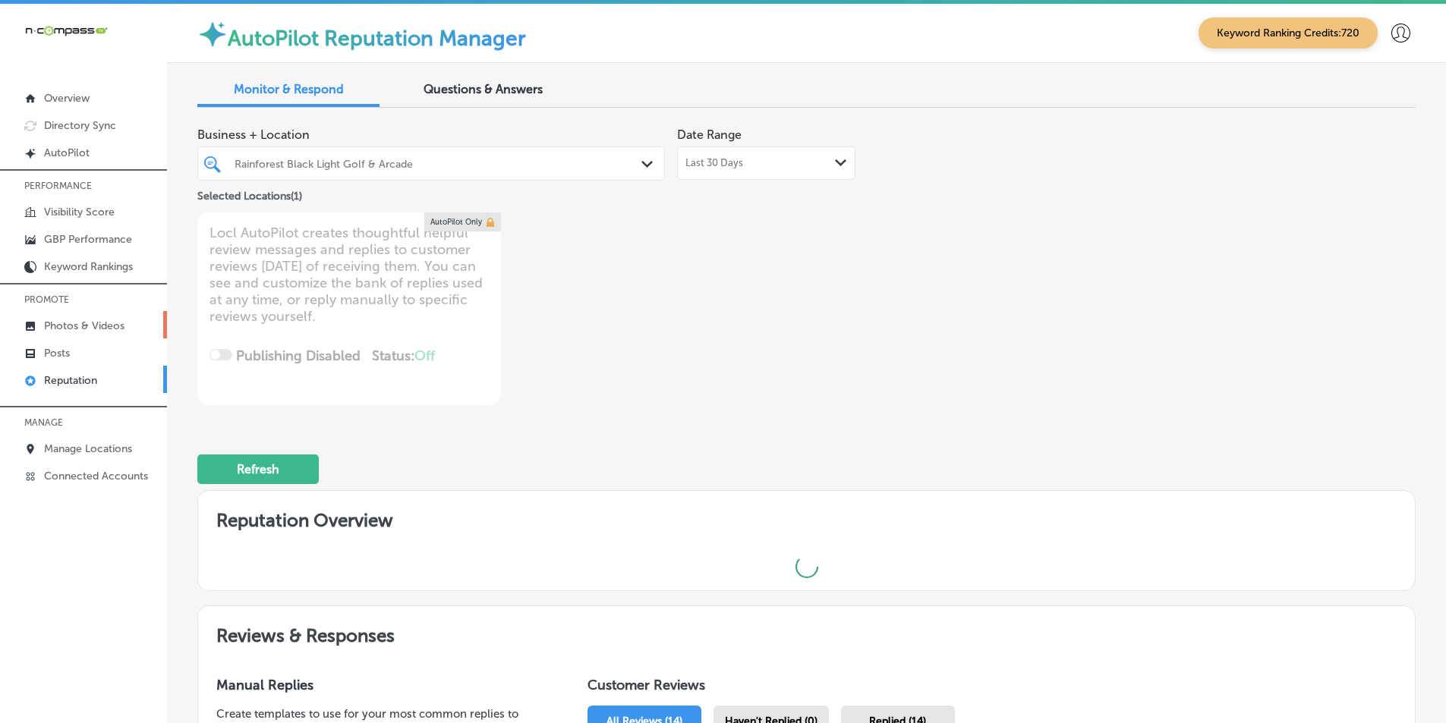
click at [96, 321] on p "Photos & Videos" at bounding box center [84, 326] width 80 height 13
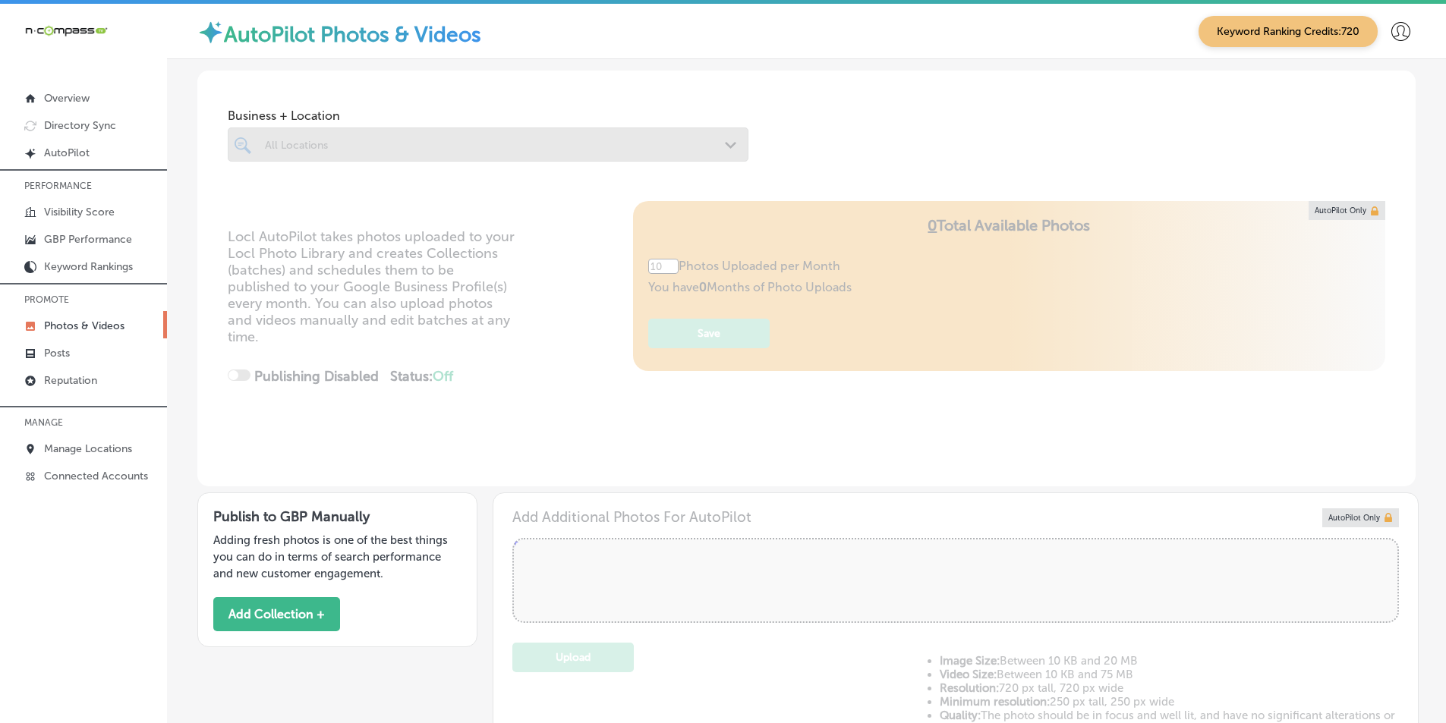
type textarea "x"
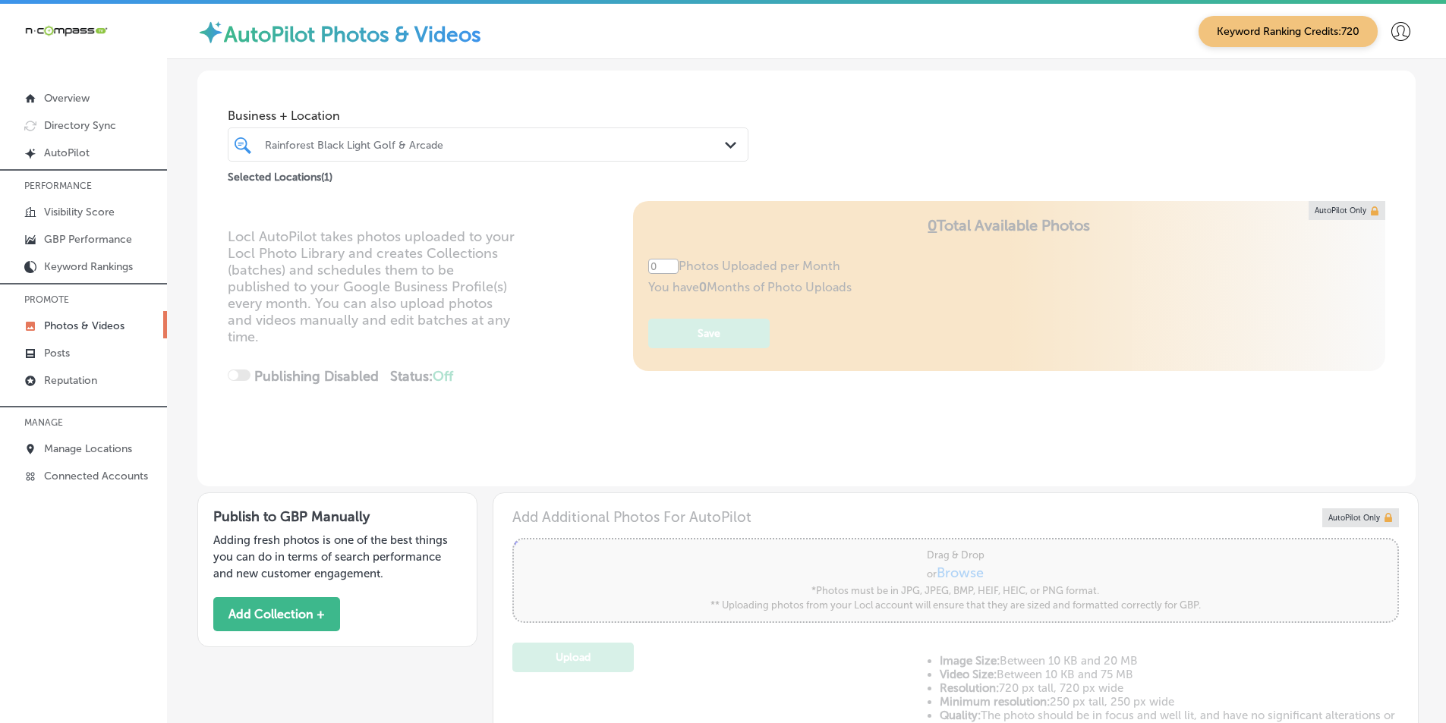
type input "5"
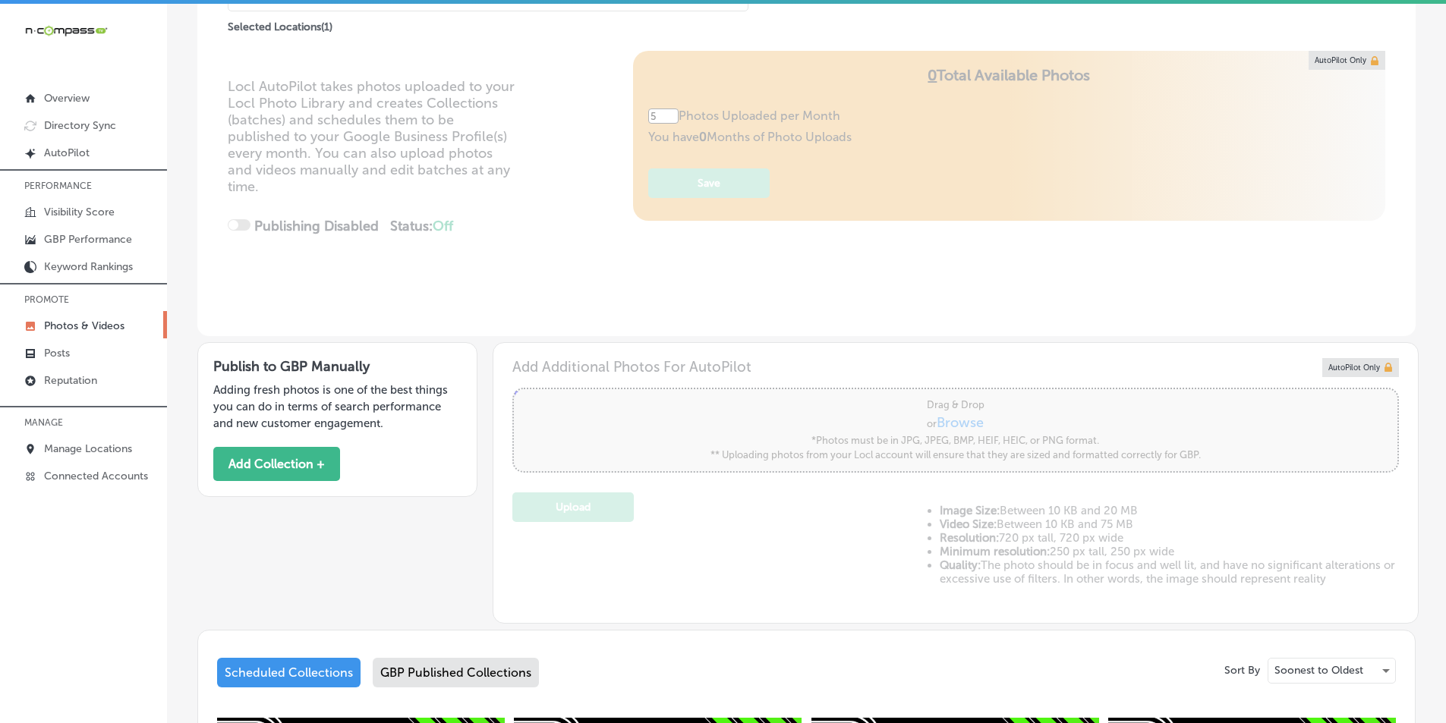
scroll to position [152, 0]
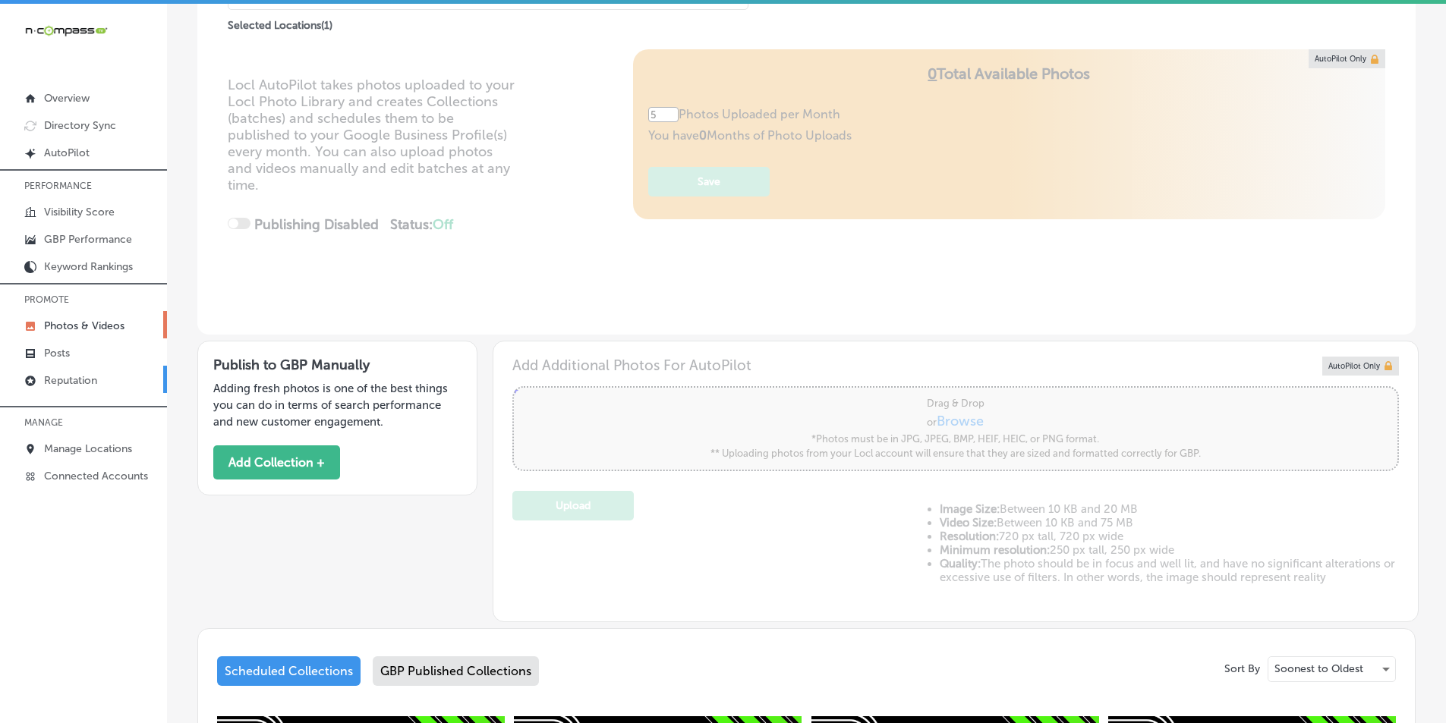
click at [66, 376] on p "Reputation" at bounding box center [70, 380] width 53 height 13
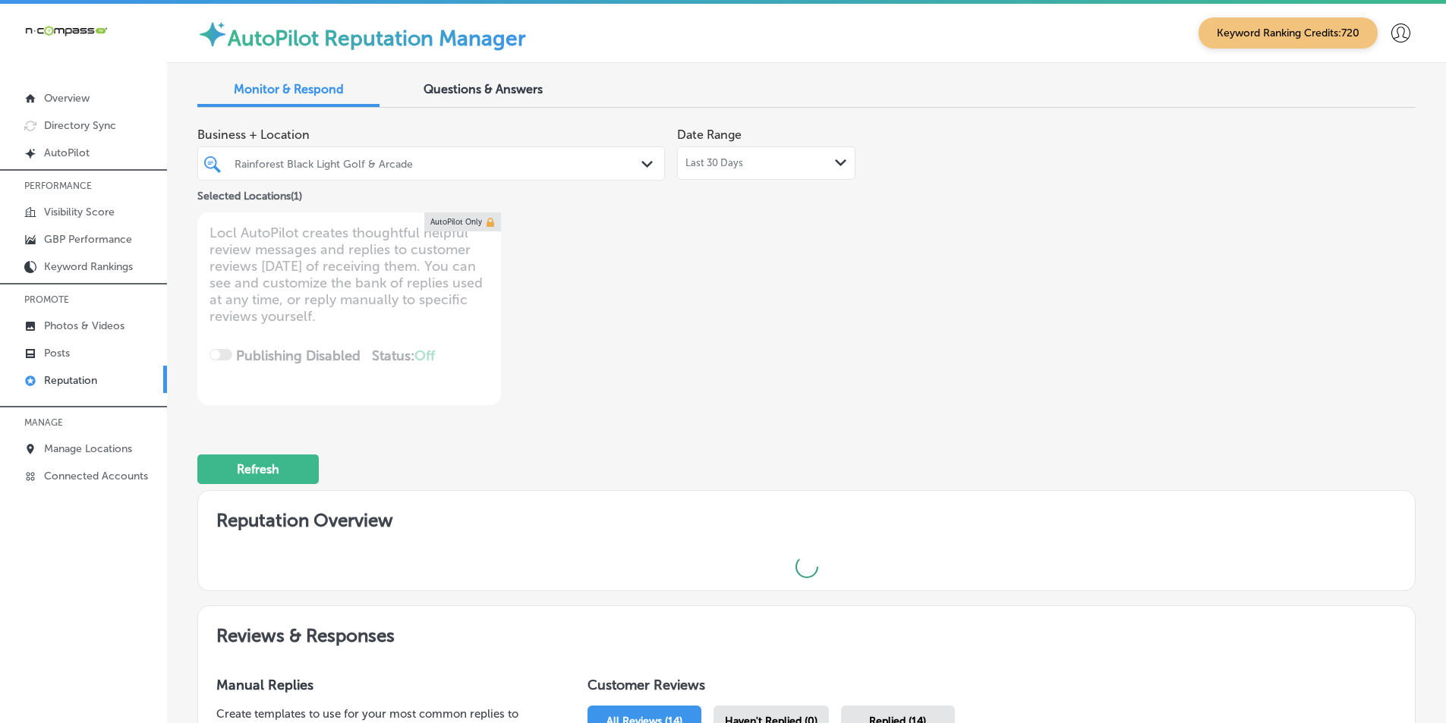
click at [646, 163] on polygon at bounding box center [646, 164] width 11 height 7
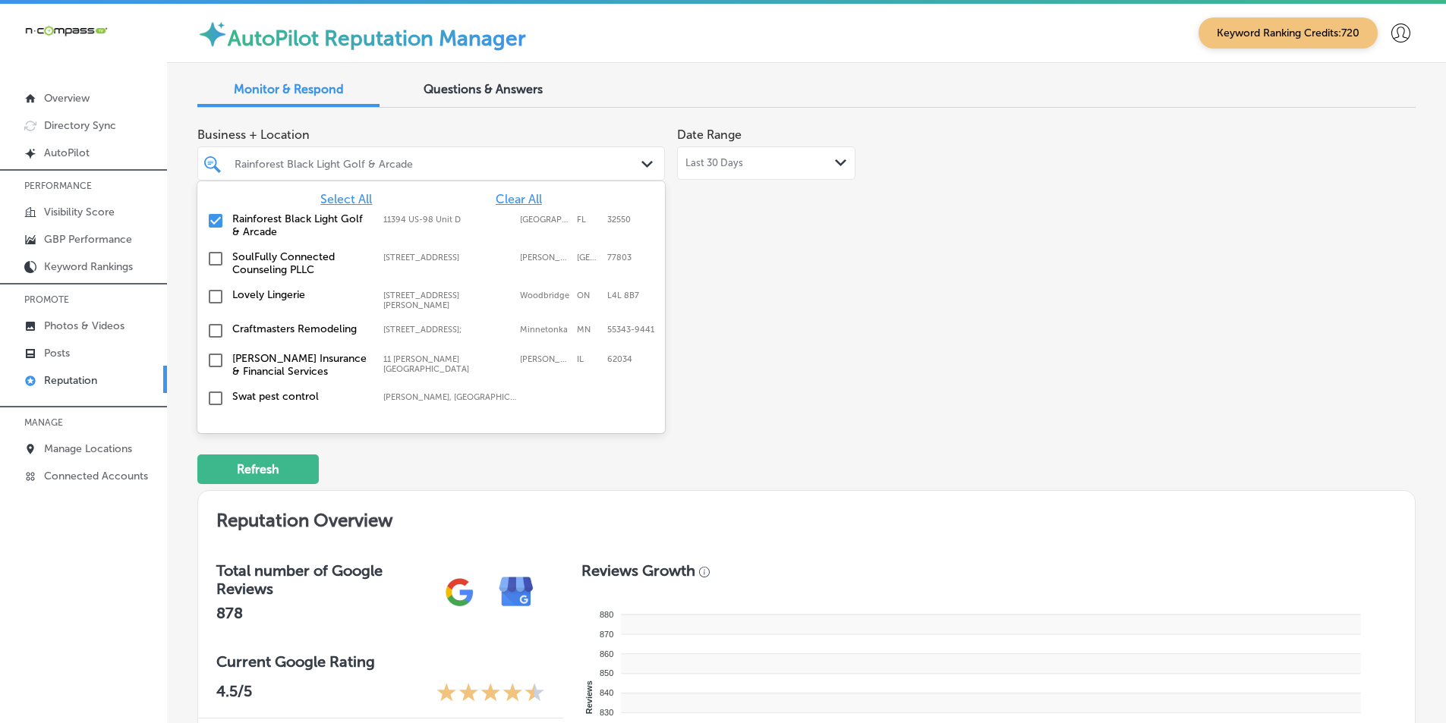
click at [504, 161] on div "Rainforest Black Light Golf & Arcade" at bounding box center [439, 163] width 408 height 13
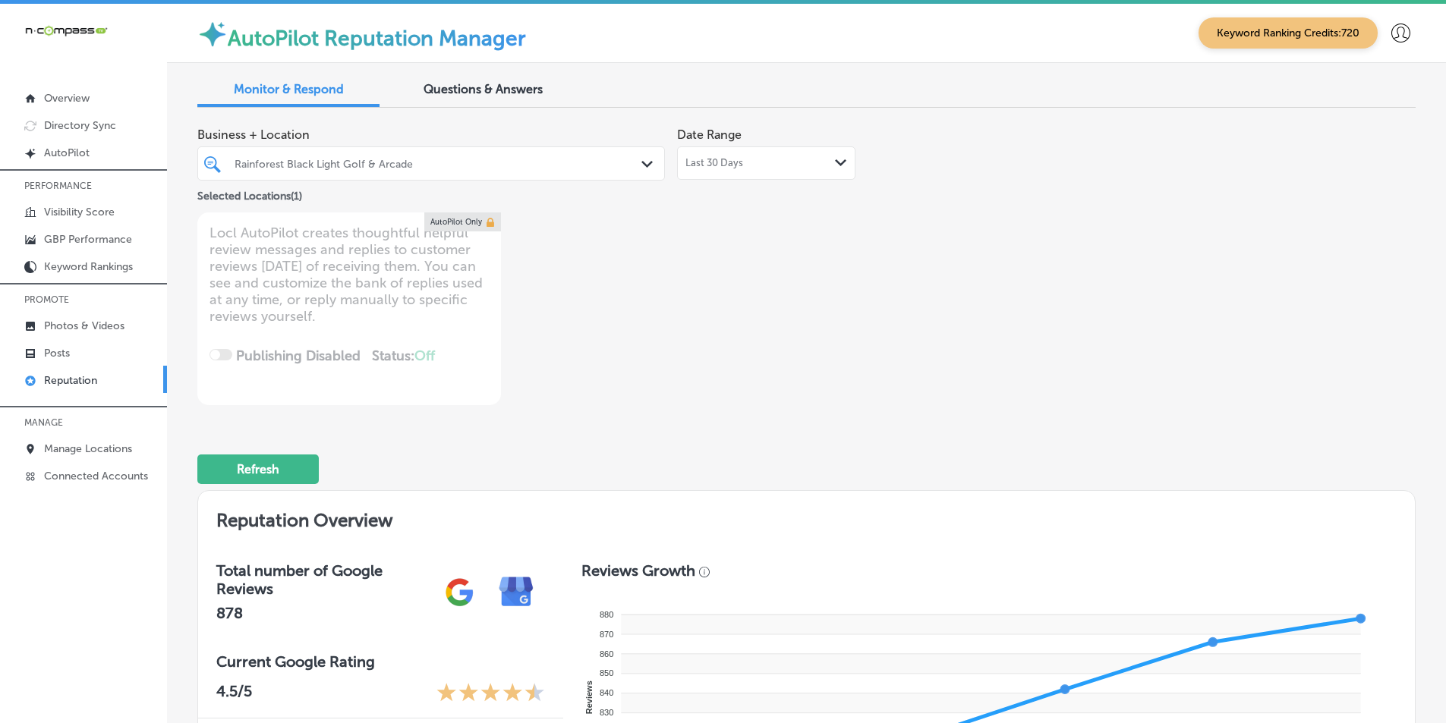
click at [641, 162] on icon "Path Created with Sketch." at bounding box center [646, 164] width 11 height 7
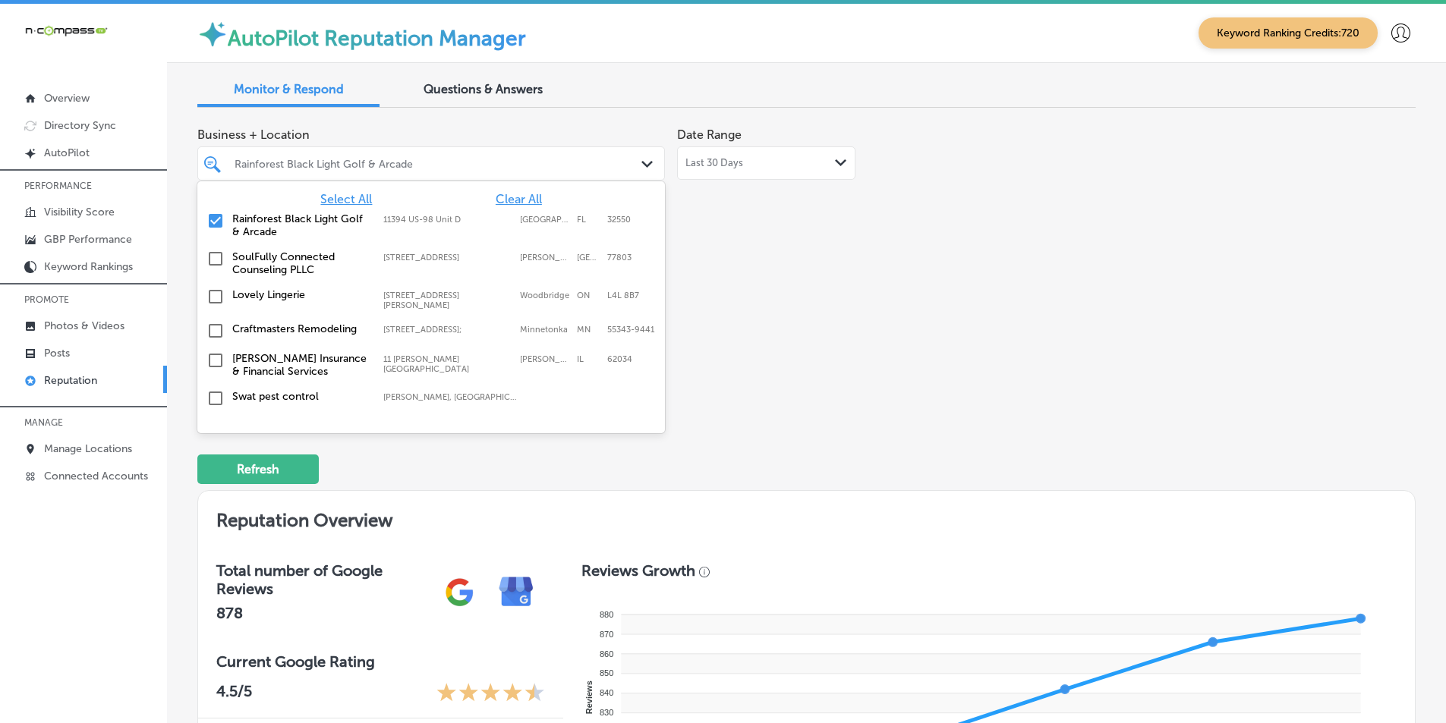
click at [346, 197] on span "Select All" at bounding box center [346, 199] width 52 height 14
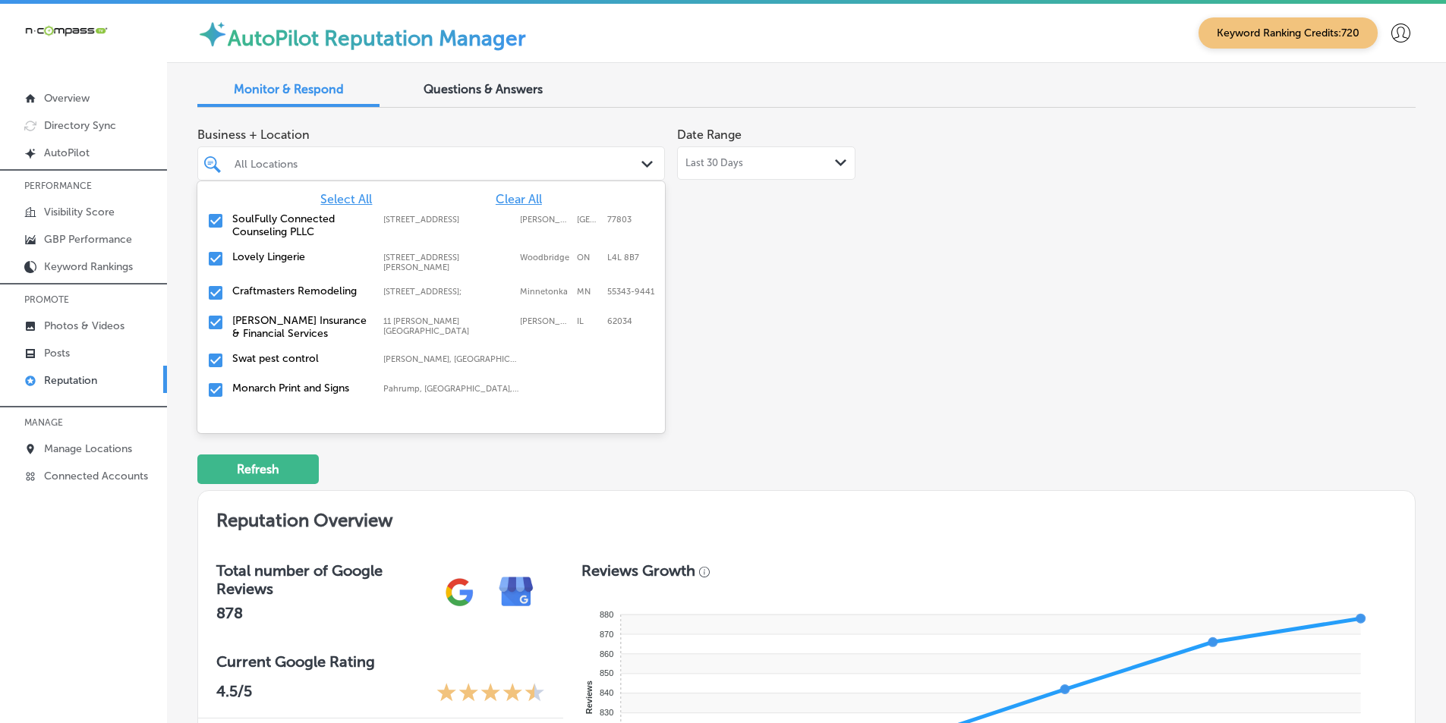
scroll to position [2, 0]
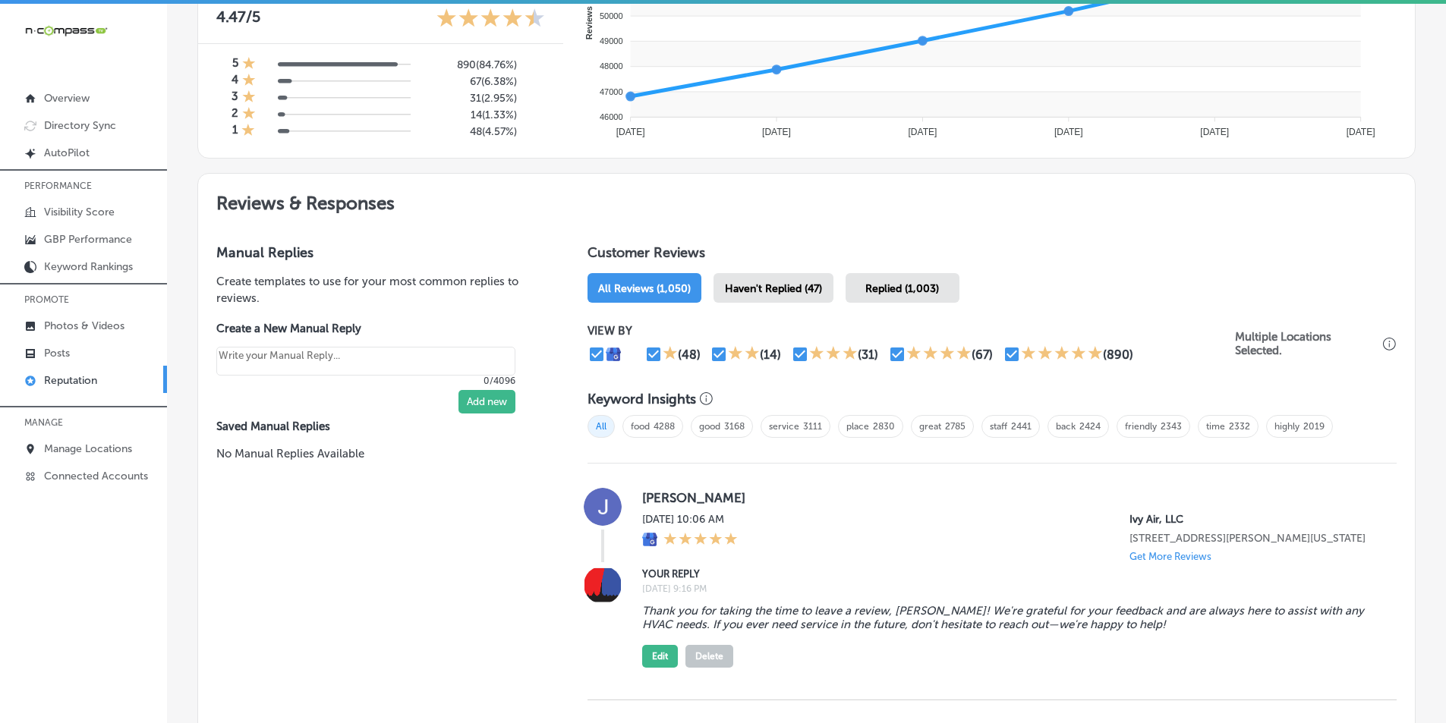
scroll to position [714, 0]
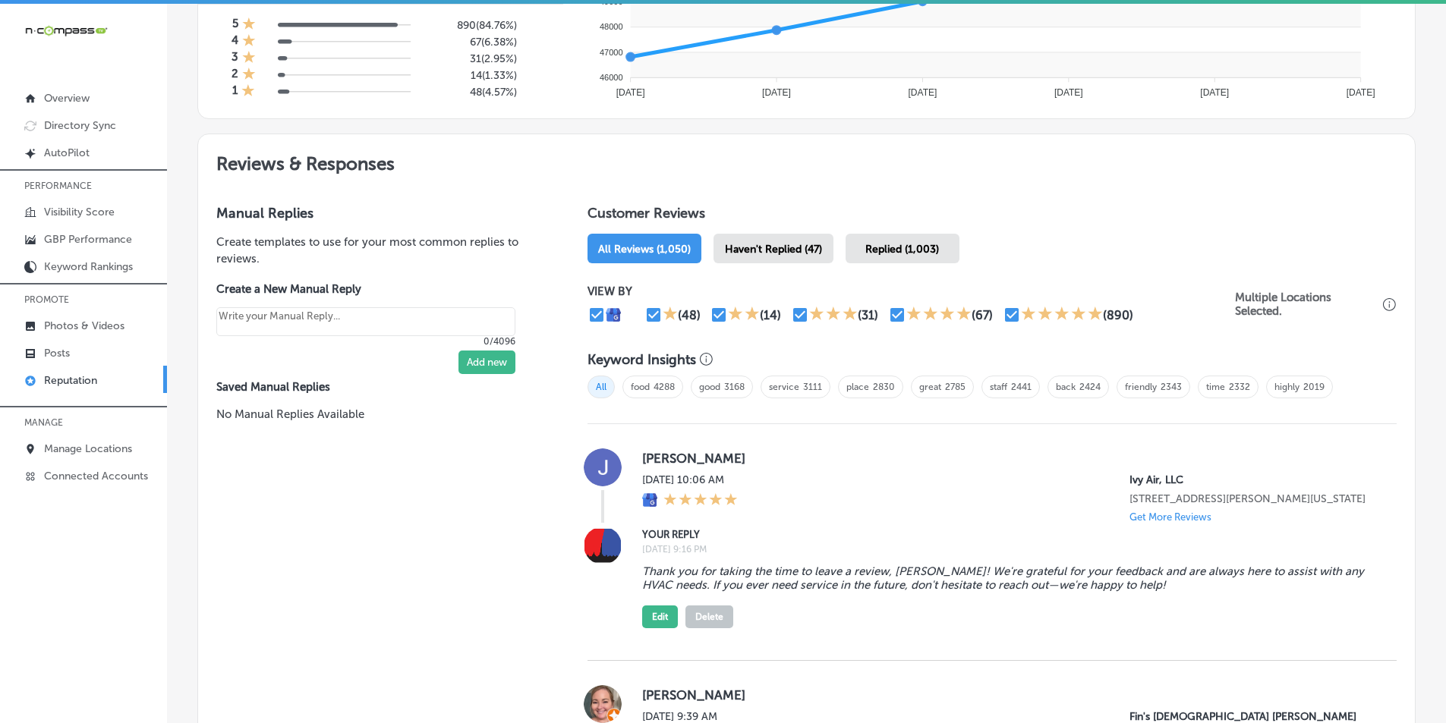
click at [722, 253] on span "Haven't Replied (47)" at bounding box center [773, 249] width 97 height 13
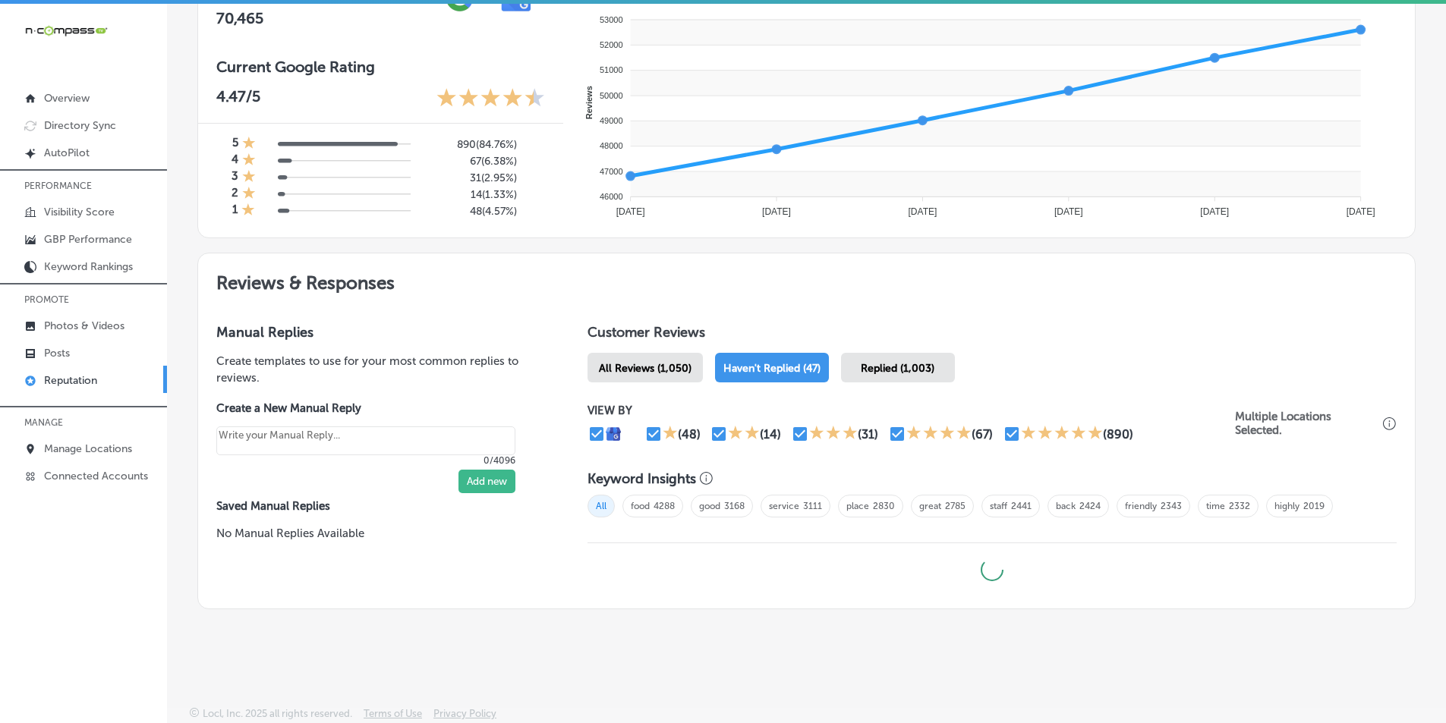
scroll to position [595, 0]
type textarea "x"
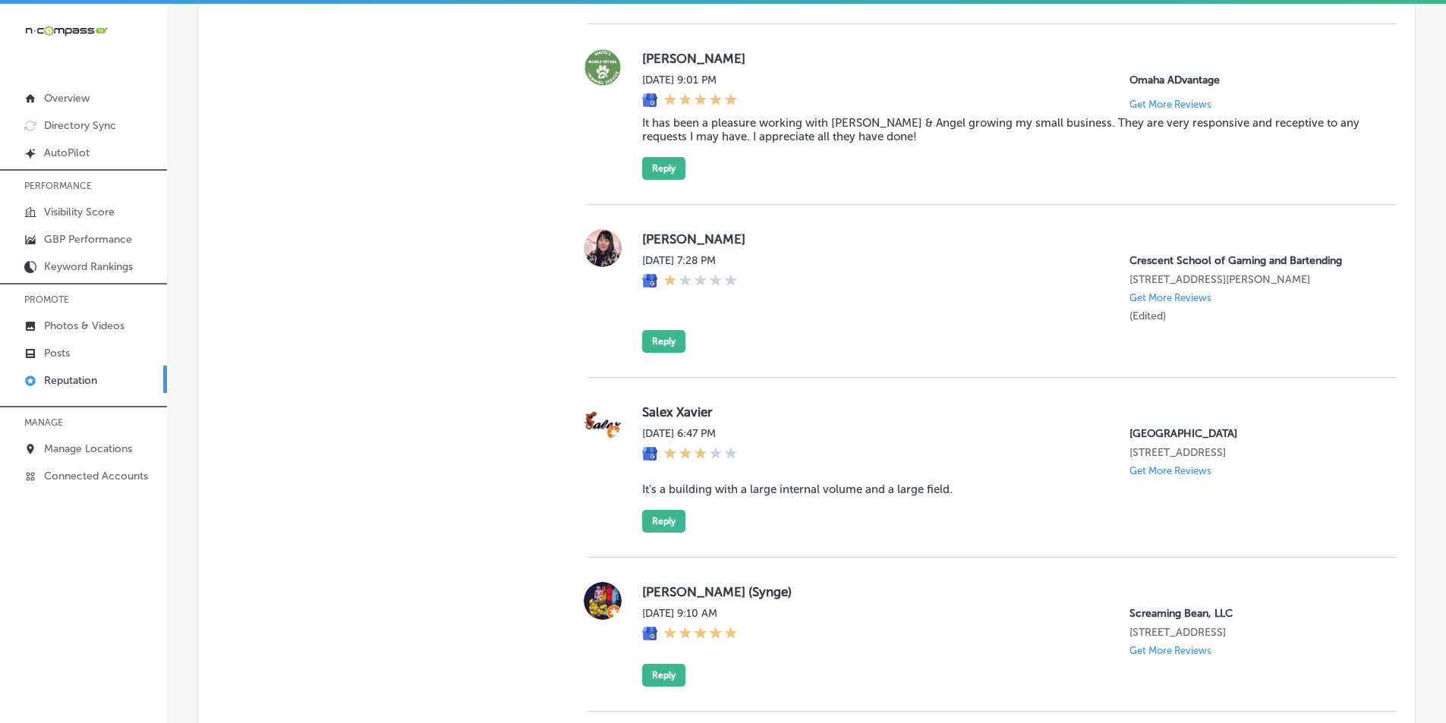
scroll to position [2156, 0]
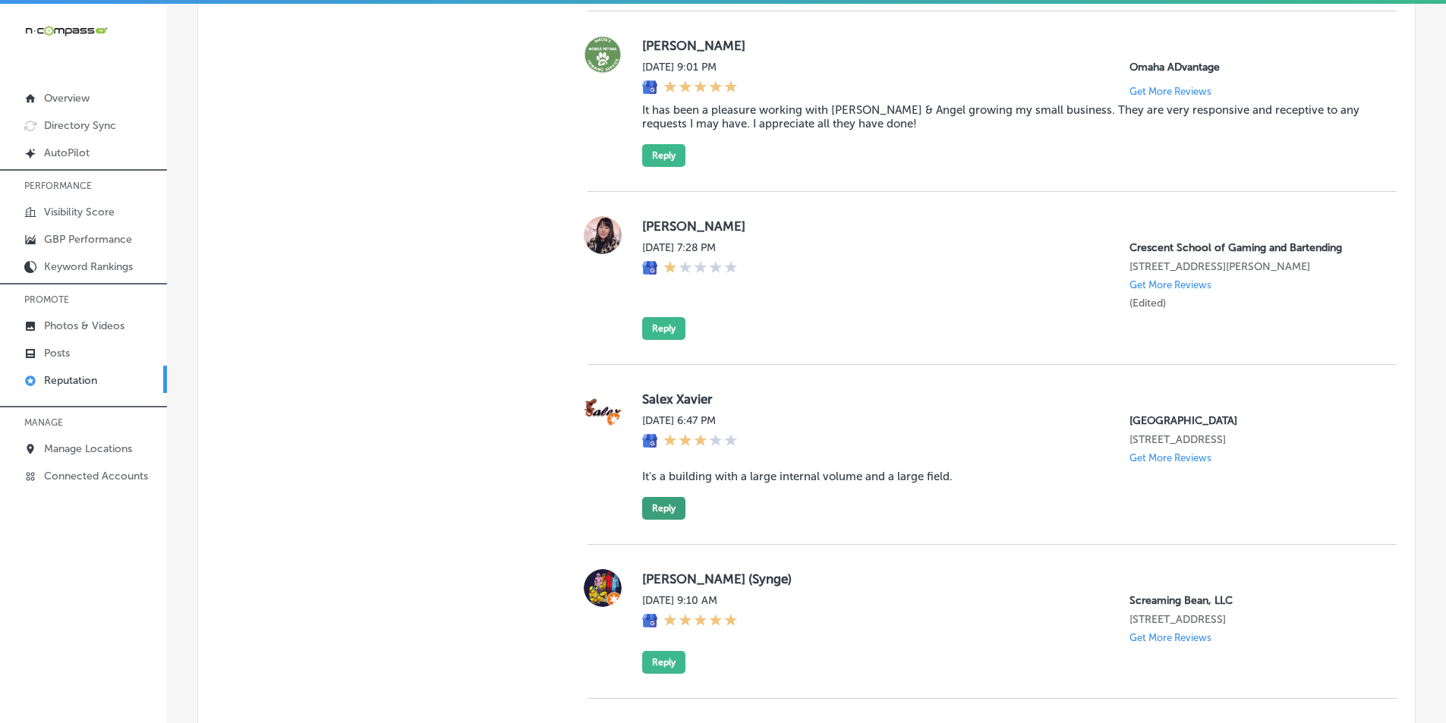
click at [663, 520] on button "Reply" at bounding box center [663, 508] width 43 height 23
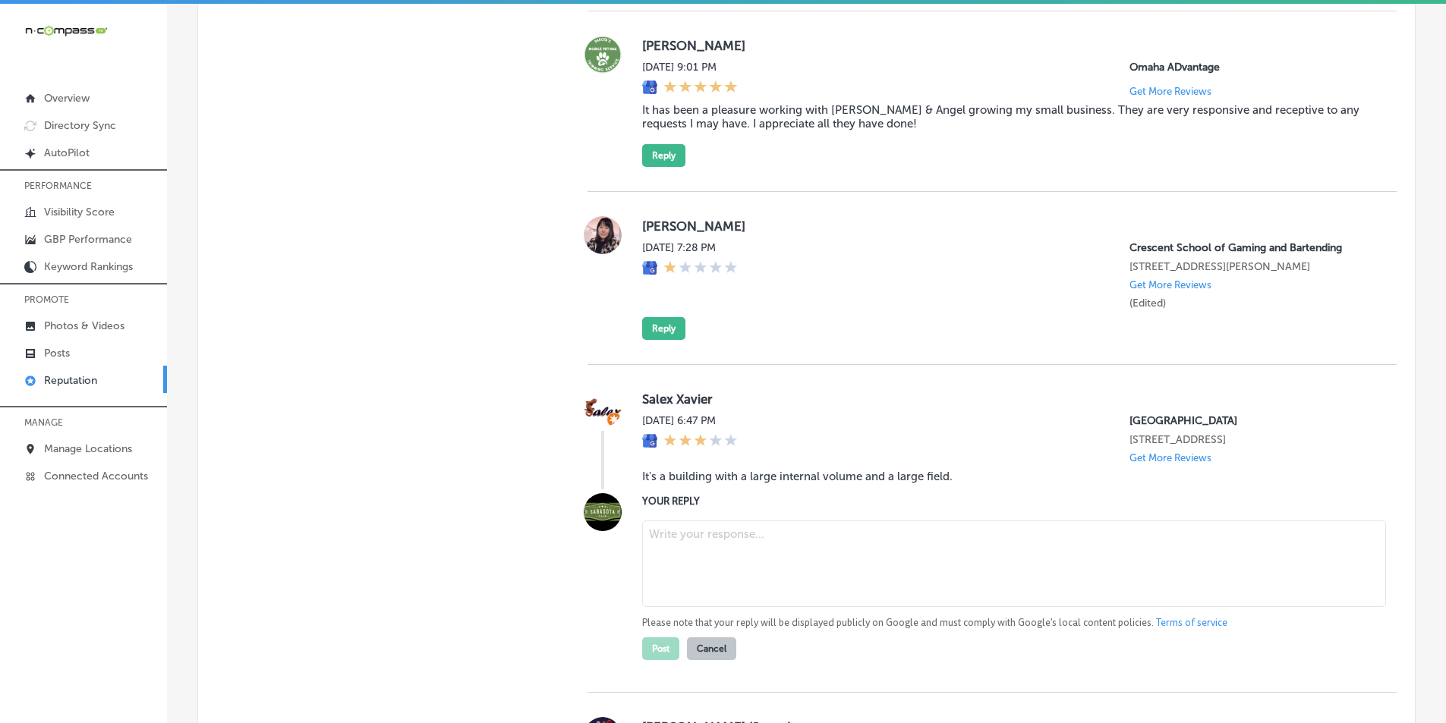
click at [713, 574] on textarea at bounding box center [1014, 564] width 744 height 87
paste textarea "Thank you for your review, Salex! We're glad you appreciated the spaciousness o…"
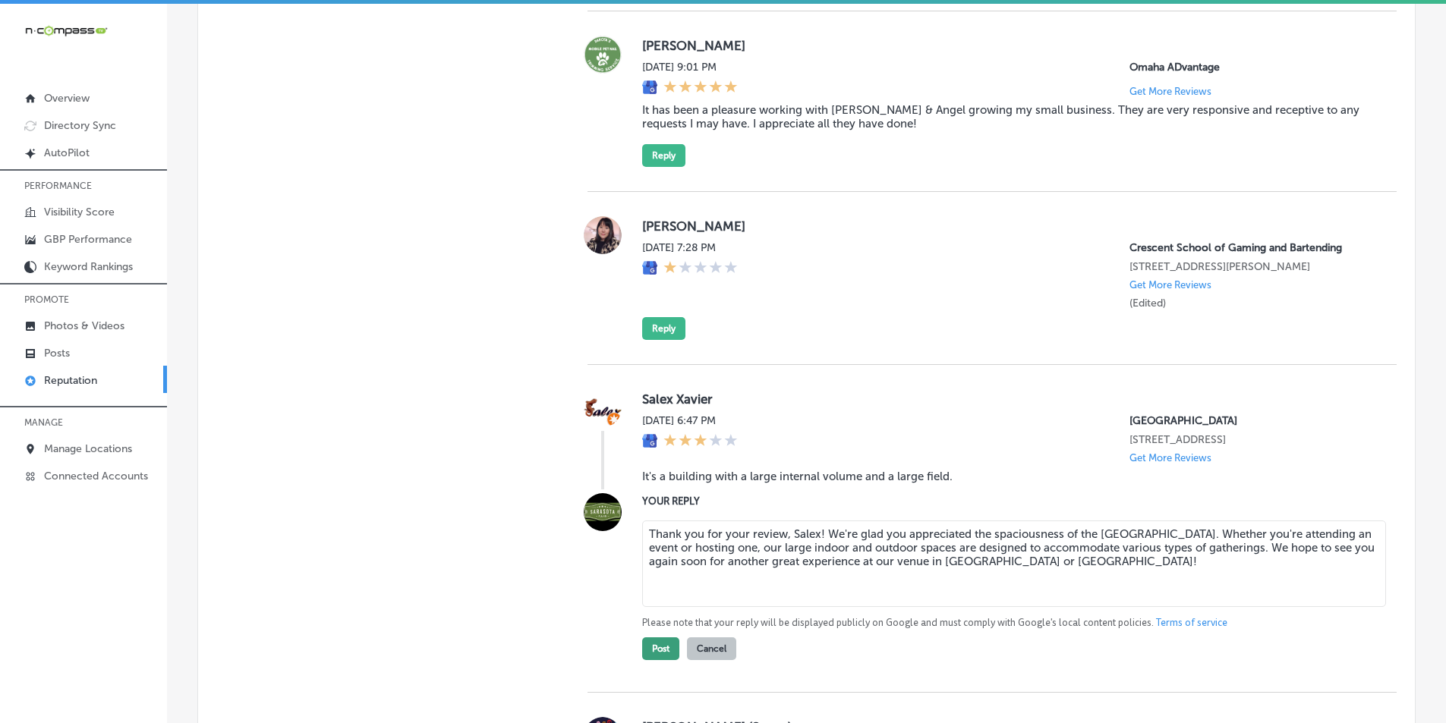
type textarea "Thank you for your review, Salex! We're glad you appreciated the spaciousness o…"
click at [663, 641] on button "Post" at bounding box center [660, 649] width 37 height 23
type textarea "x"
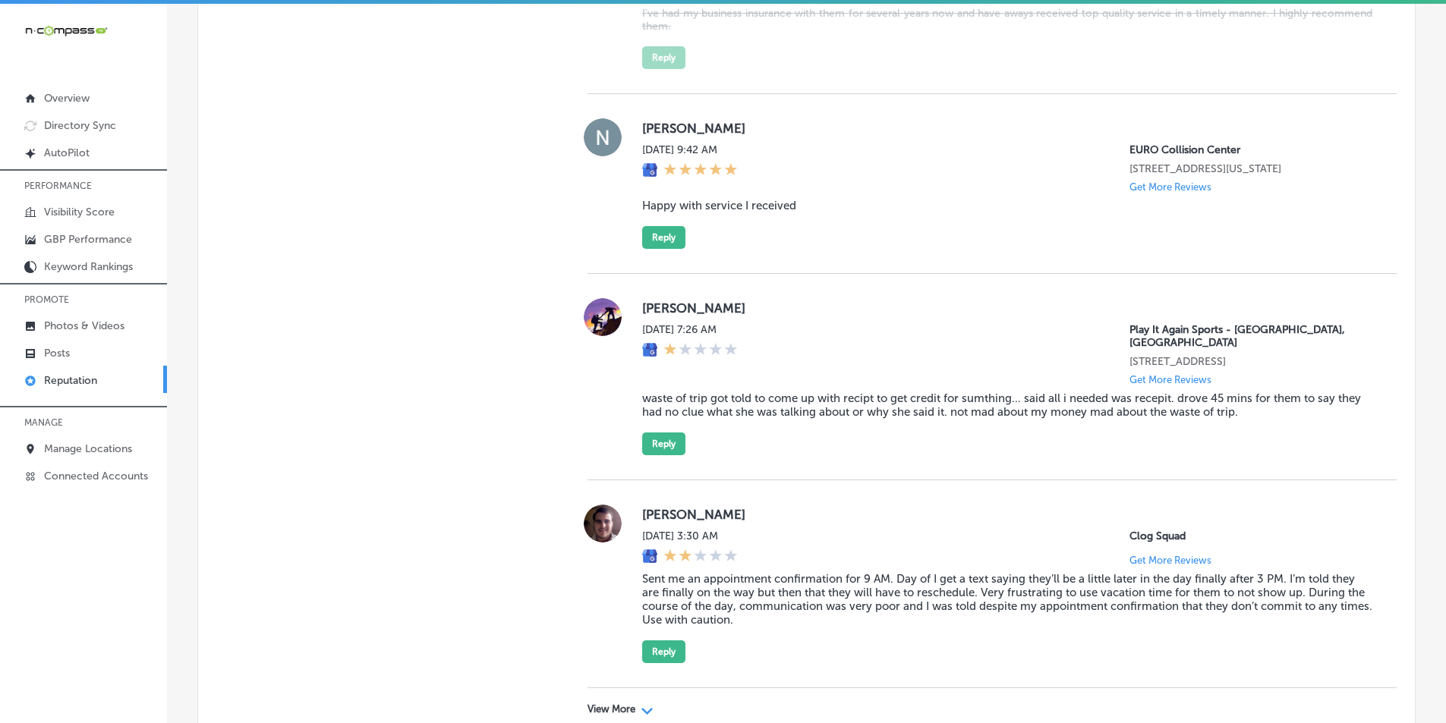
scroll to position [4585, 0]
click at [658, 454] on button "Reply" at bounding box center [663, 442] width 43 height 23
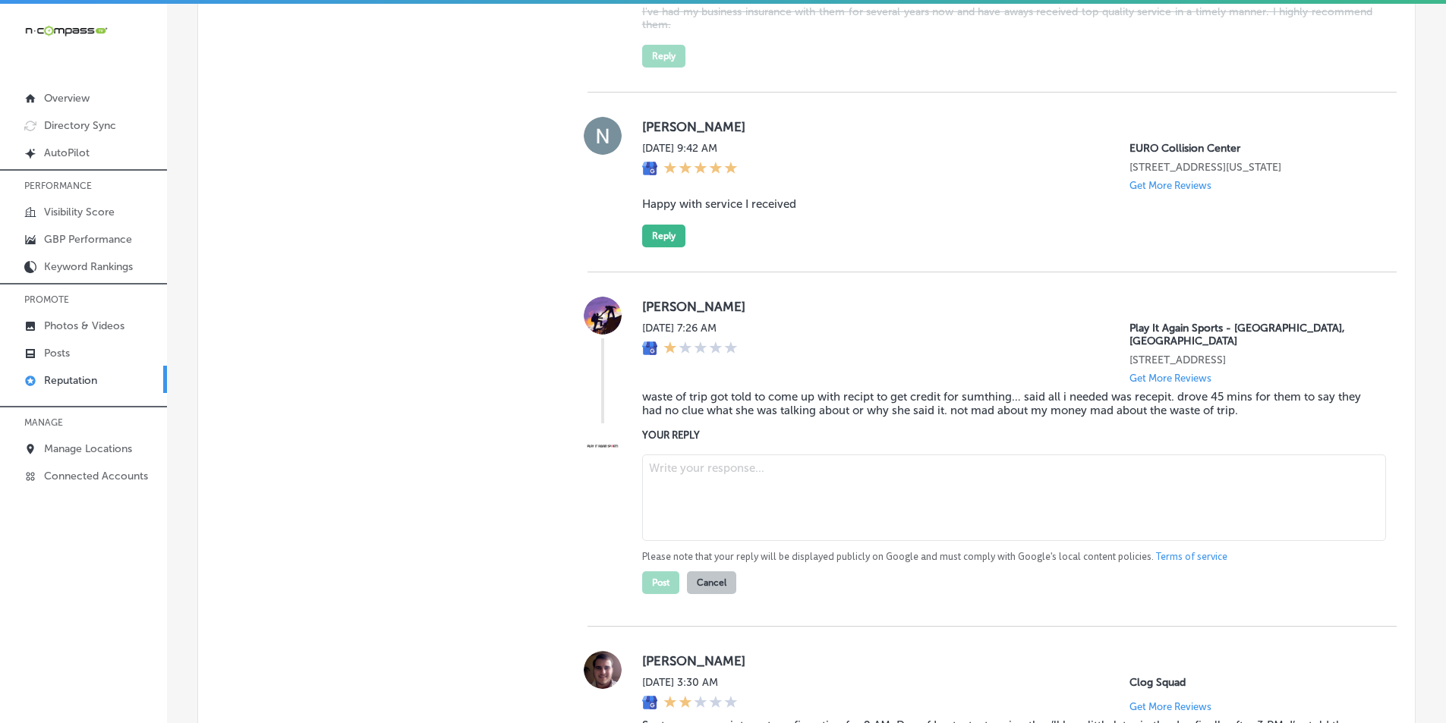
drag, startPoint x: 751, startPoint y: 587, endPoint x: 740, endPoint y: 591, distance: 11.3
click at [722, 541] on textarea at bounding box center [1014, 498] width 744 height 87
paste textarea "We’re sorry to hear about your experience and sincerely apologize for the confu…"
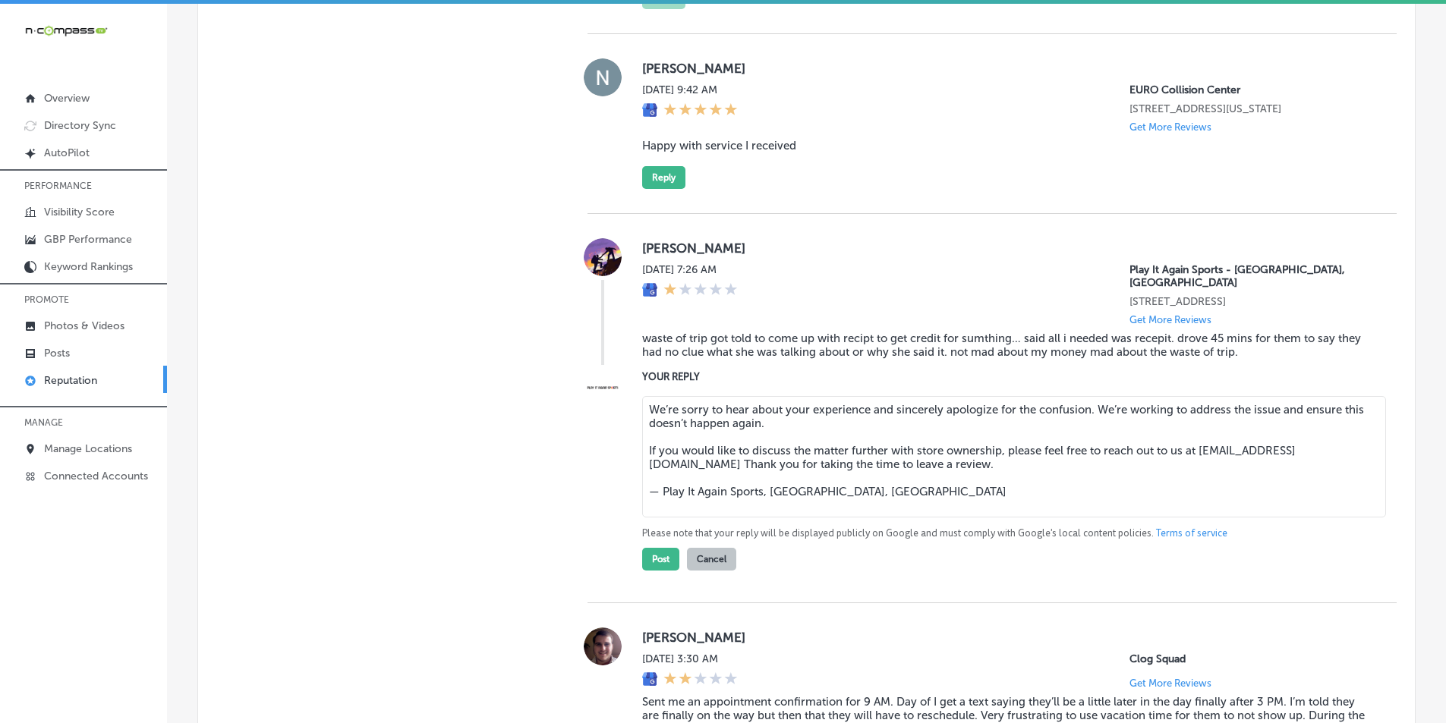
scroll to position [4813, 0]
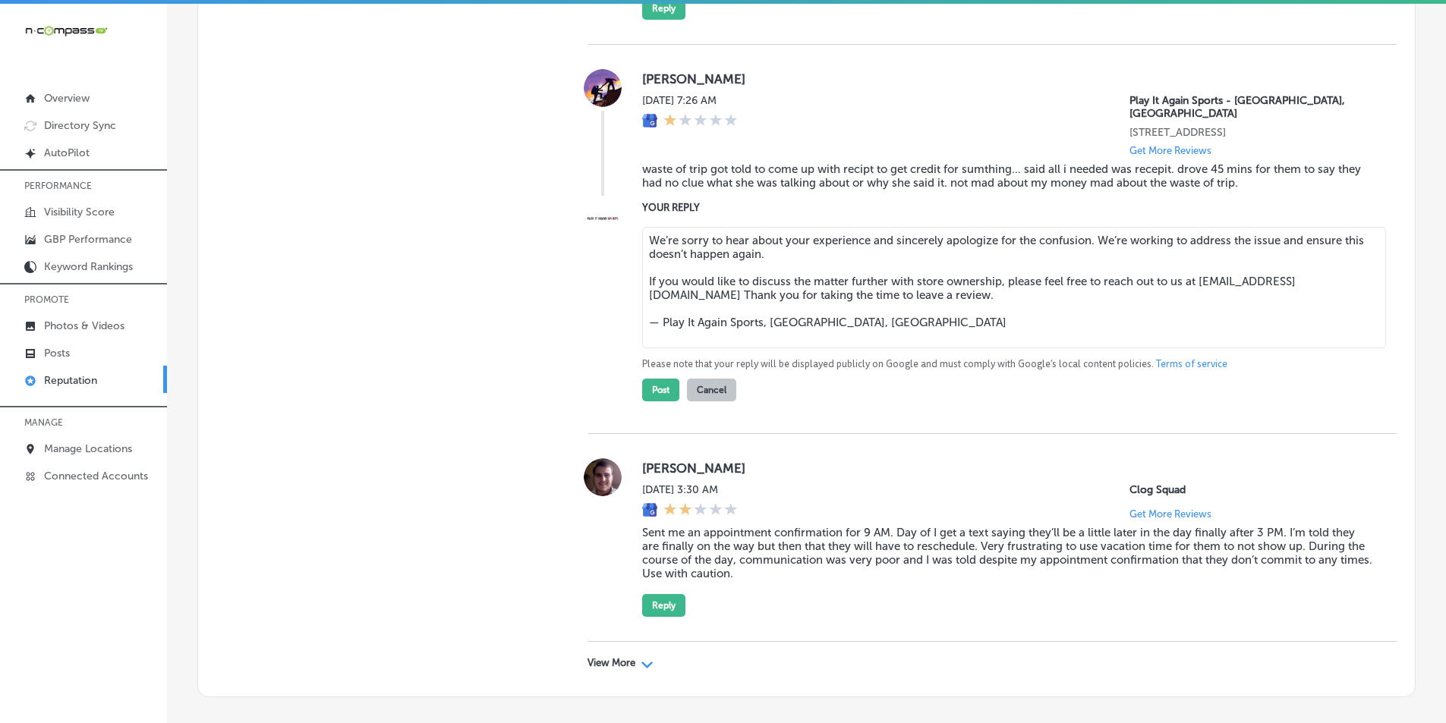
click at [644, 348] on textarea "We’re sorry to hear about your experience and sincerely apologize for the confu…" at bounding box center [1014, 287] width 744 height 121
type textarea "Hi [PERSON_NAME]!, We’re sorry to hear about your experience and sincerely apol…"
click at [657, 402] on button "Post" at bounding box center [660, 390] width 37 height 23
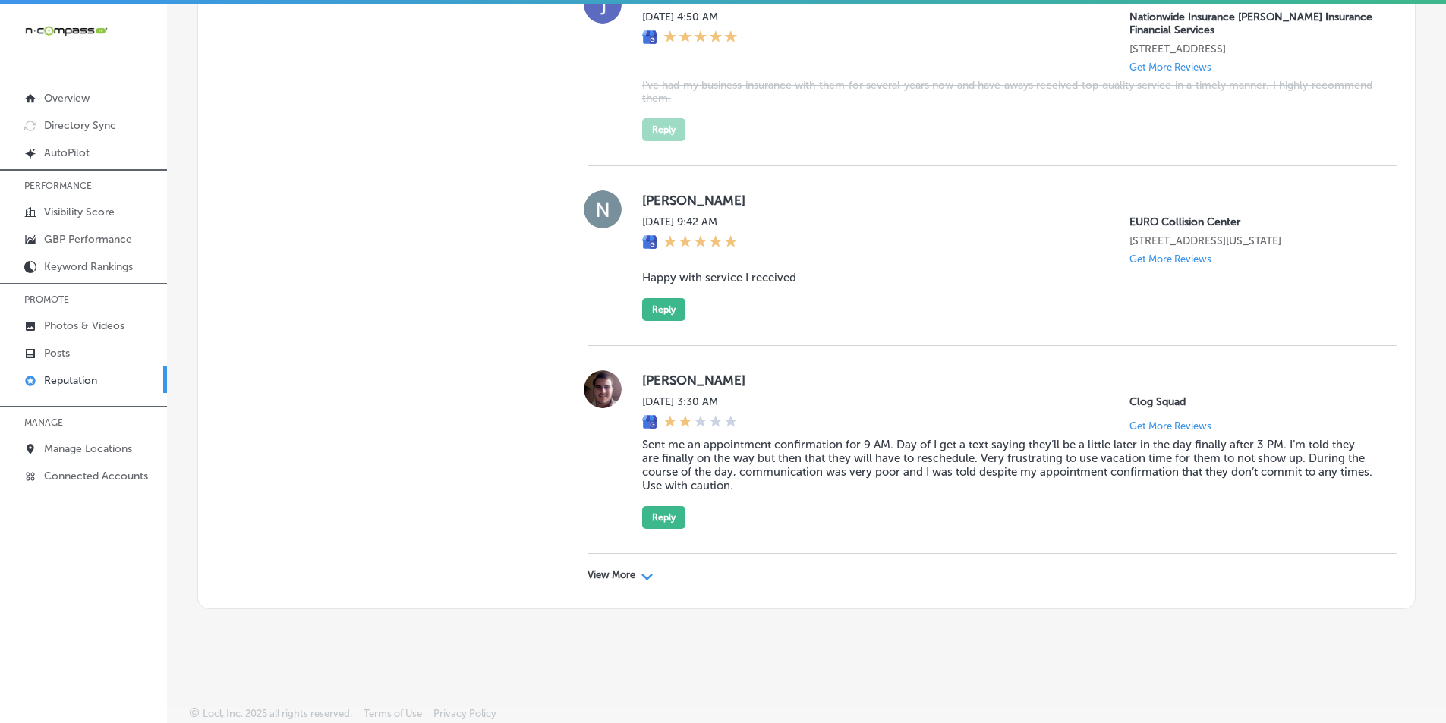
click at [636, 574] on div "View More Path Created with Sketch." at bounding box center [620, 575] width 66 height 12
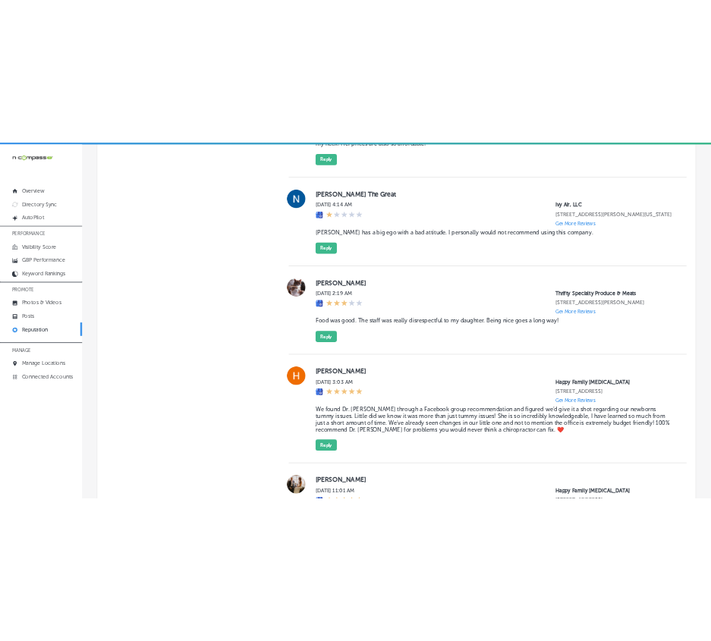
scroll to position [5420, 0]
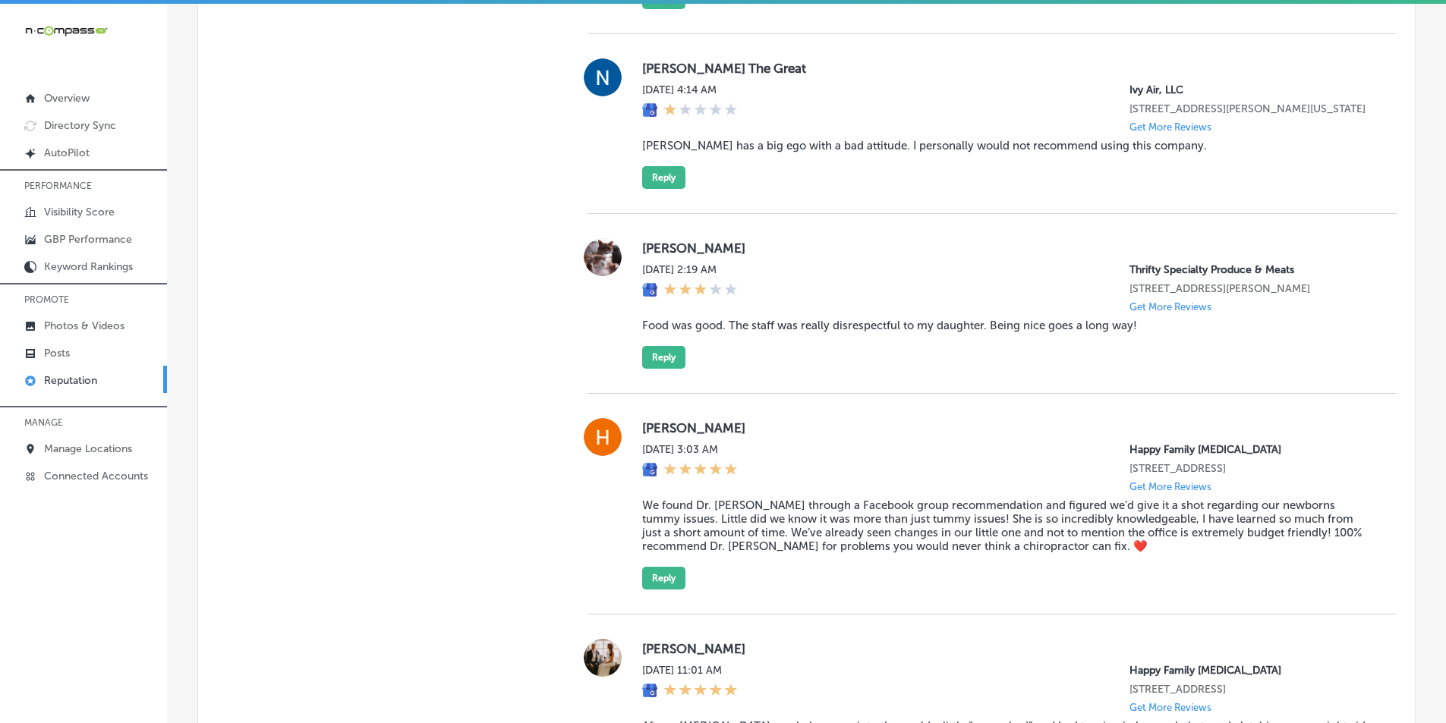
type textarea "x"
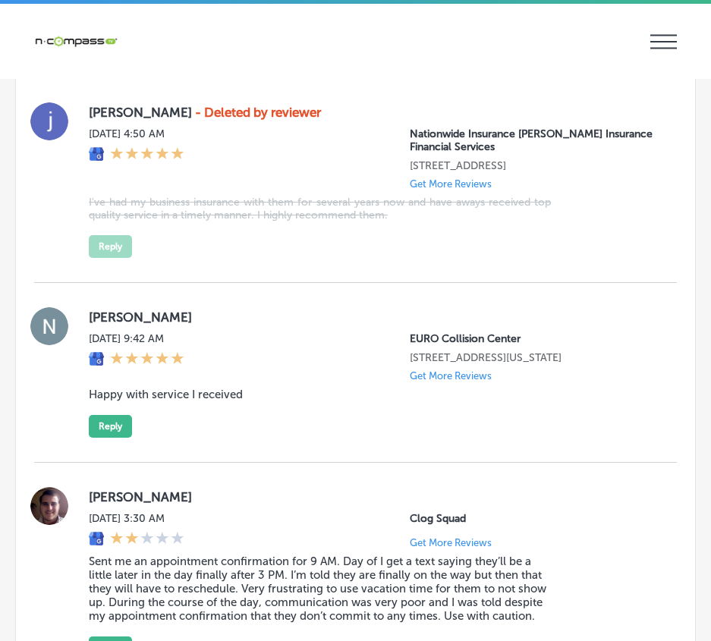
scroll to position [5572, 0]
